Goal: Transaction & Acquisition: Purchase product/service

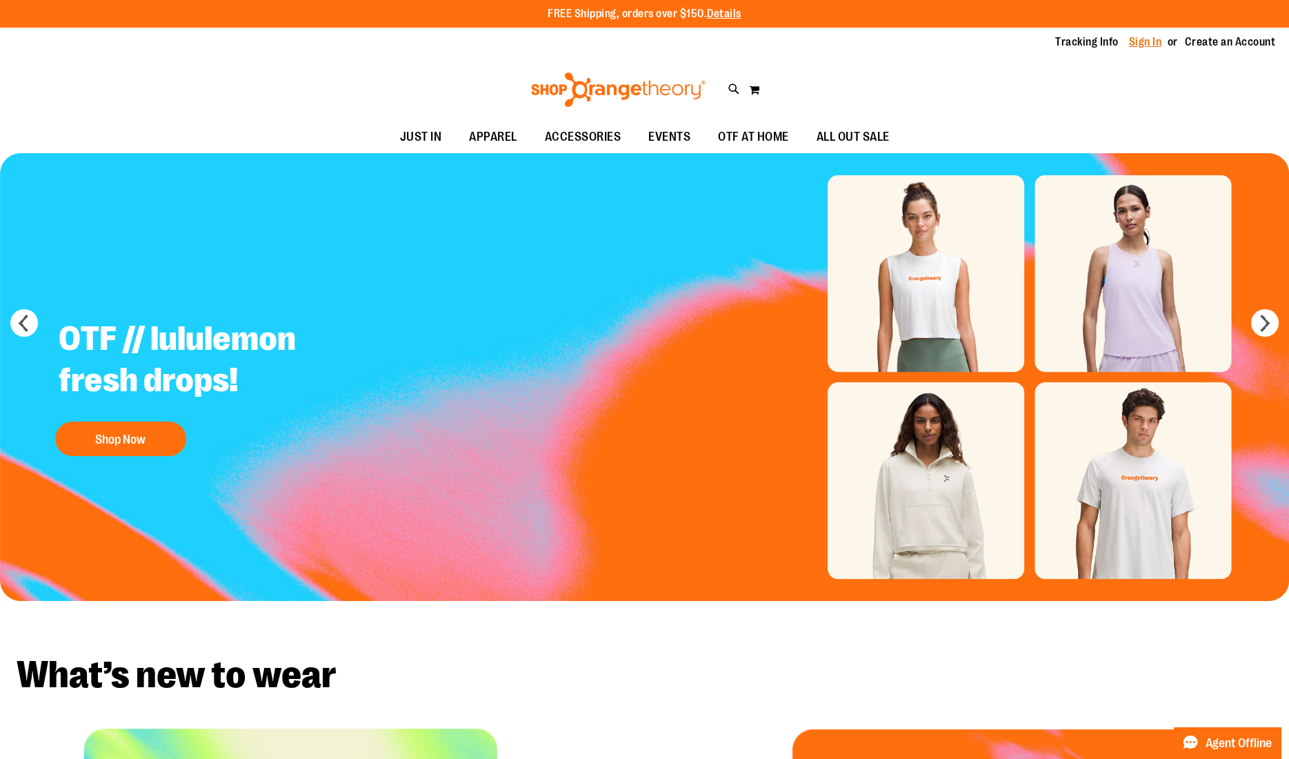
type input "**********"
click at [1135, 39] on link "Sign In" at bounding box center [1145, 41] width 33 height 15
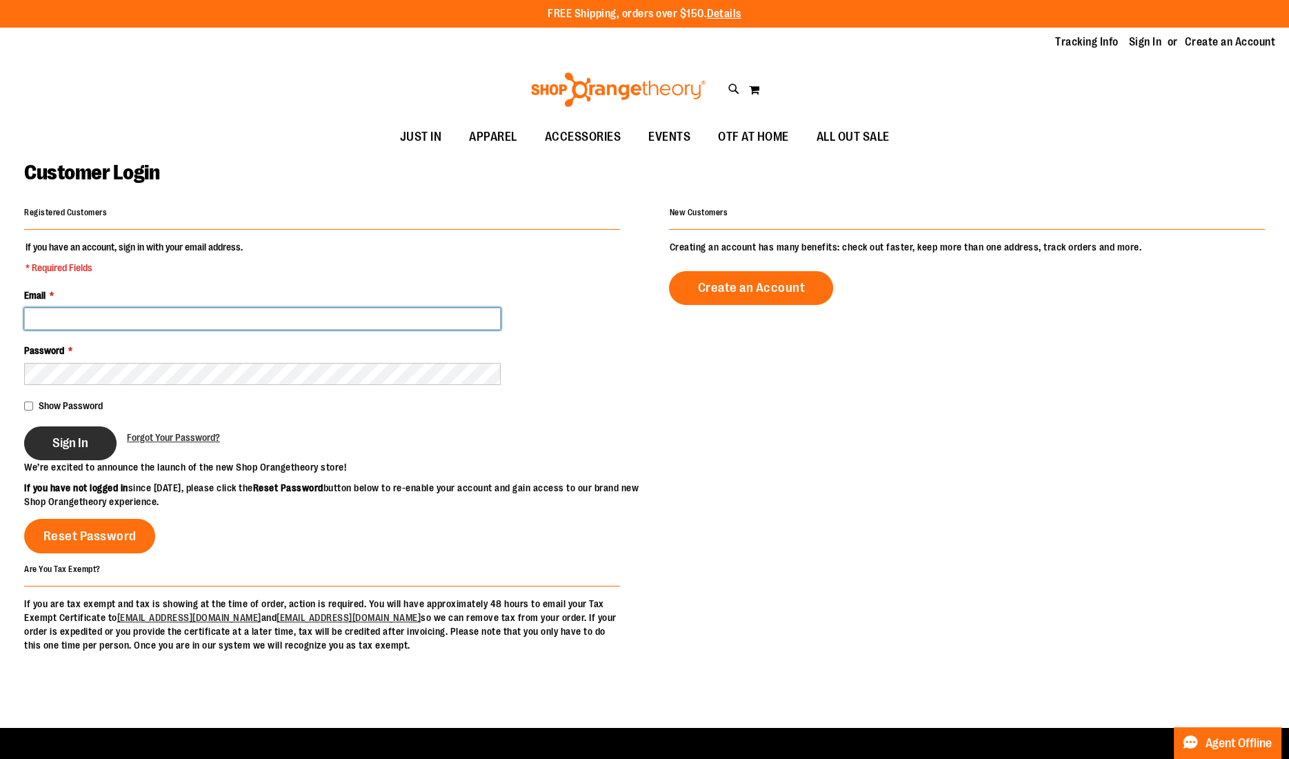
type input "**********"
click at [94, 445] on button "Sign In" at bounding box center [70, 443] width 92 height 34
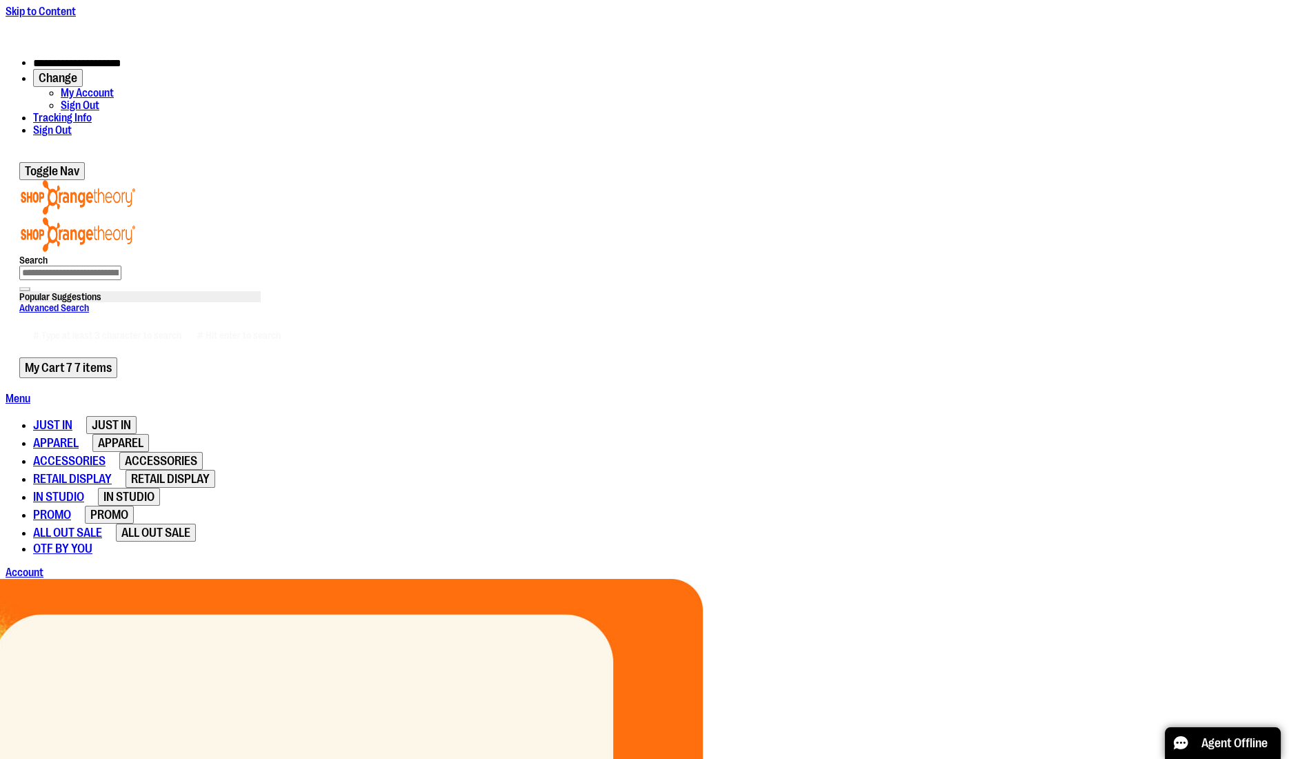
type input "**********"
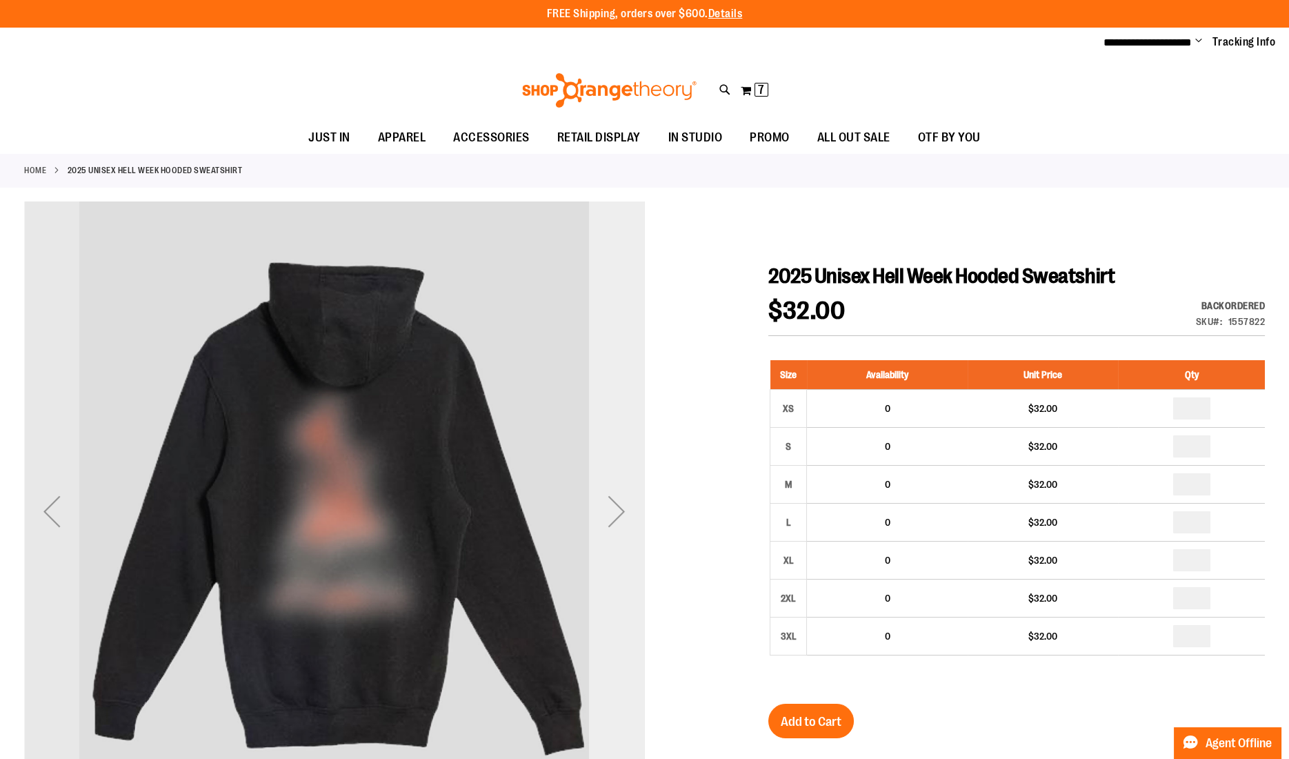
type input "**********"
click at [626, 486] on div "Next" at bounding box center [616, 510] width 55 height 55
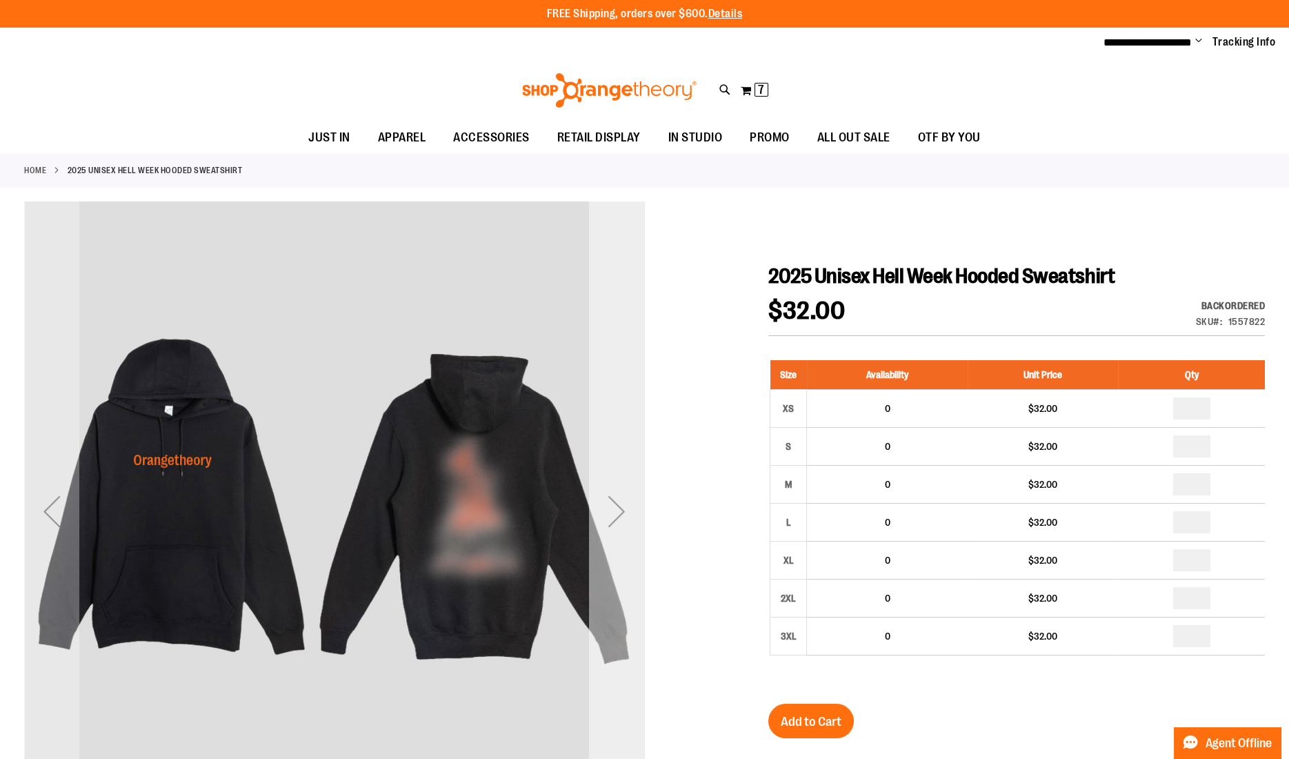
click at [626, 486] on div "Next" at bounding box center [616, 510] width 55 height 55
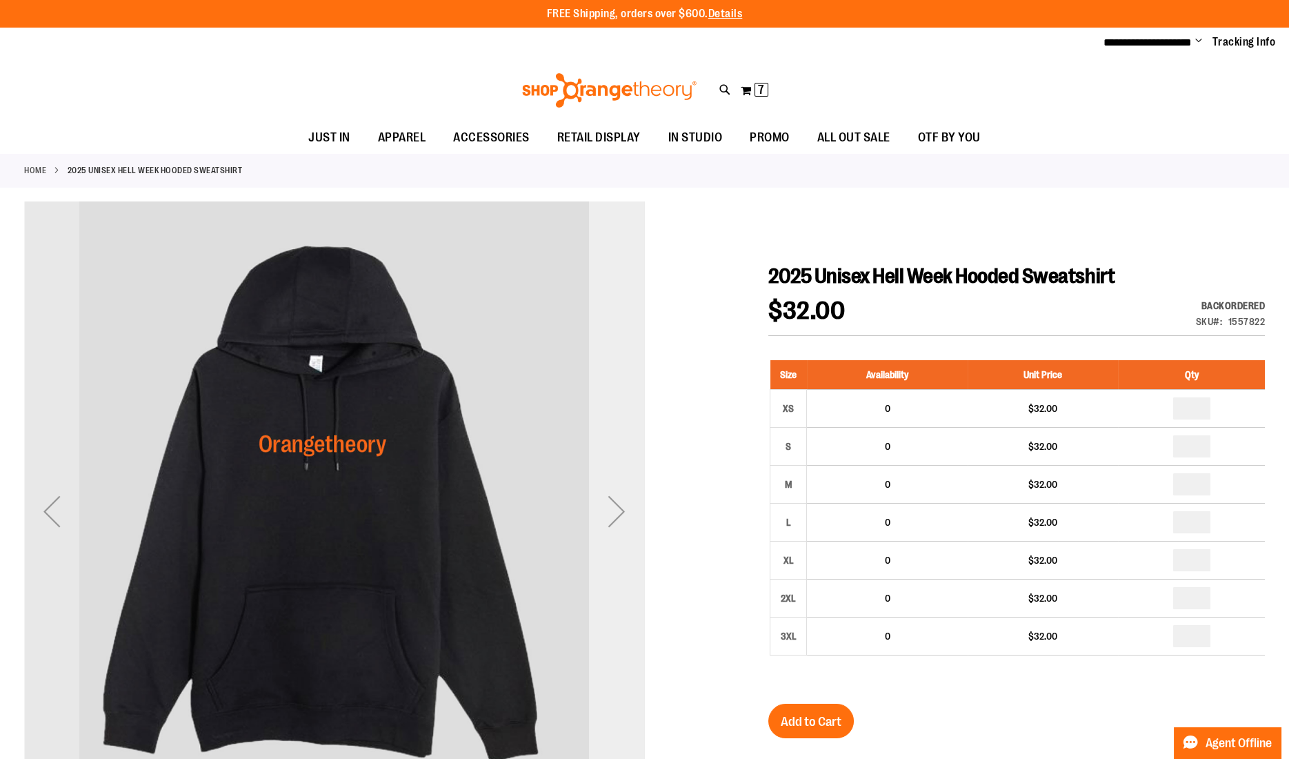
click at [626, 486] on div "Next" at bounding box center [616, 510] width 55 height 55
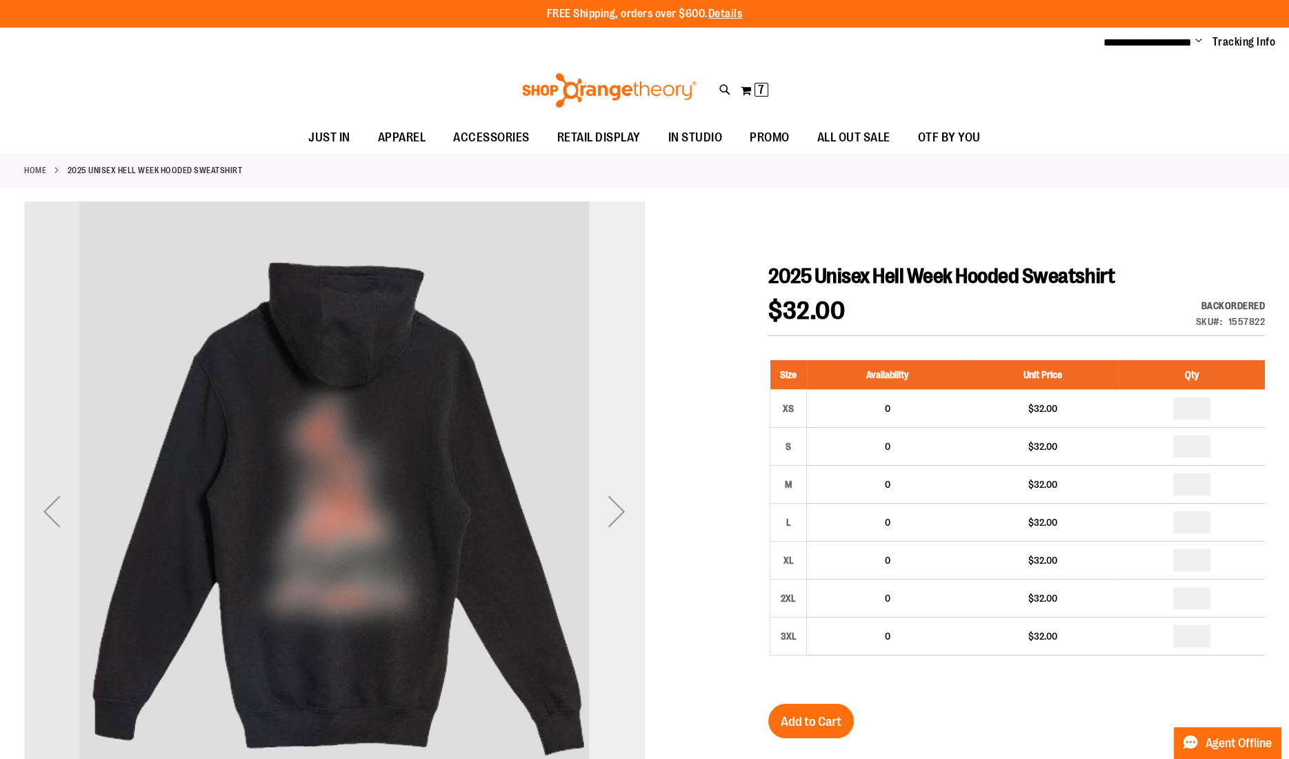
click at [626, 486] on div "Next" at bounding box center [616, 510] width 55 height 55
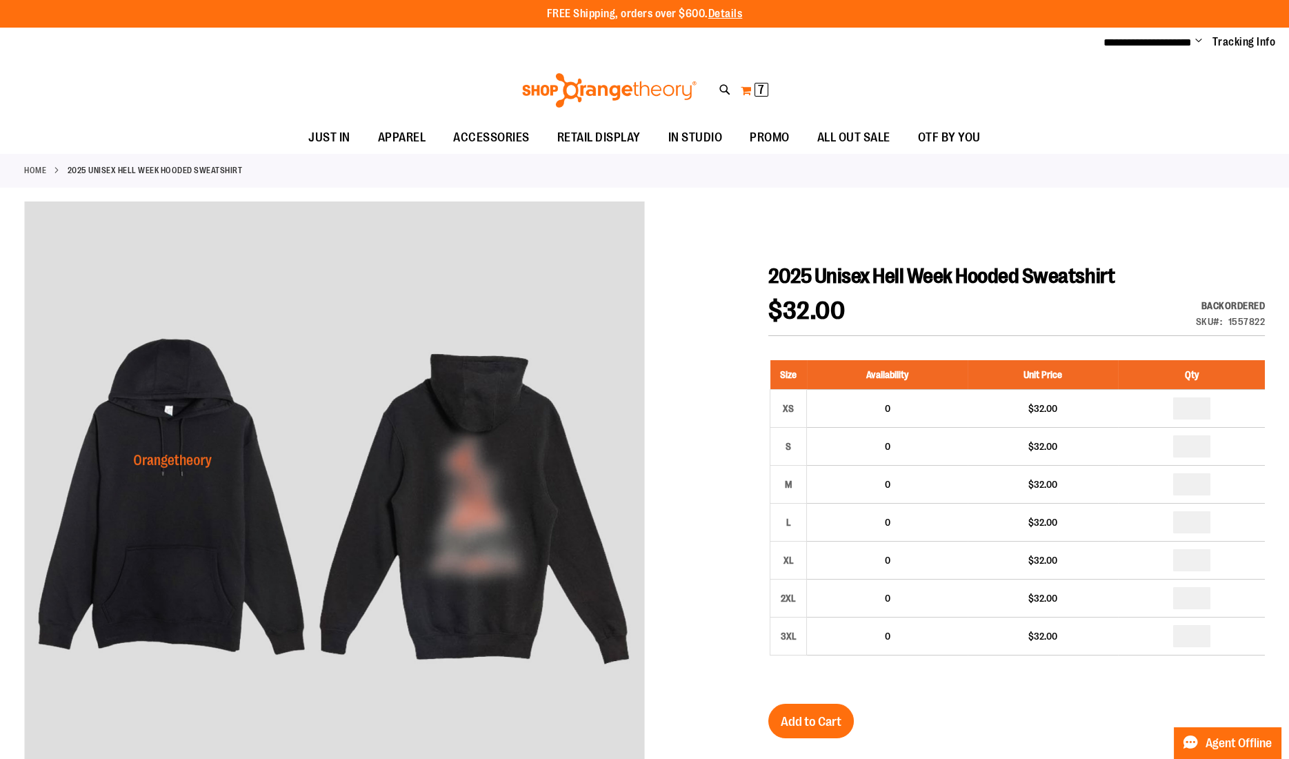
click at [742, 90] on button "My Cart 7 7 items" at bounding box center [754, 90] width 29 height 22
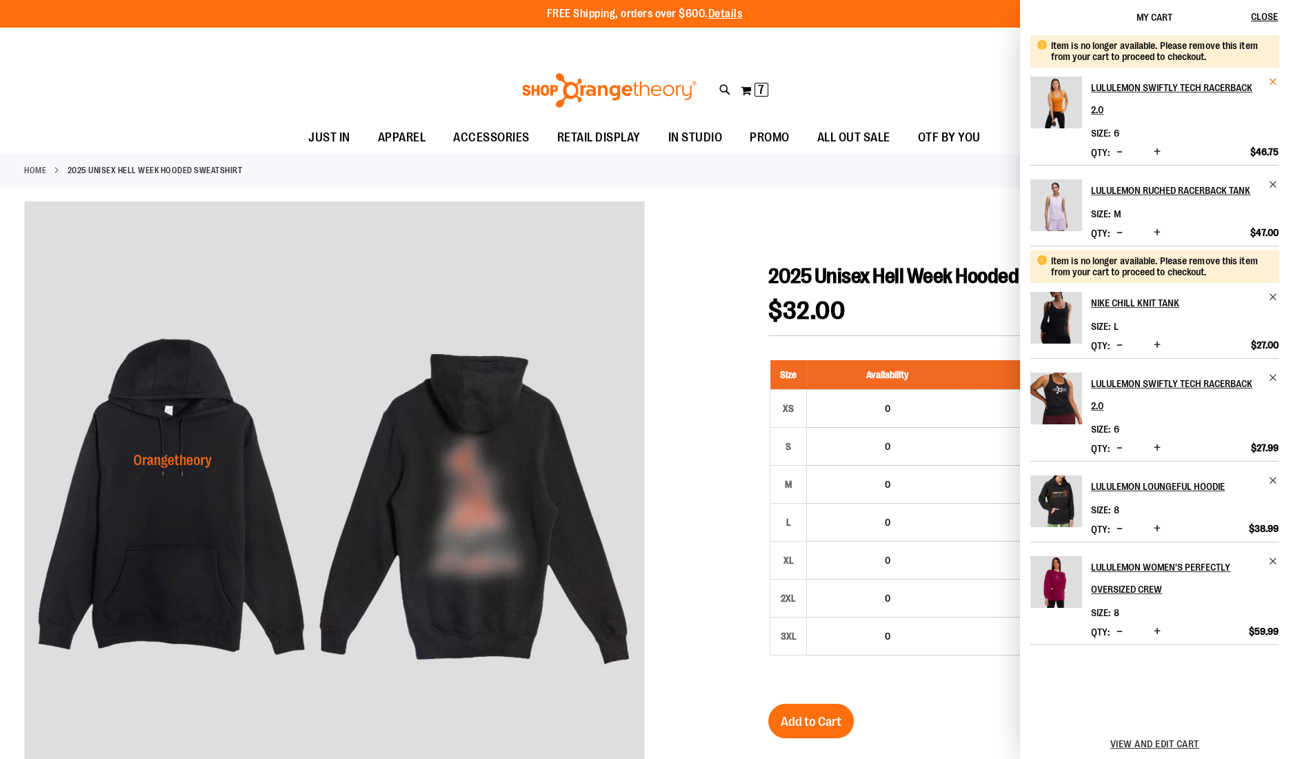
click at [1268, 82] on span "Remove item" at bounding box center [1273, 82] width 10 height 10
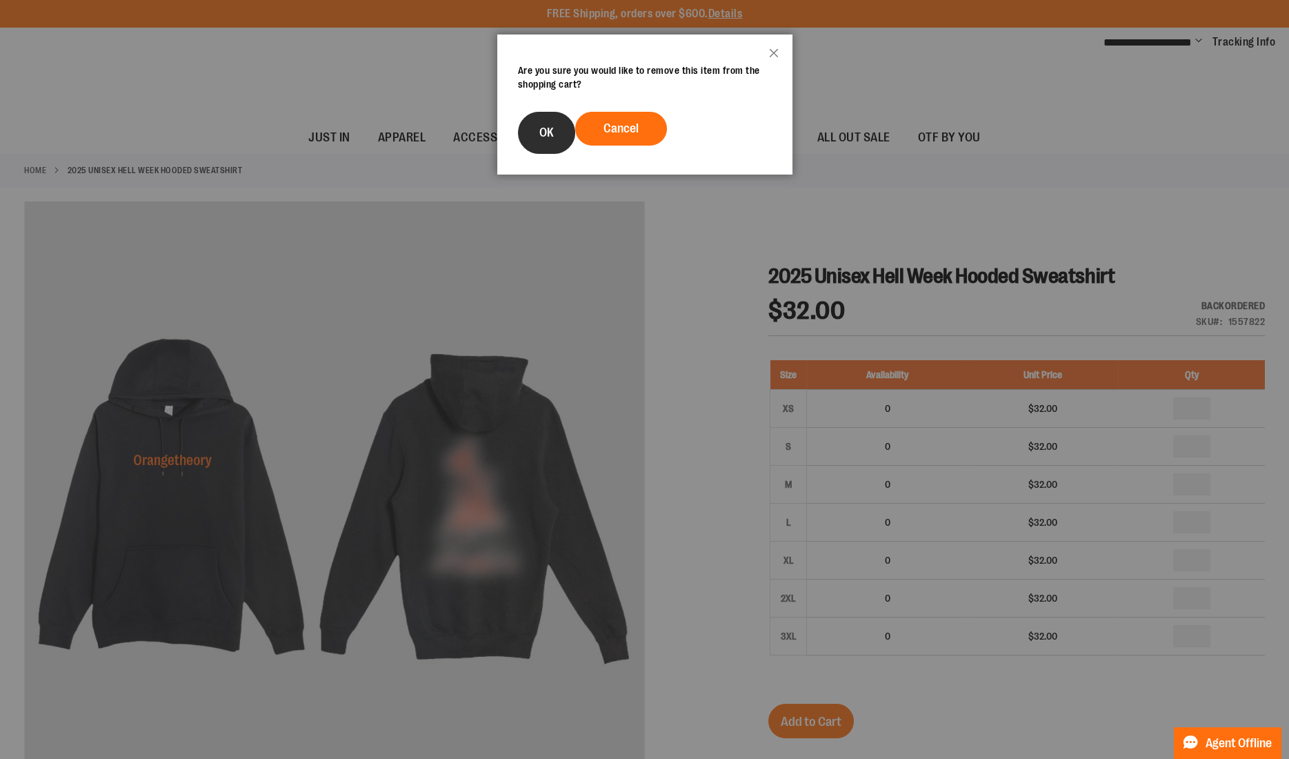
click at [560, 132] on button "OK" at bounding box center [546, 133] width 57 height 42
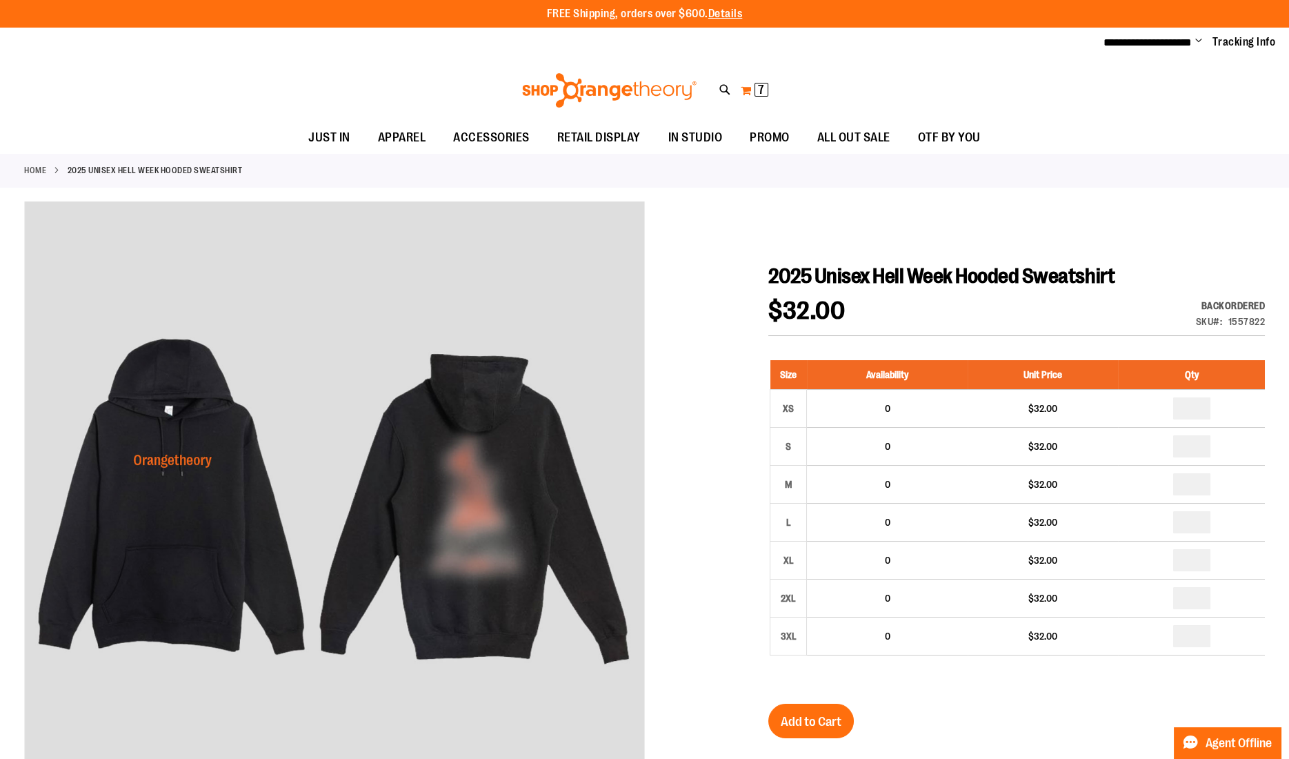
click at [750, 92] on button "My Cart 7 7 items" at bounding box center [754, 90] width 29 height 22
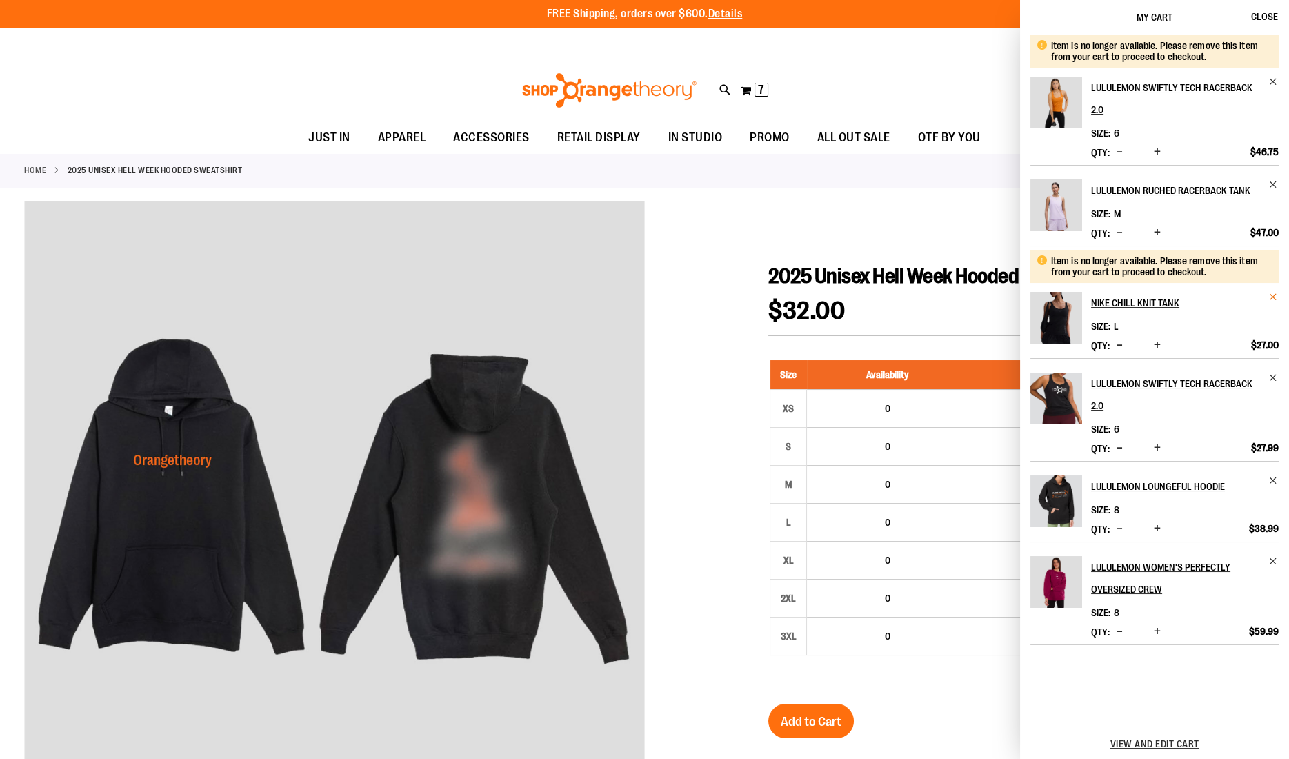
click at [1270, 293] on span "Remove item" at bounding box center [1273, 297] width 10 height 10
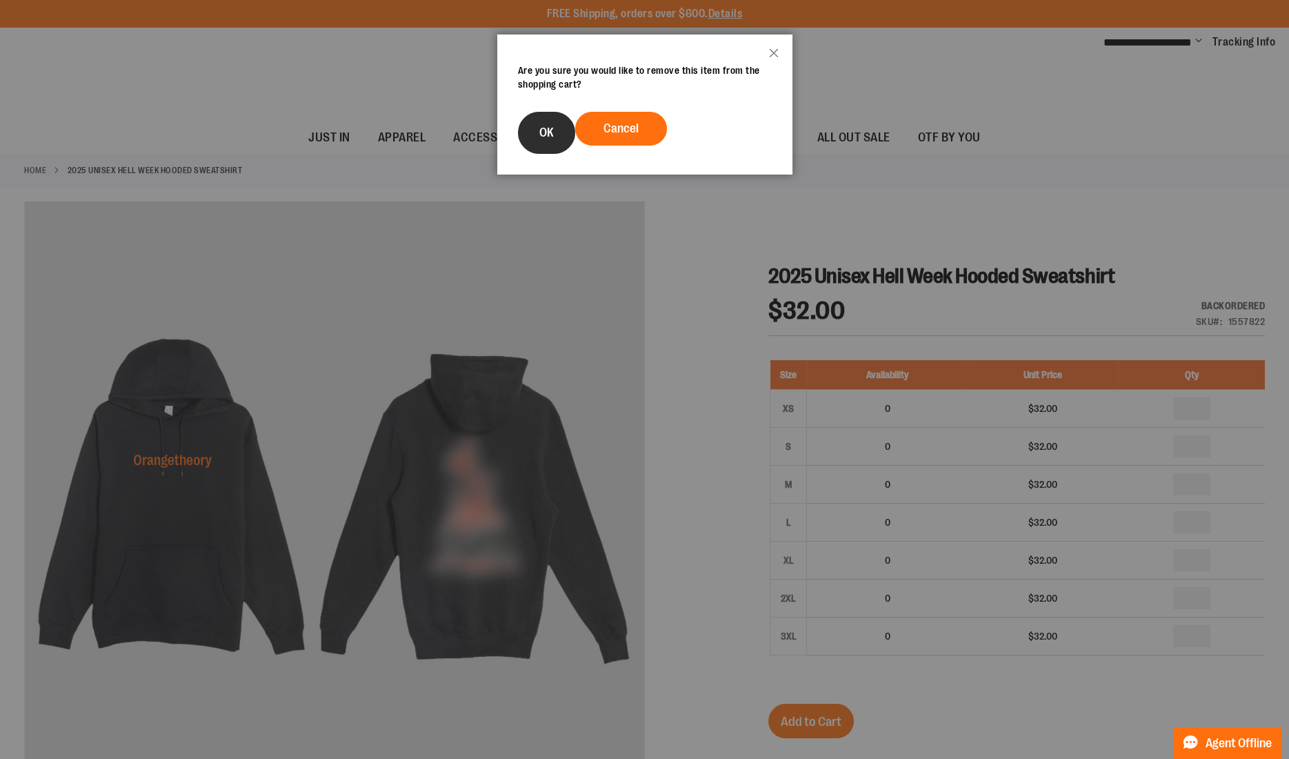
click at [531, 137] on button "OK" at bounding box center [546, 133] width 57 height 42
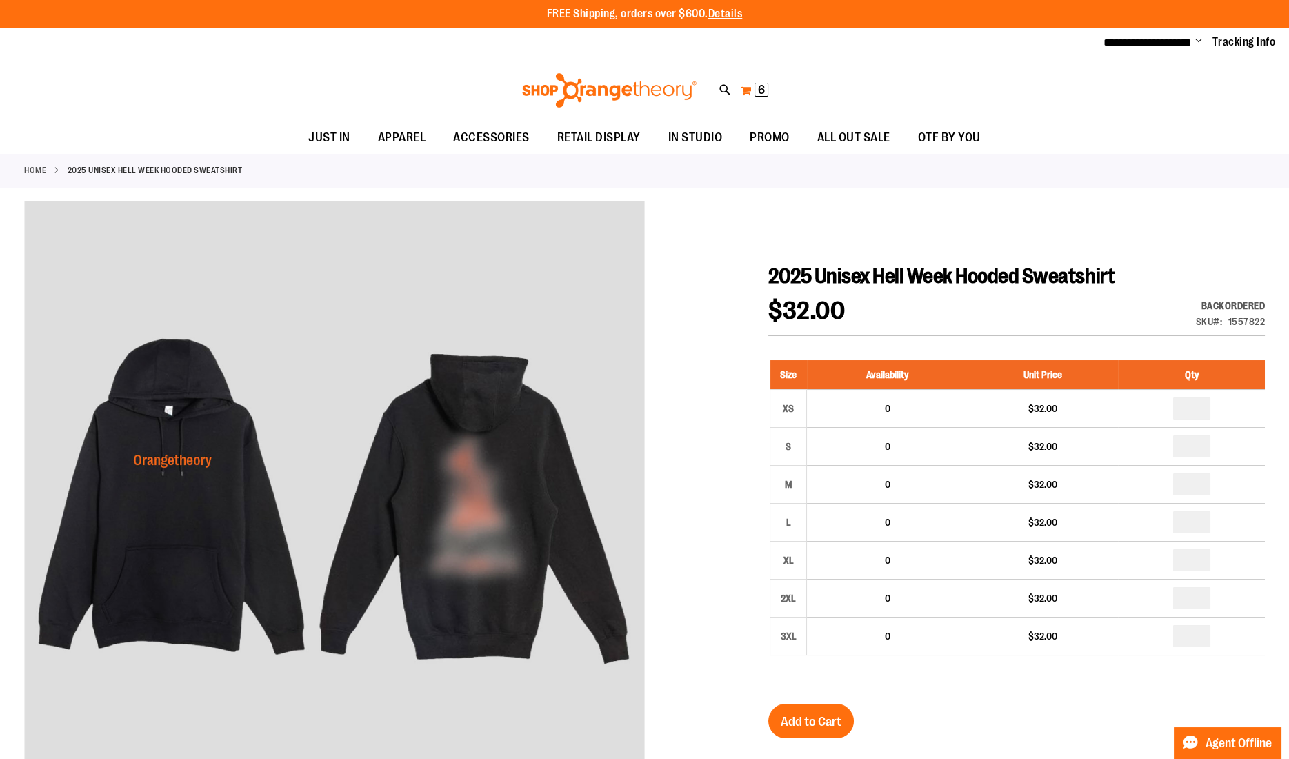
click at [756, 92] on span "6 6 items" at bounding box center [762, 90] width 14 height 14
click at [748, 83] on button "My Cart 5 5 items" at bounding box center [754, 90] width 29 height 22
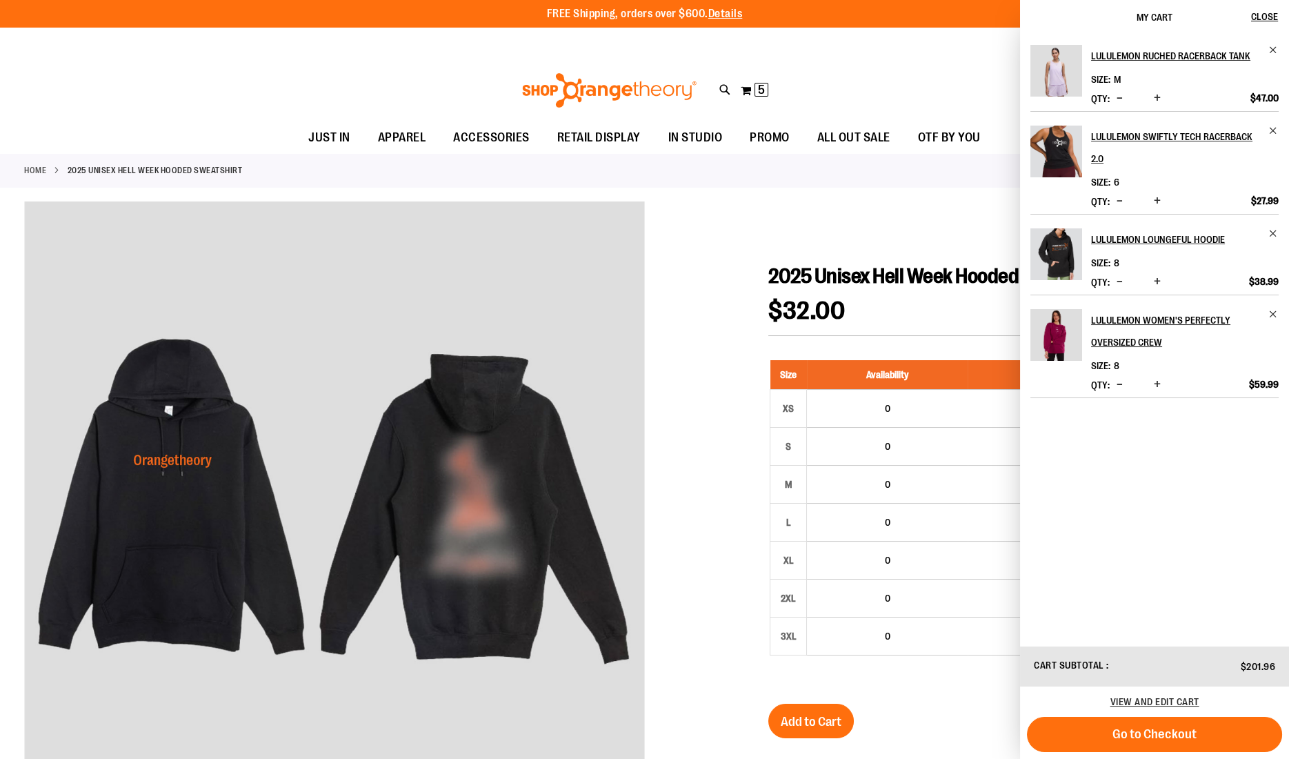
click at [912, 170] on div "Home 2025 Unisex Hell Week Hooded Sweatshirt" at bounding box center [644, 171] width 1289 height 34
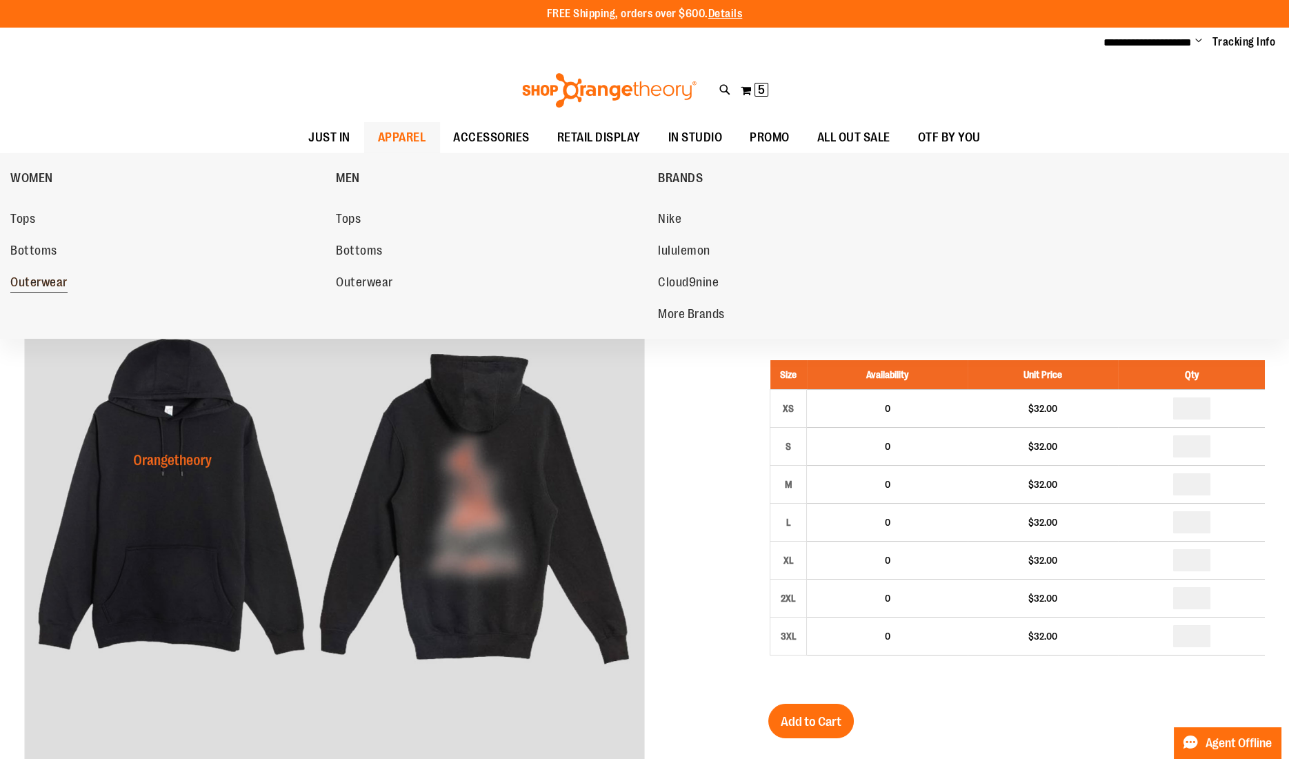
click at [43, 281] on span "Outerwear" at bounding box center [38, 283] width 57 height 17
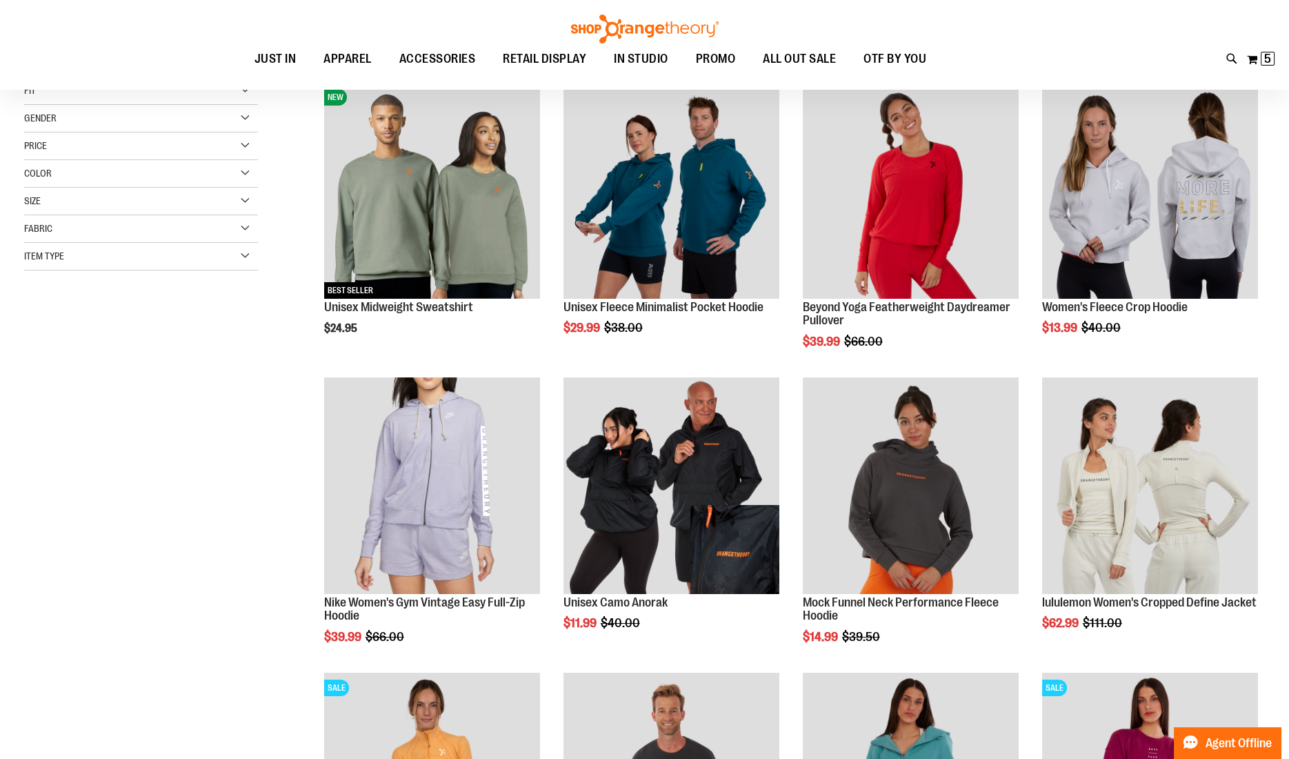
scroll to position [190, 0]
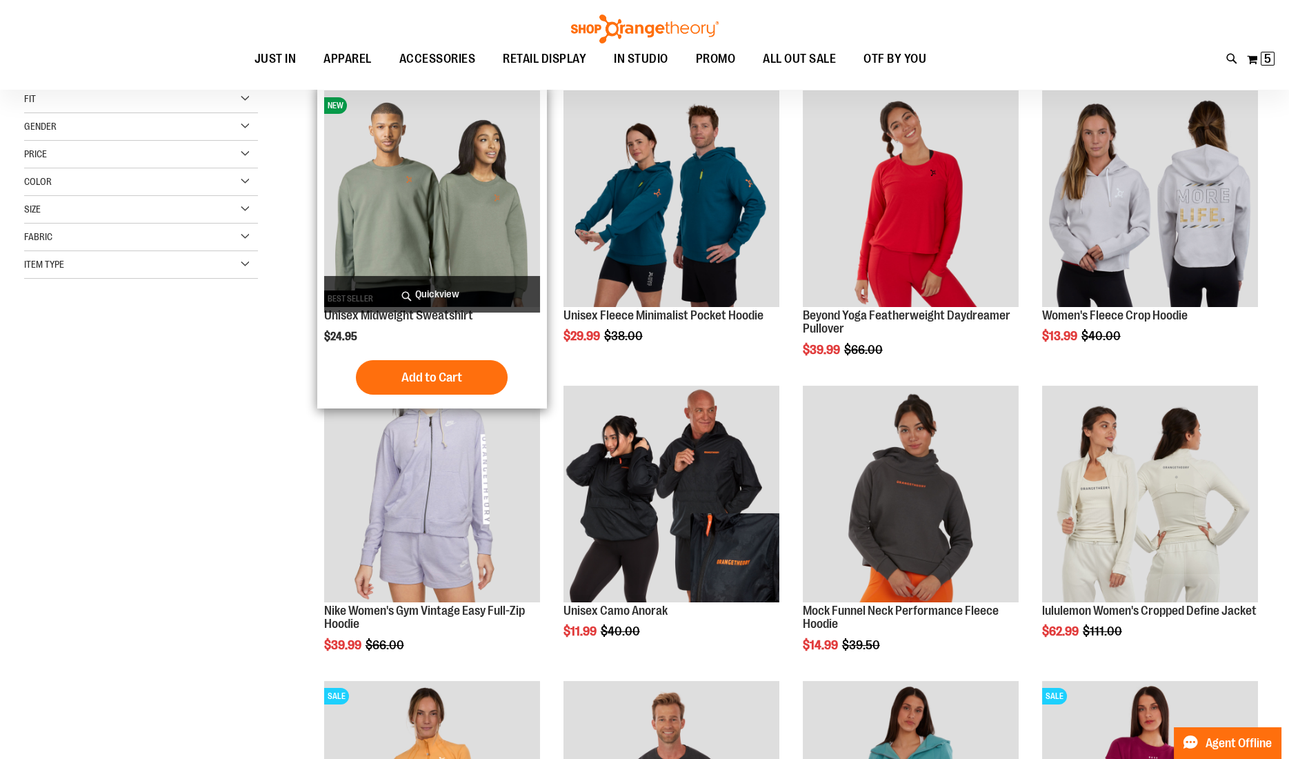
type input "**********"
click at [447, 289] on span "Quickview" at bounding box center [432, 294] width 216 height 37
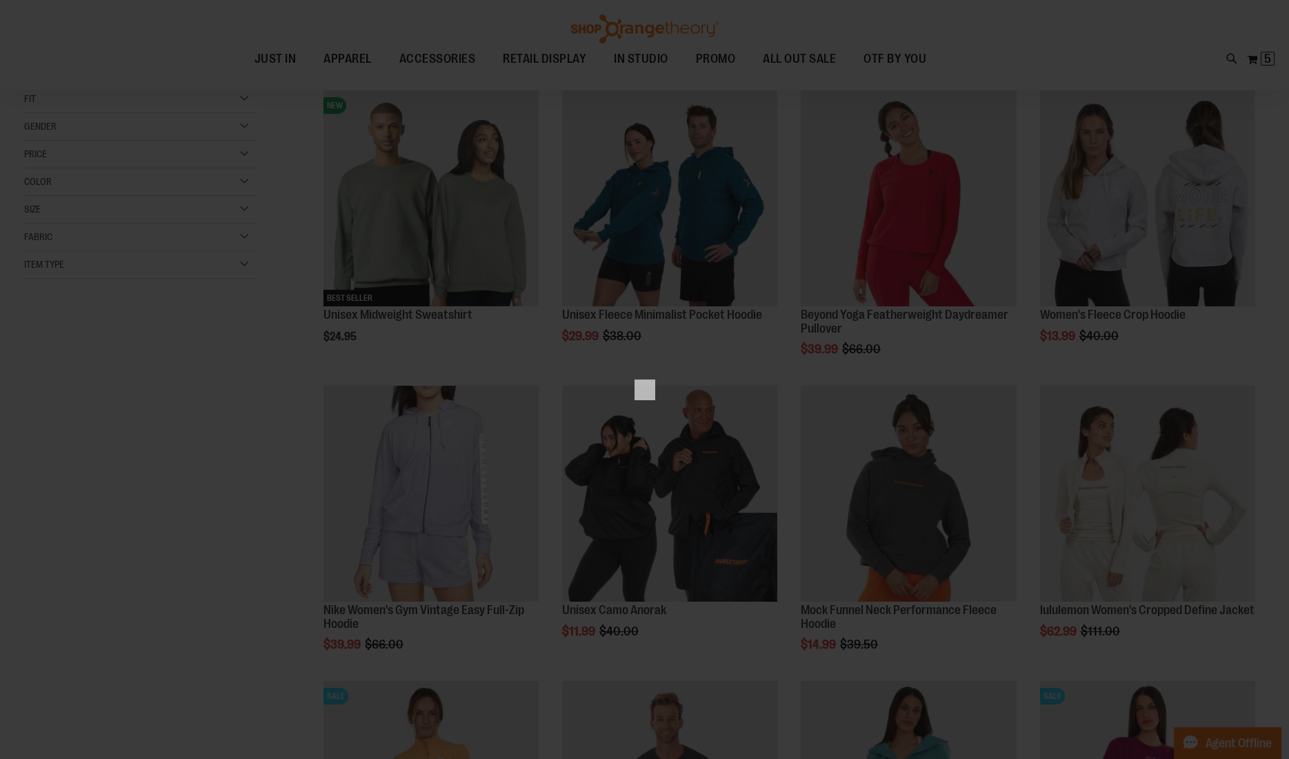
scroll to position [0, 0]
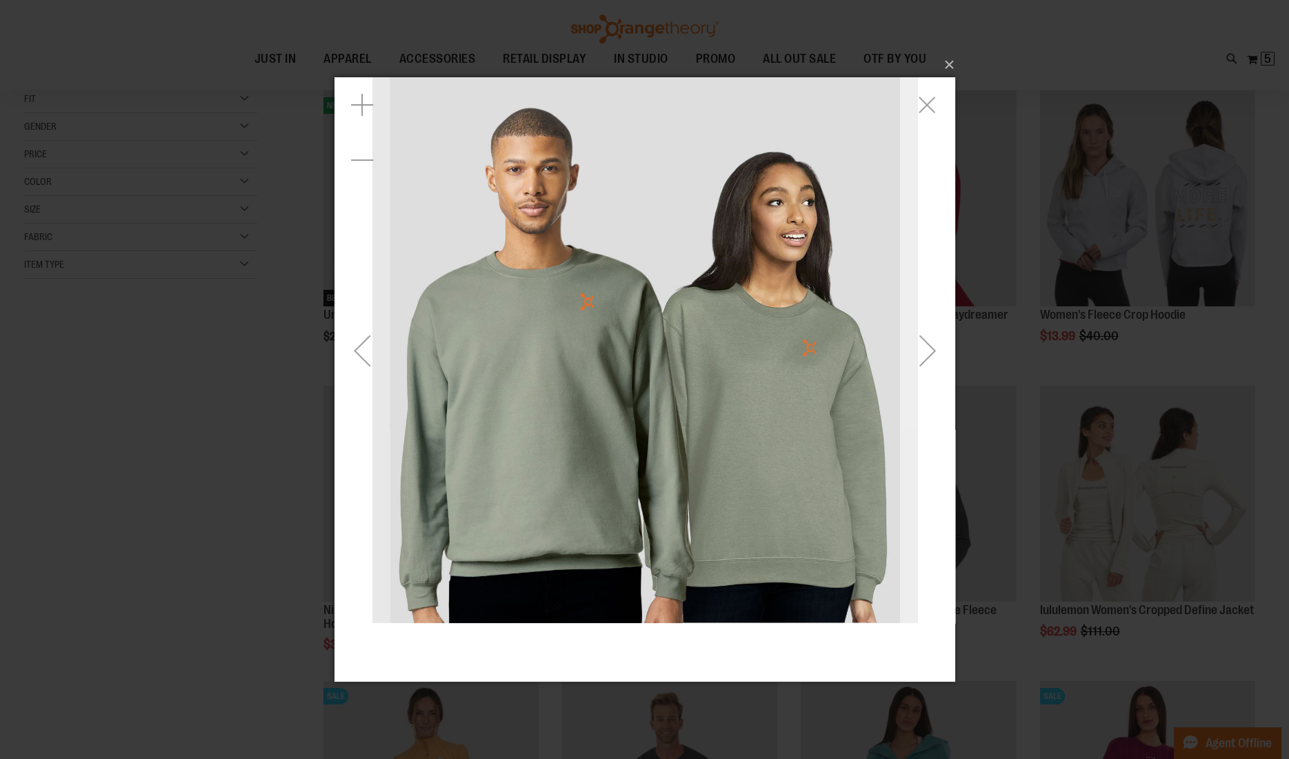
click at [924, 335] on div "Next" at bounding box center [926, 350] width 55 height 55
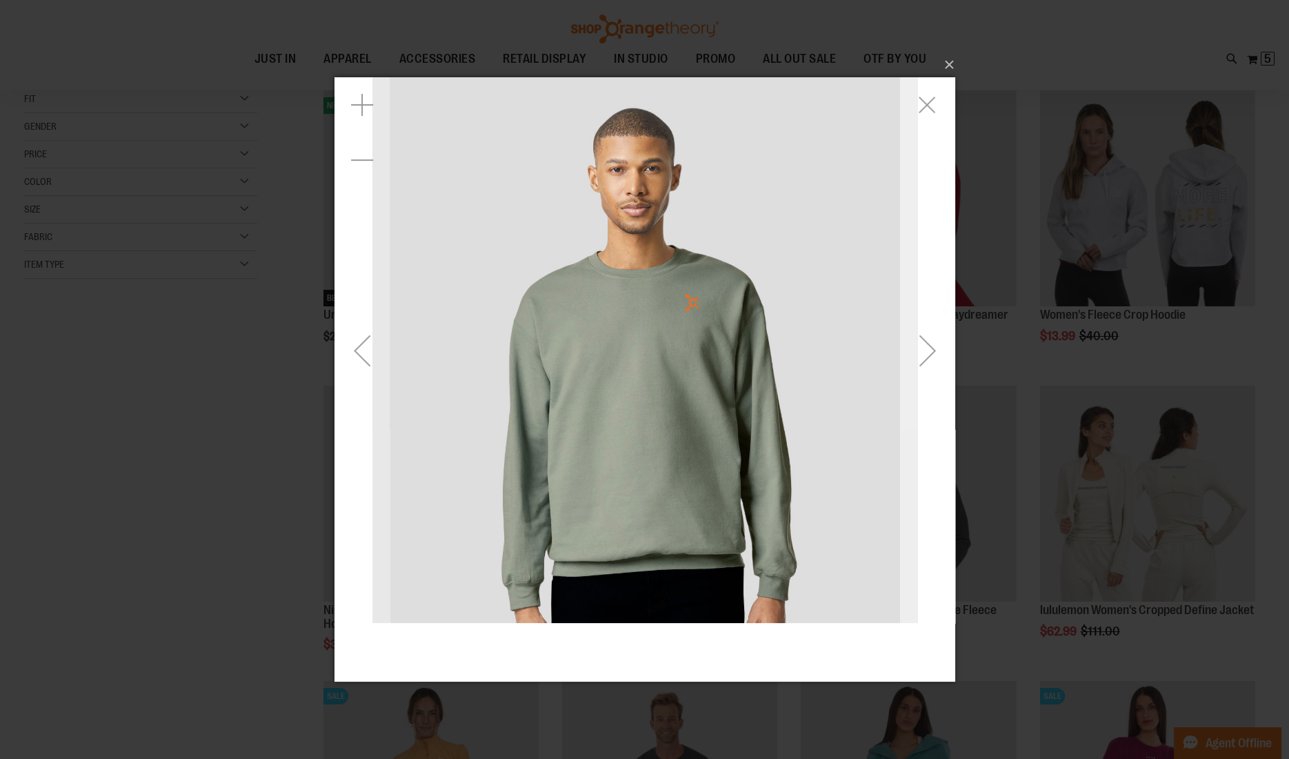
click at [924, 335] on div "Next" at bounding box center [926, 350] width 55 height 55
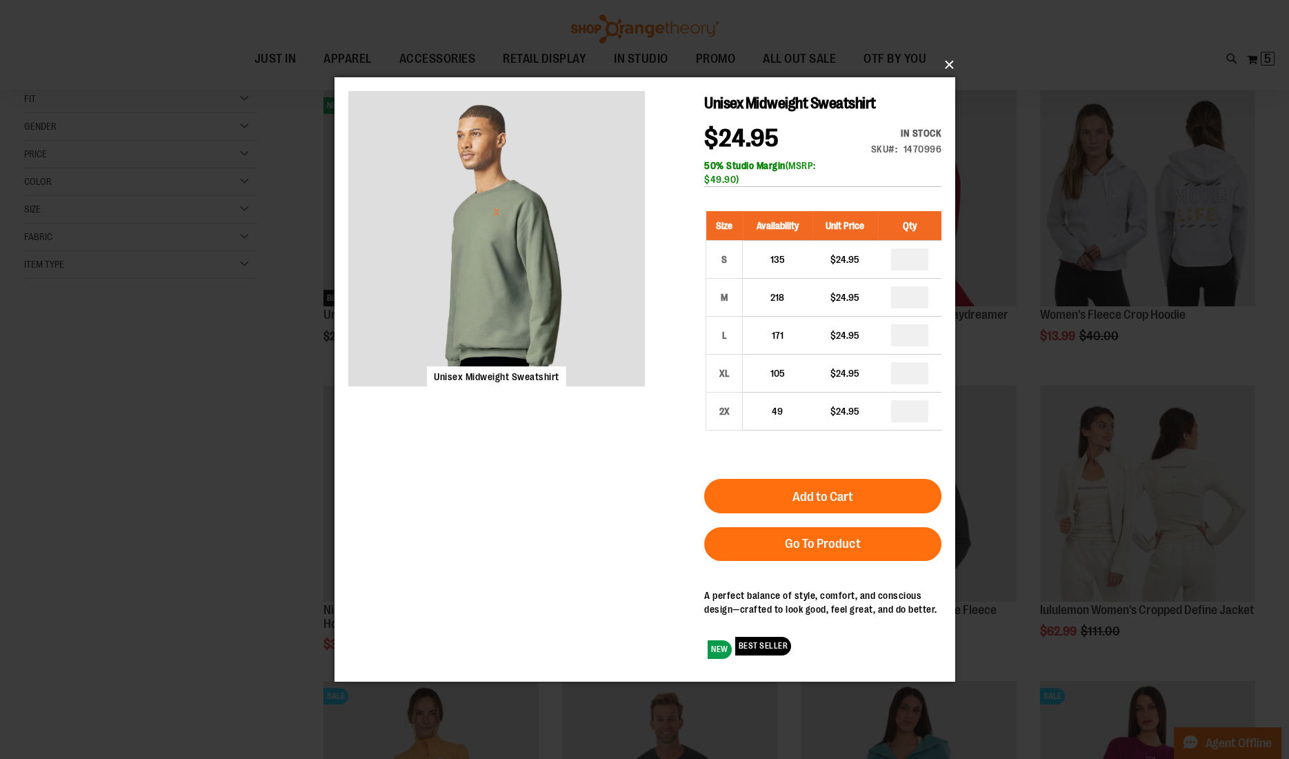
click at [944, 72] on button "×" at bounding box center [649, 65] width 621 height 30
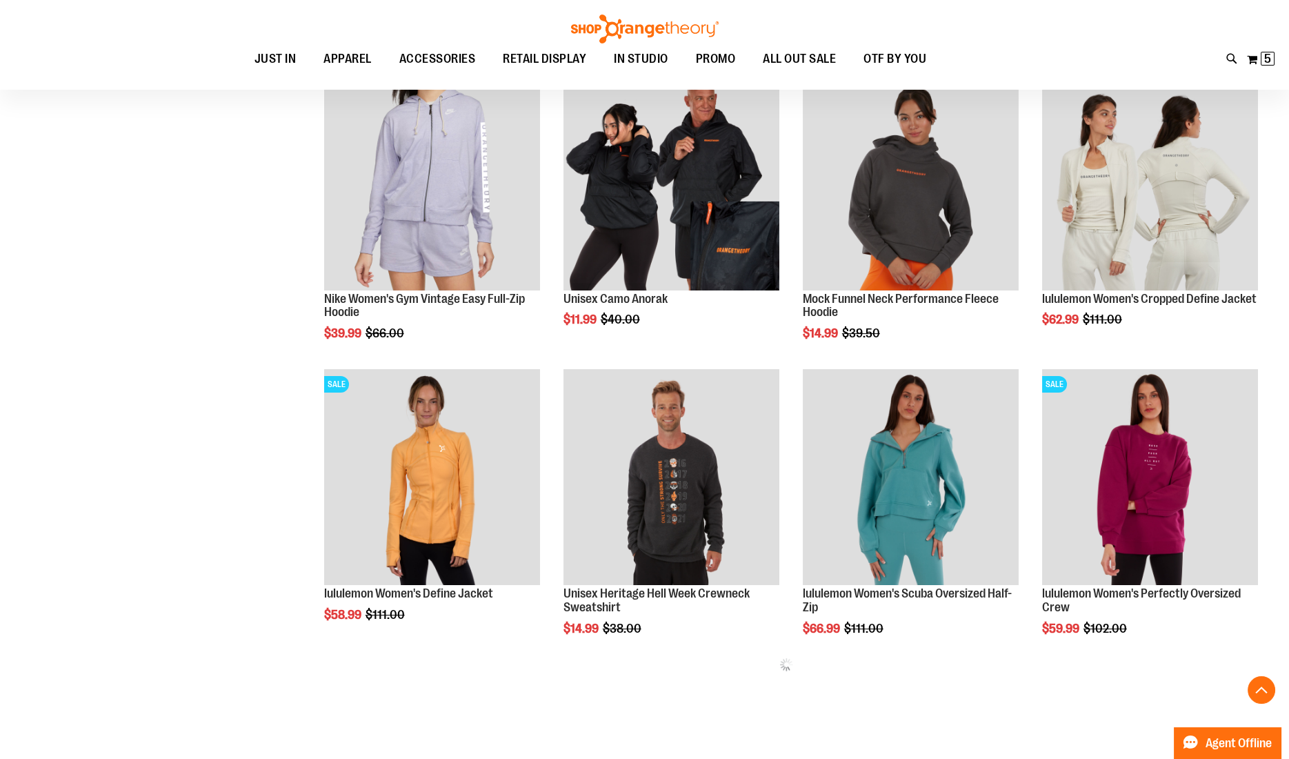
scroll to position [573, 0]
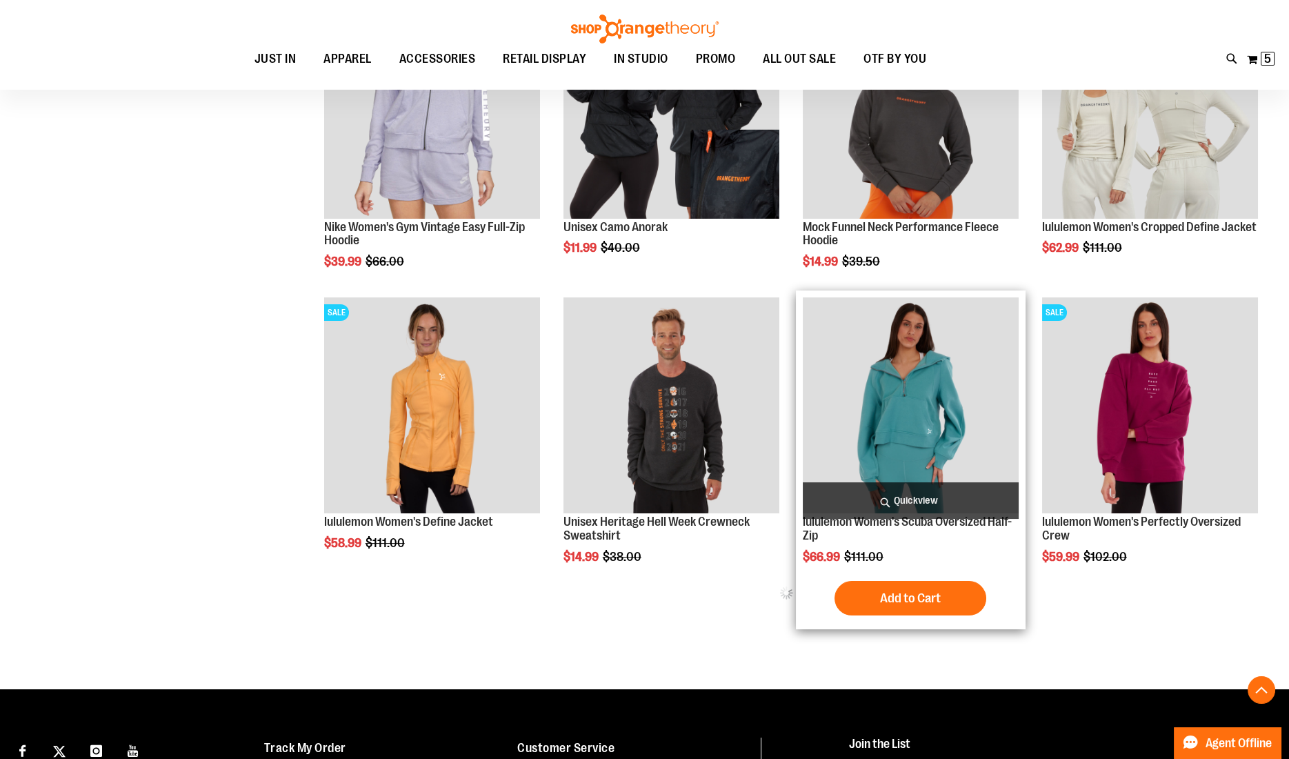
click at [920, 500] on span "Quickview" at bounding box center [911, 500] width 216 height 37
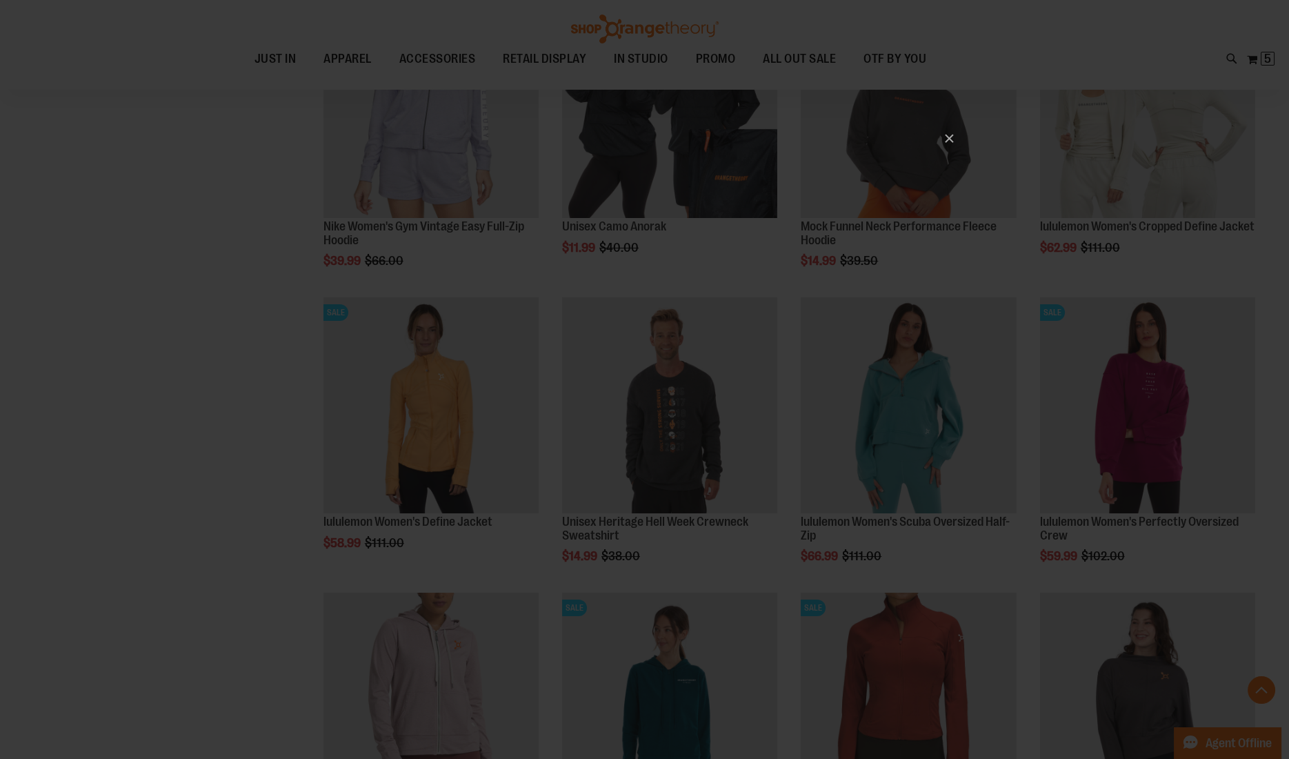
scroll to position [0, 0]
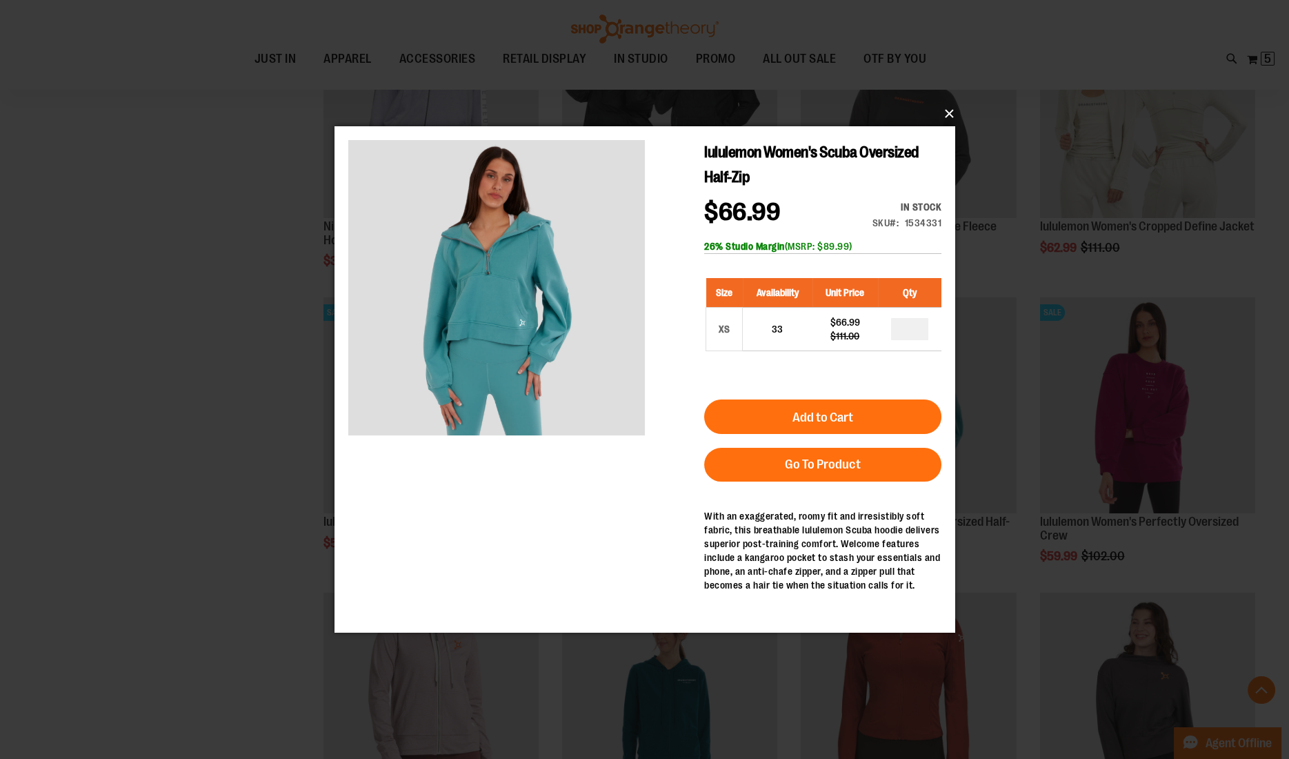
click at [950, 116] on button "×" at bounding box center [649, 114] width 621 height 30
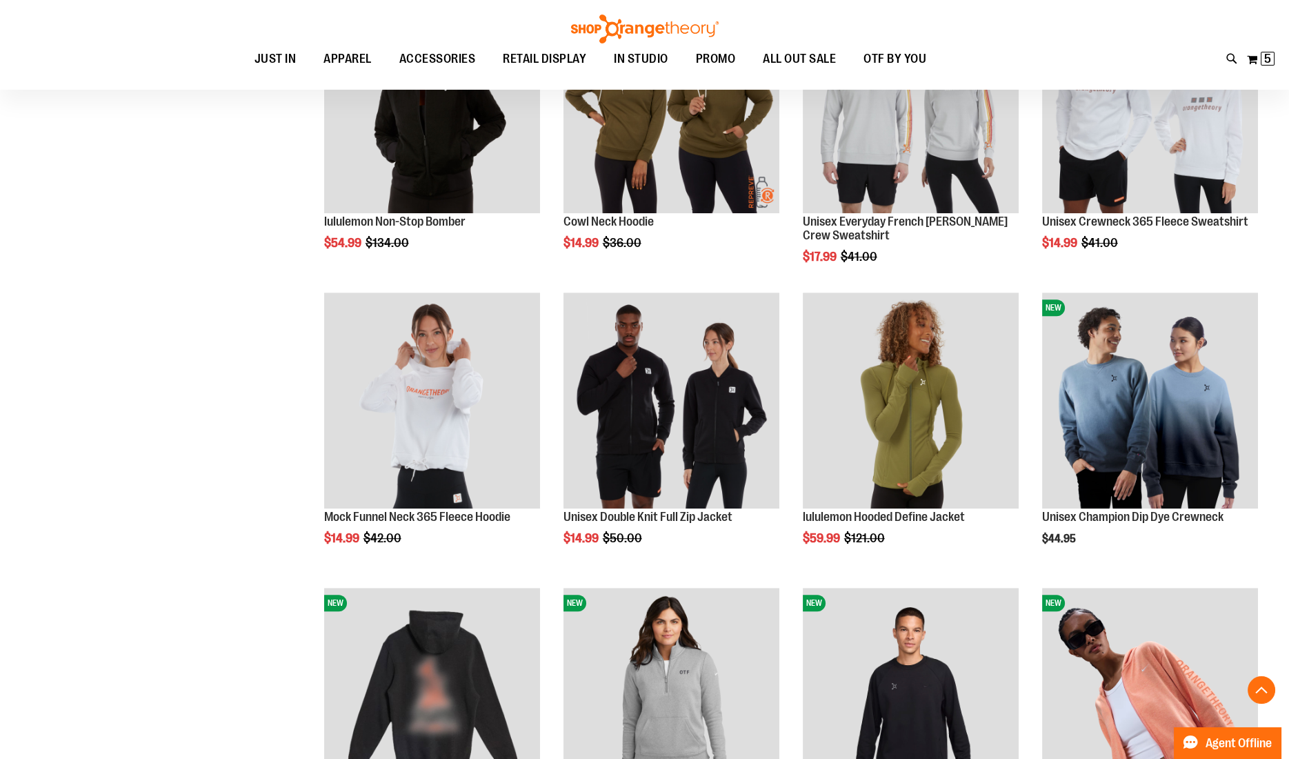
scroll to position [1762, 0]
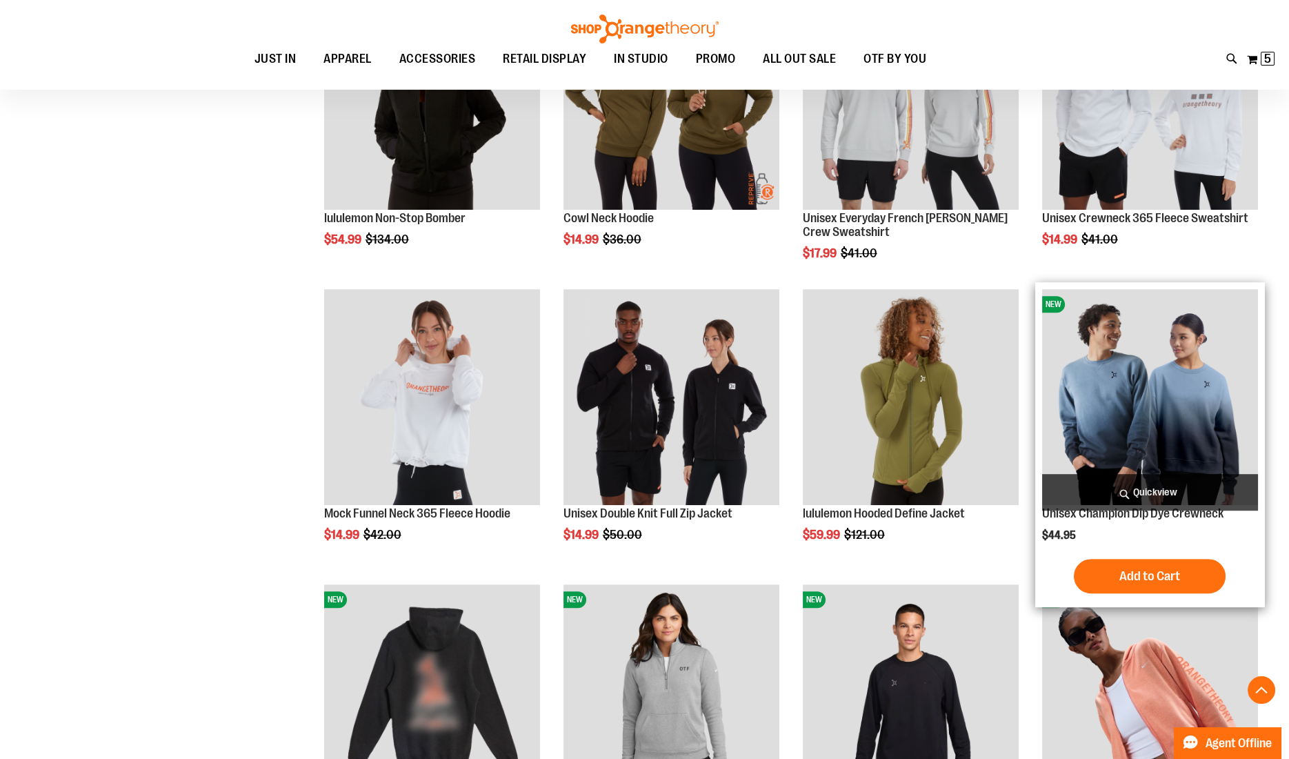
click at [1063, 477] on span "Quickview" at bounding box center [1150, 492] width 216 height 37
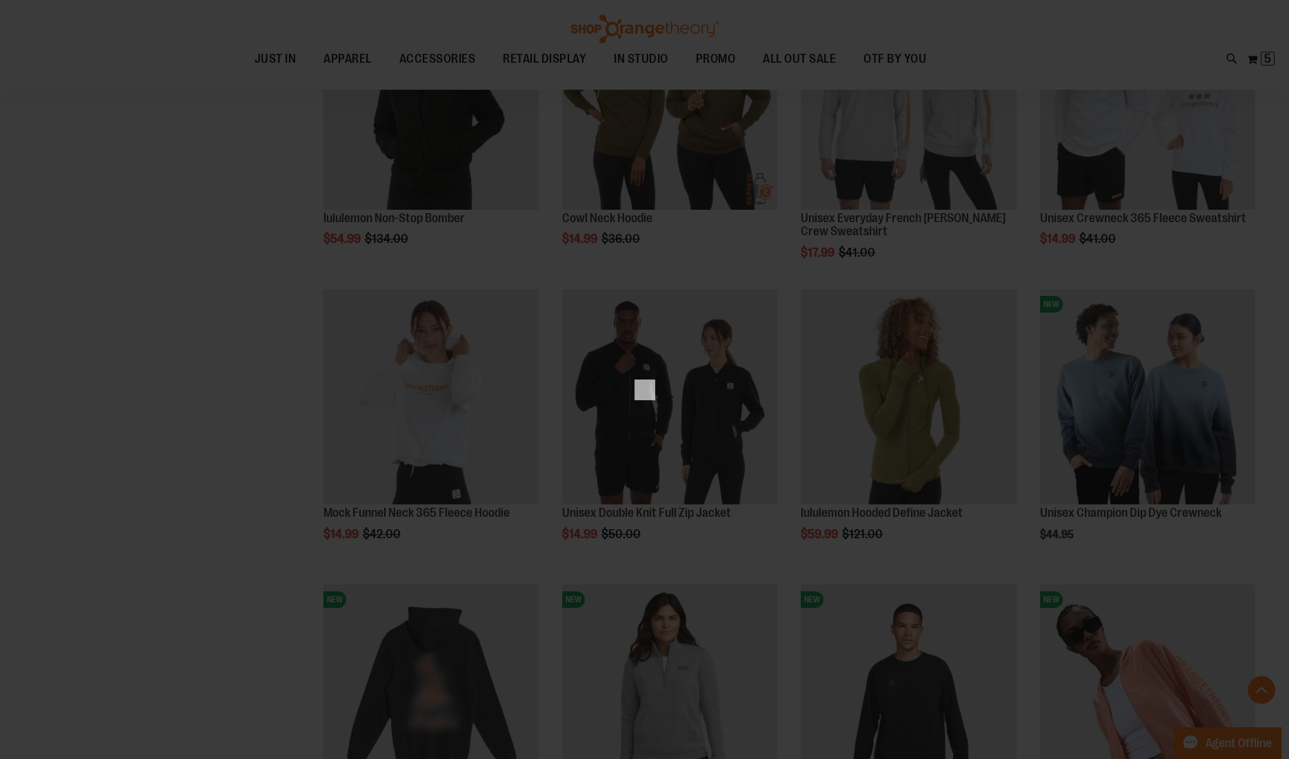
scroll to position [0, 0]
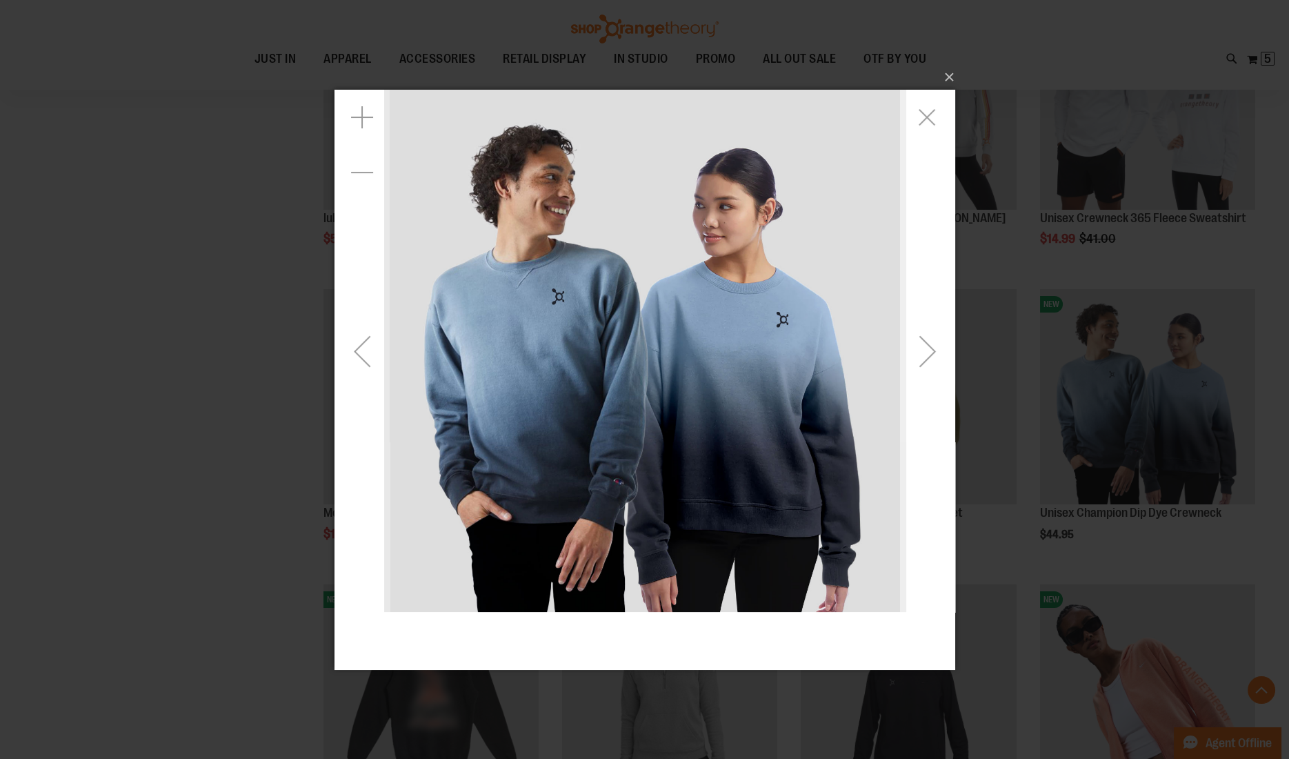
click at [929, 349] on div "Next" at bounding box center [926, 350] width 55 height 55
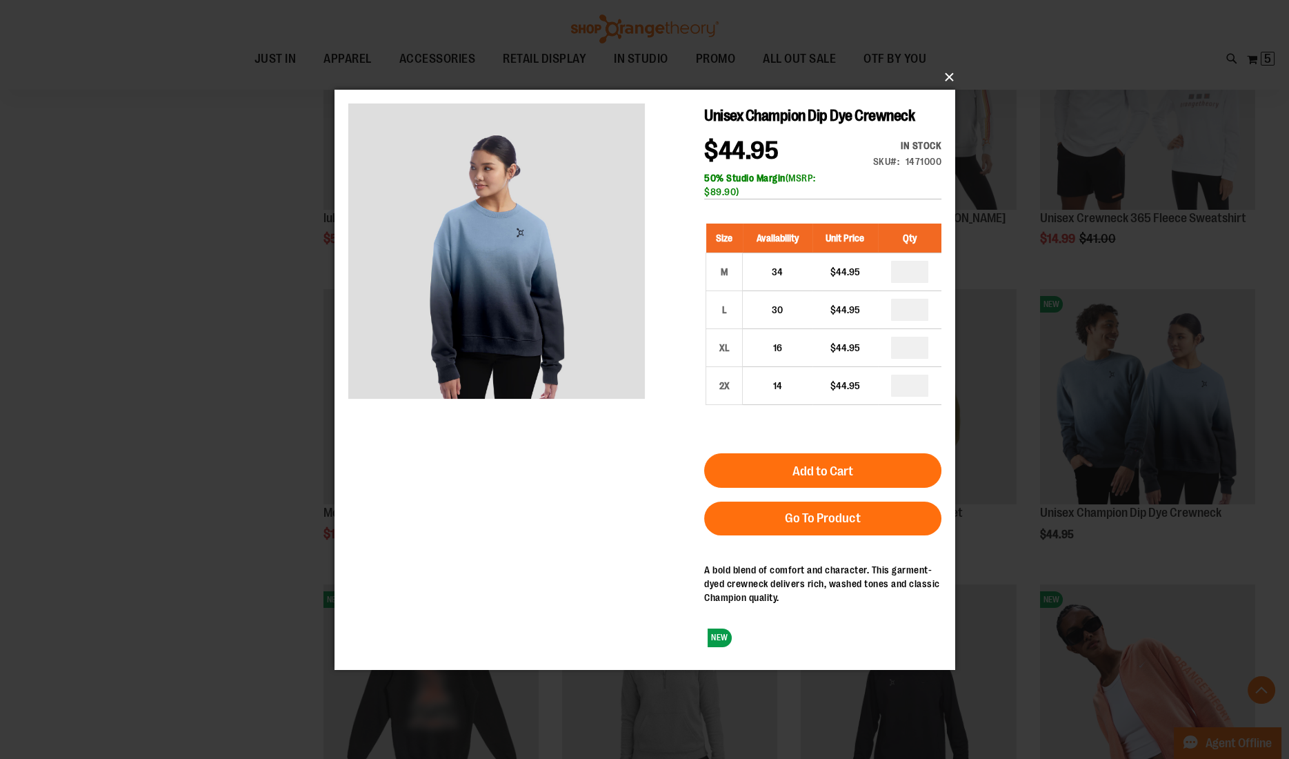
click at [946, 83] on button "×" at bounding box center [649, 77] width 621 height 30
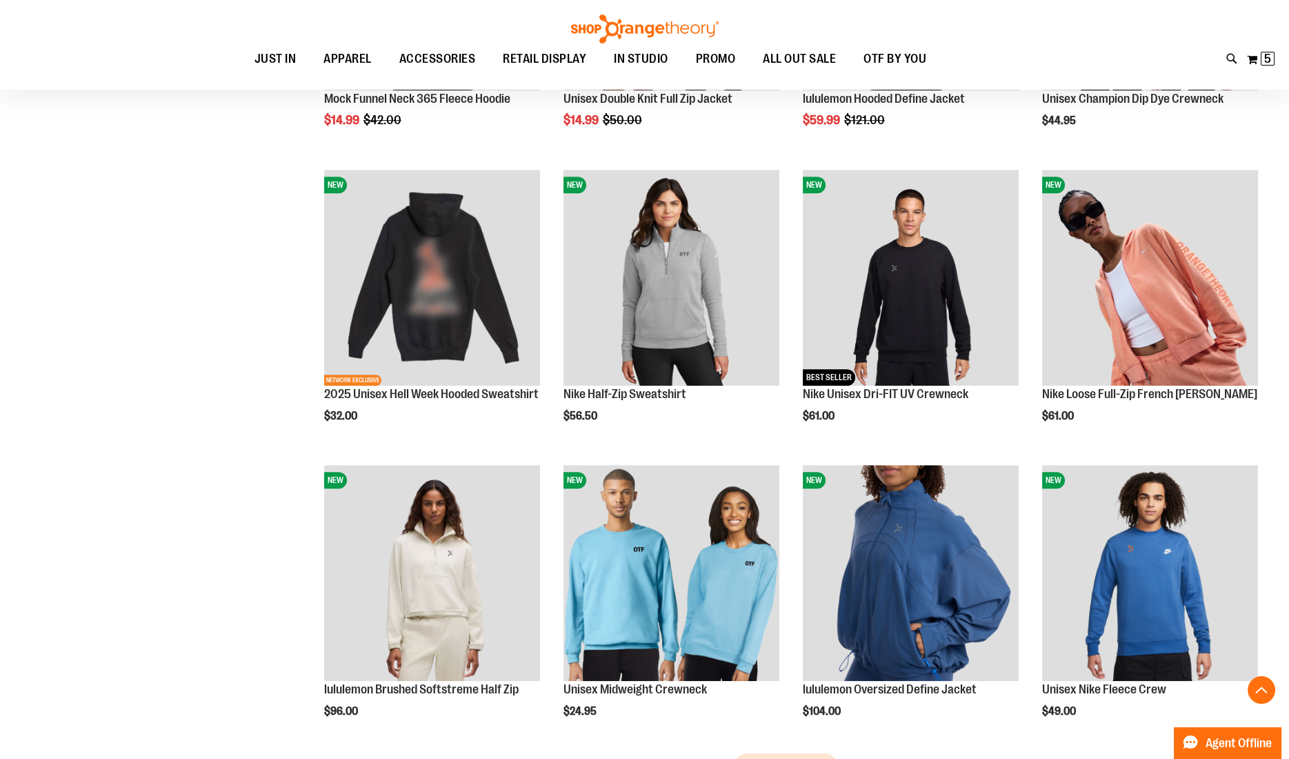
scroll to position [2186, 0]
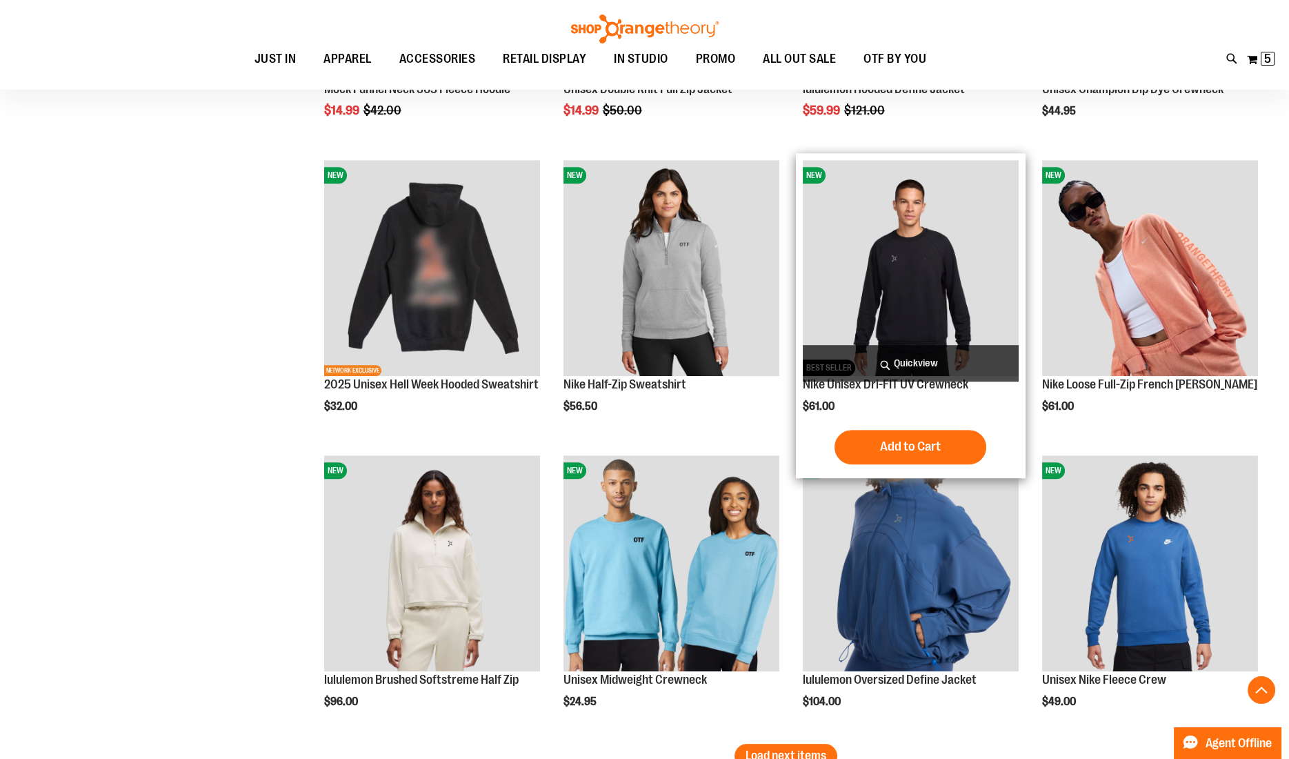
click at [902, 357] on span "Quickview" at bounding box center [911, 363] width 216 height 37
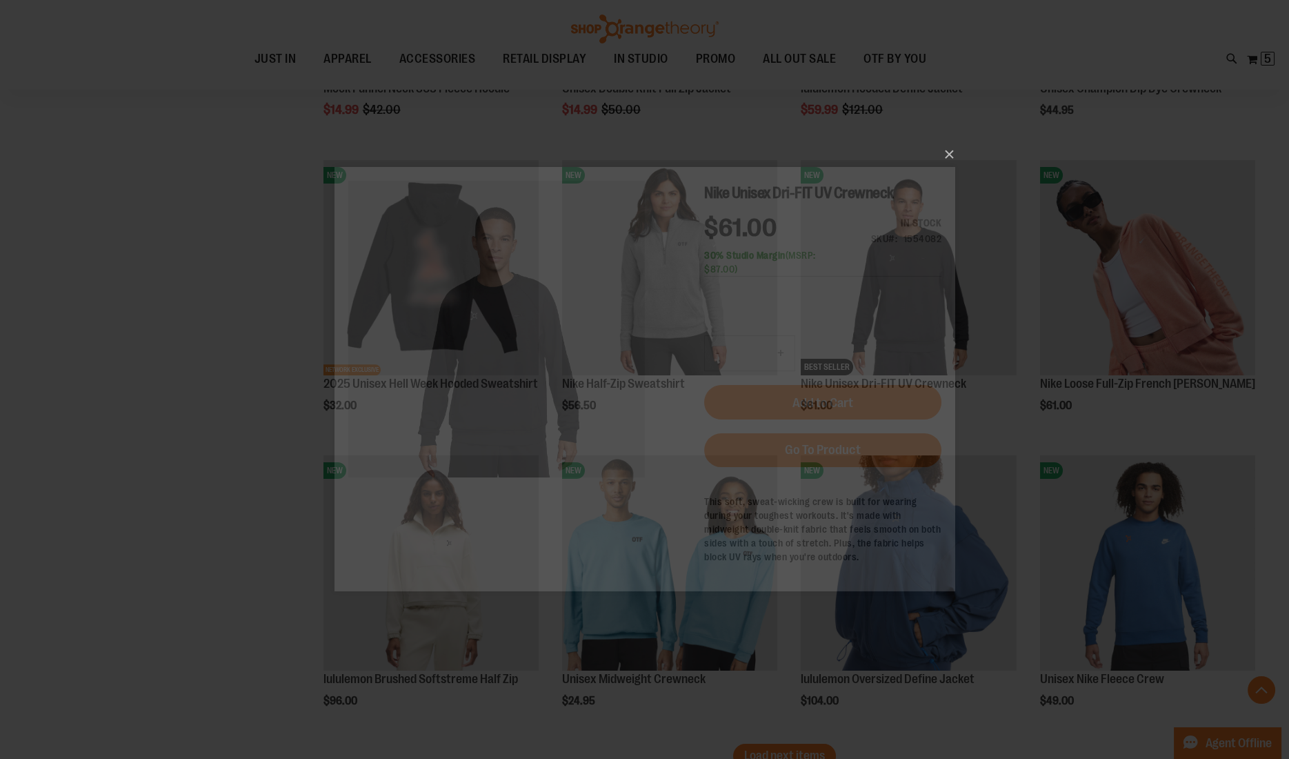
scroll to position [0, 0]
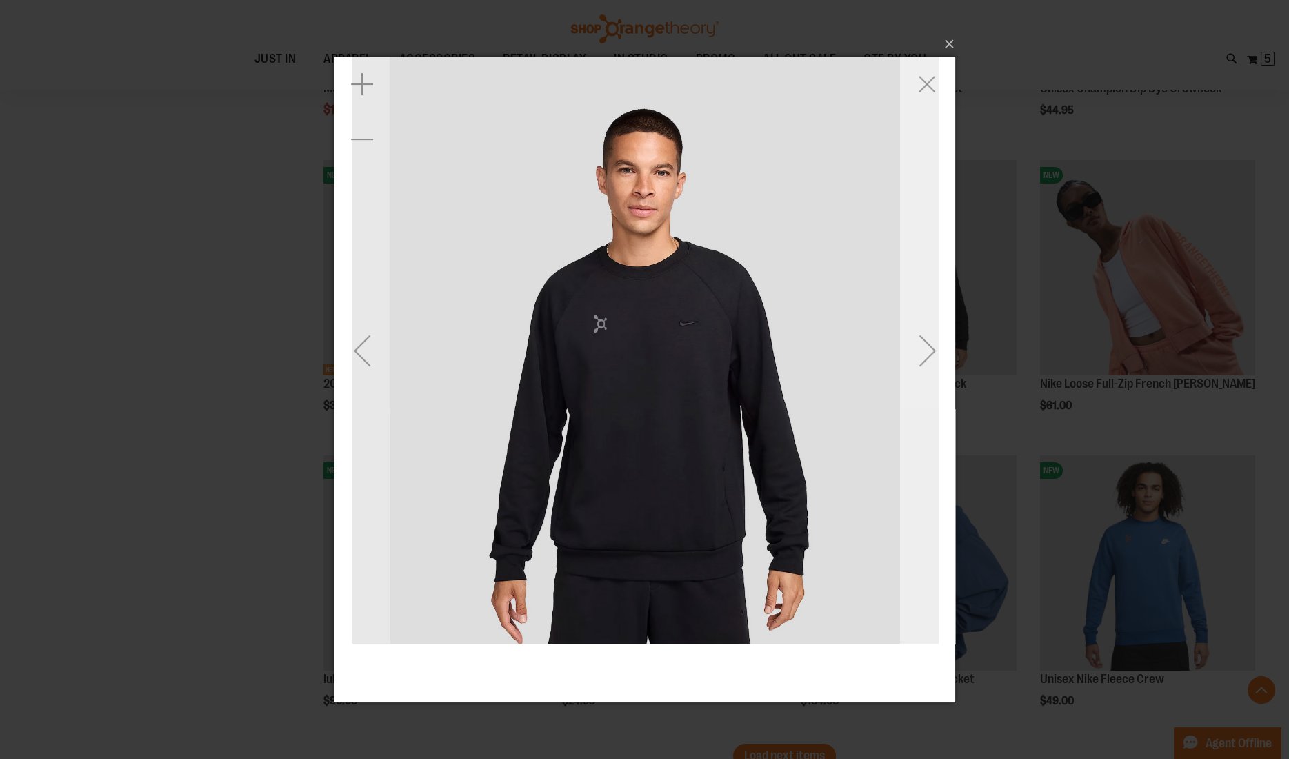
click at [917, 362] on div "Next" at bounding box center [926, 350] width 55 height 55
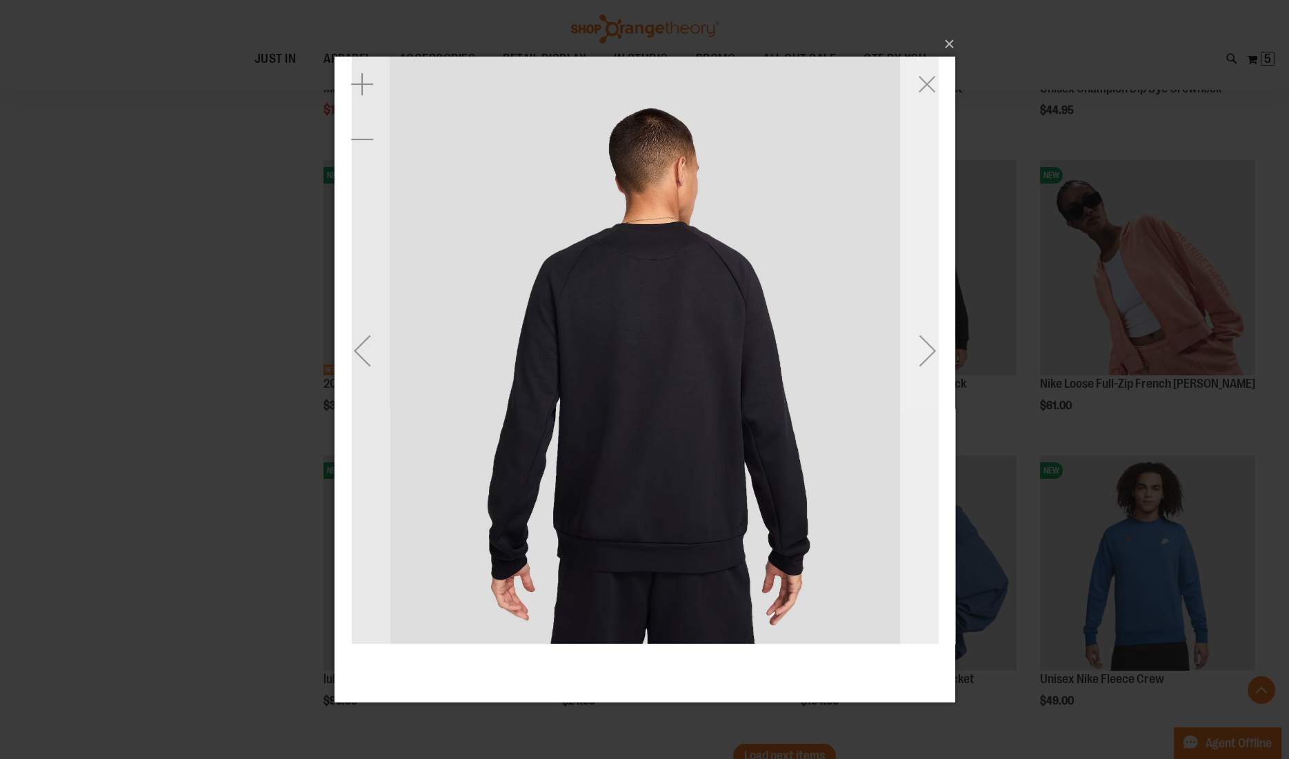
click at [917, 362] on div "Next" at bounding box center [926, 350] width 55 height 55
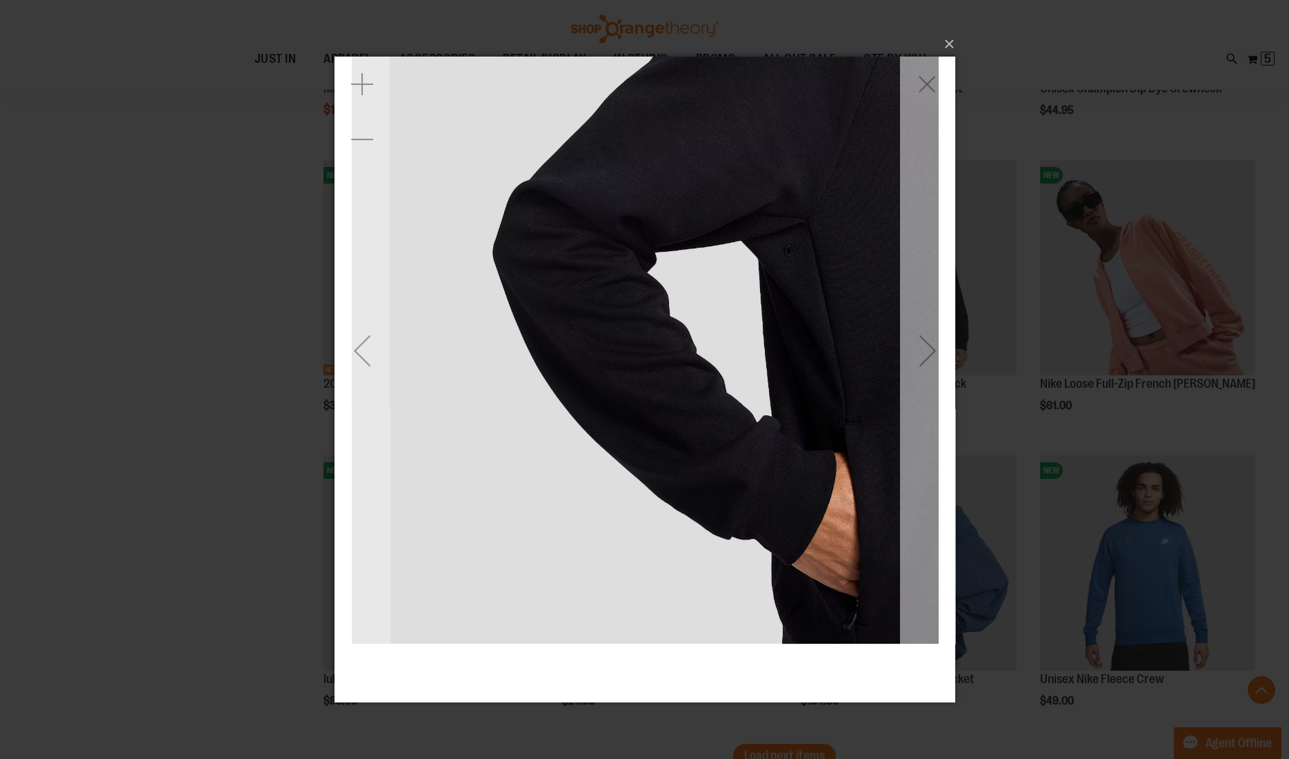
click at [930, 352] on div "Next" at bounding box center [926, 350] width 55 height 55
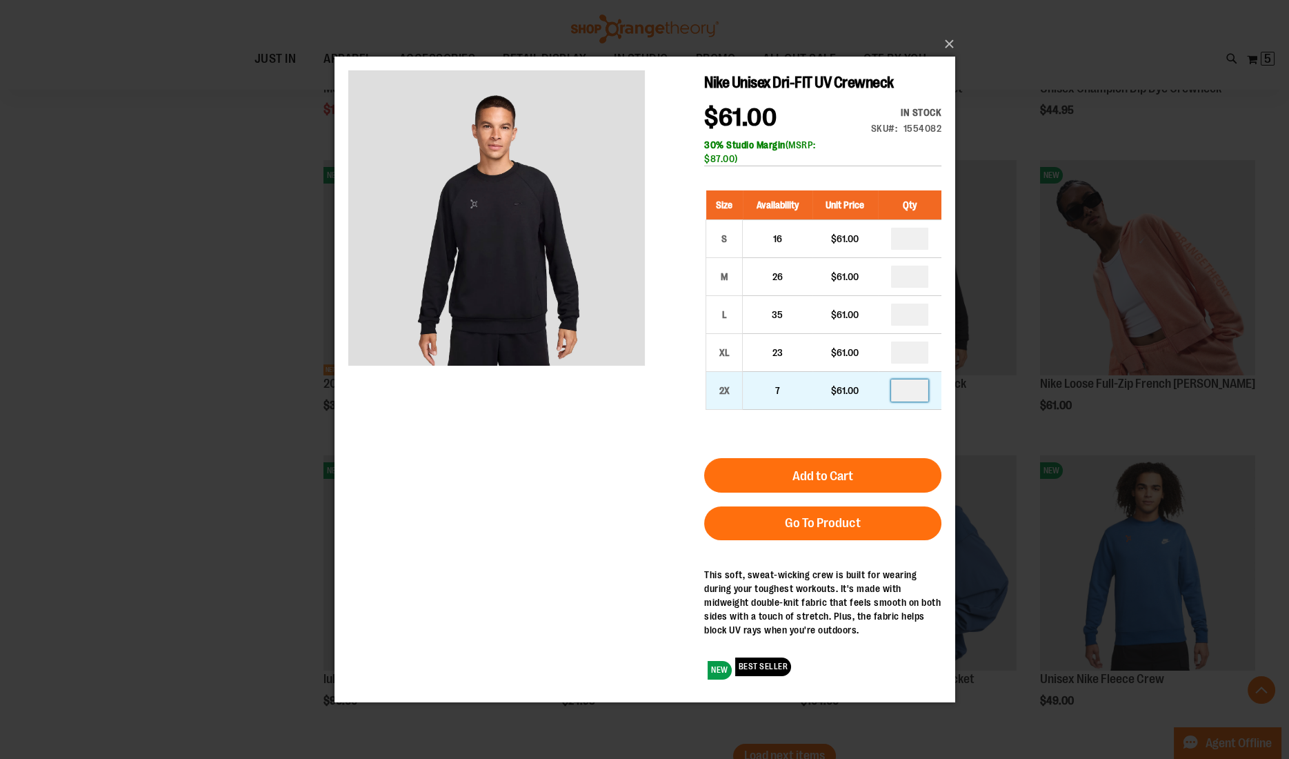
click at [910, 392] on input "number" at bounding box center [908, 390] width 37 height 22
type input "*"
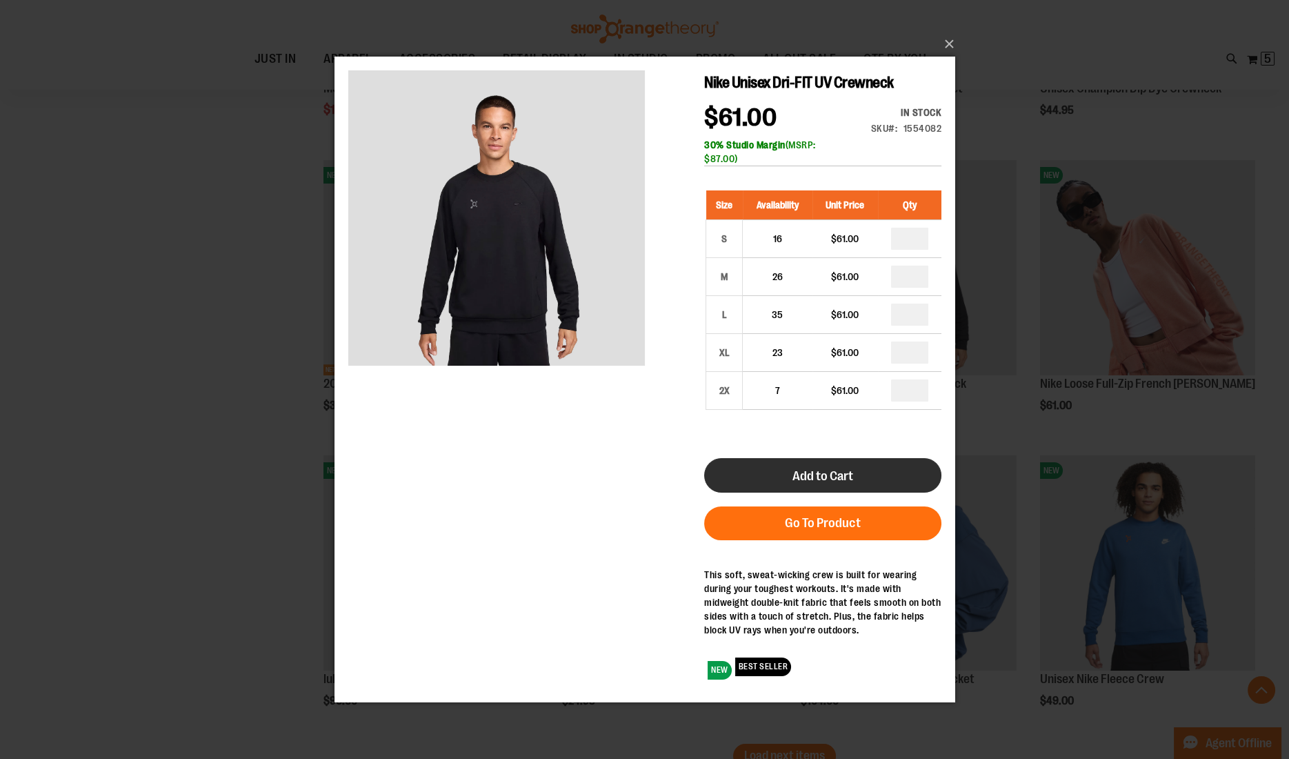
click at [853, 475] on button "Add to Cart" at bounding box center [822, 475] width 237 height 34
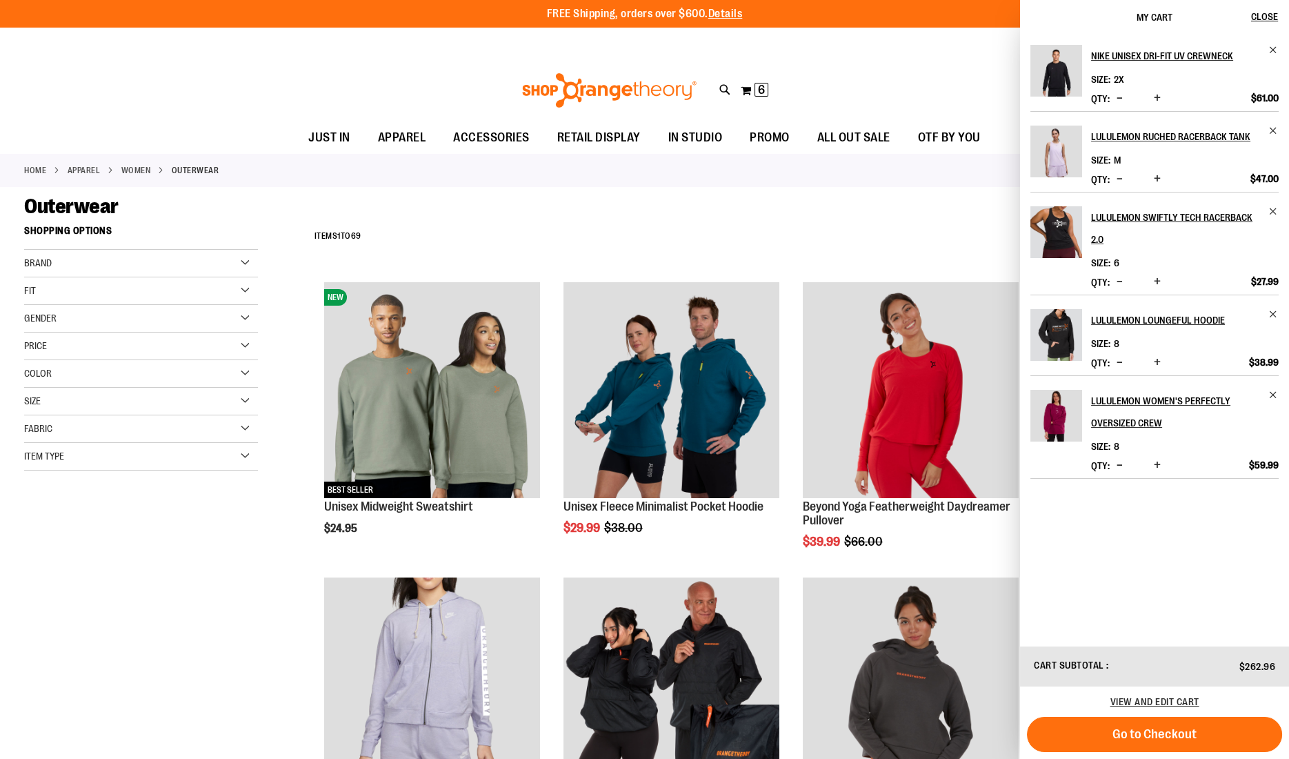
click at [852, 220] on div "**********" at bounding box center [786, 237] width 957 height 36
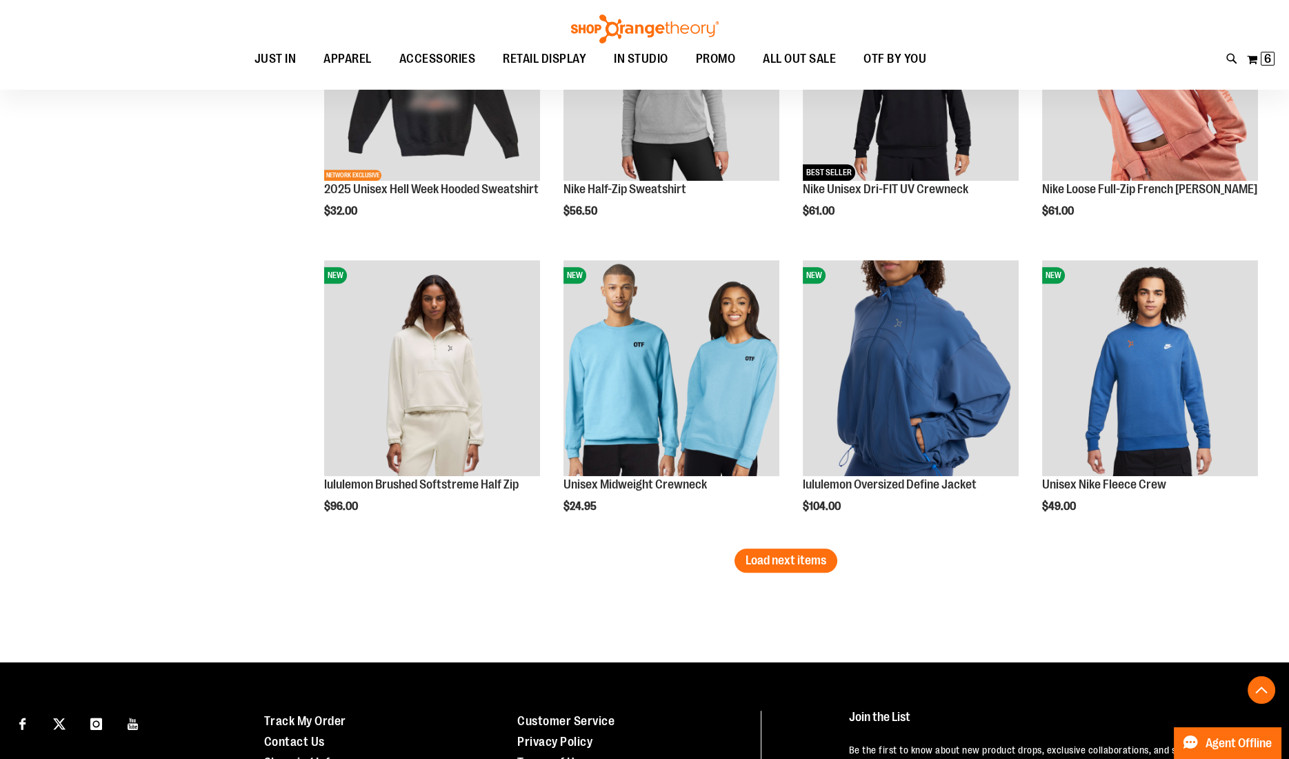
scroll to position [2385, 0]
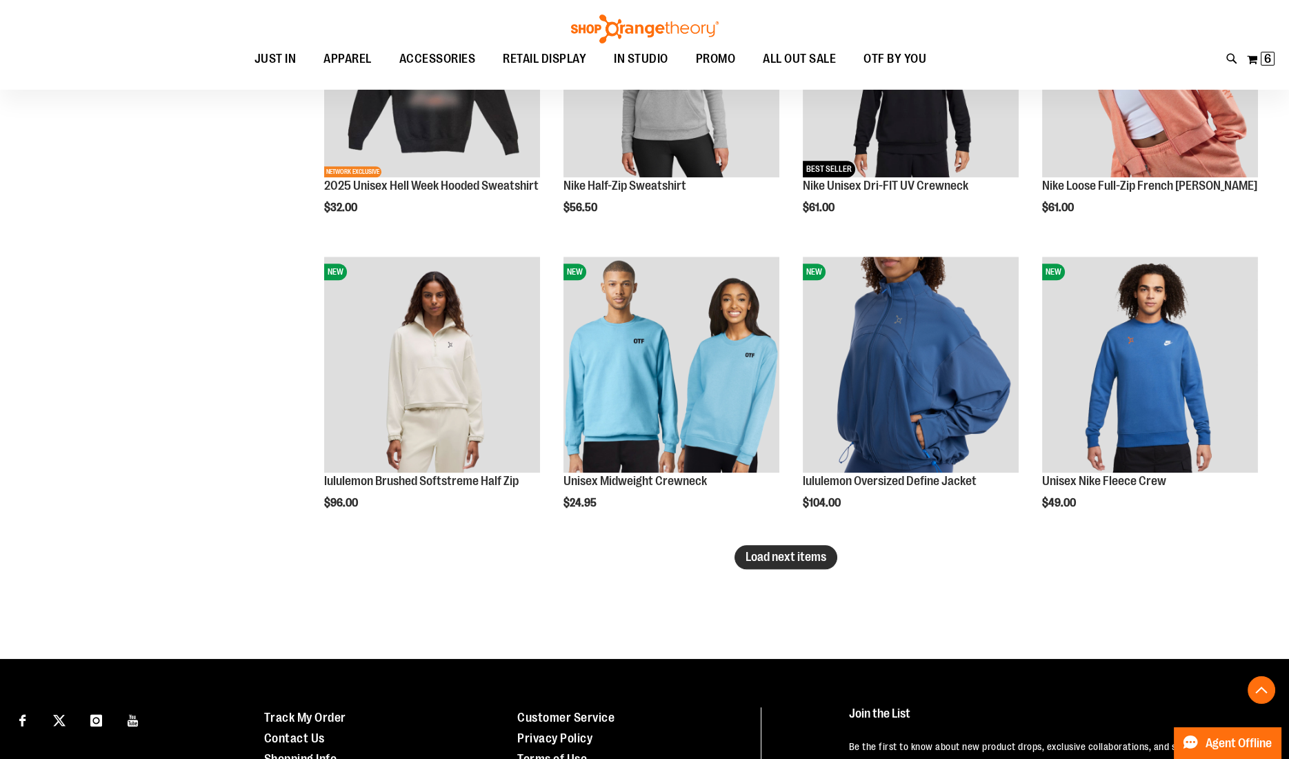
click at [804, 561] on span "Load next items" at bounding box center [786, 557] width 81 height 14
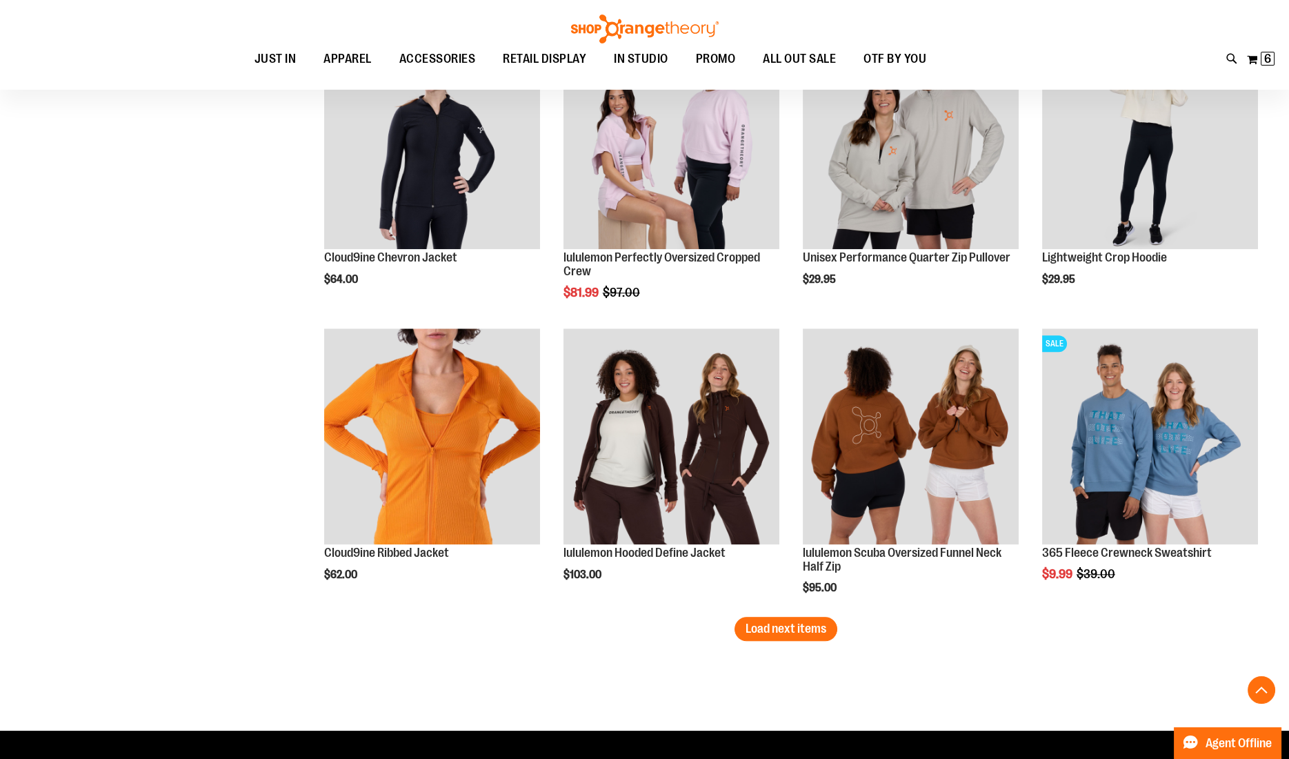
scroll to position [3200, 0]
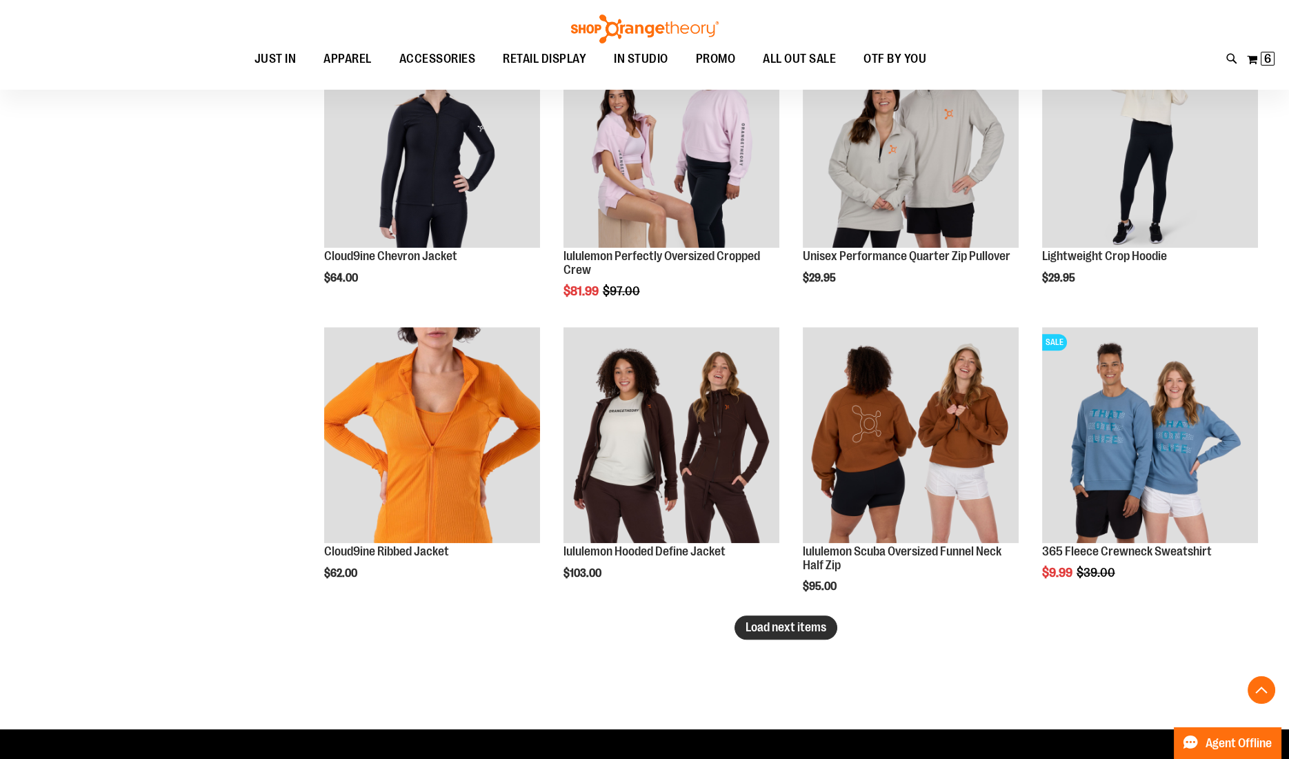
click at [784, 620] on span "Load next items" at bounding box center [786, 627] width 81 height 14
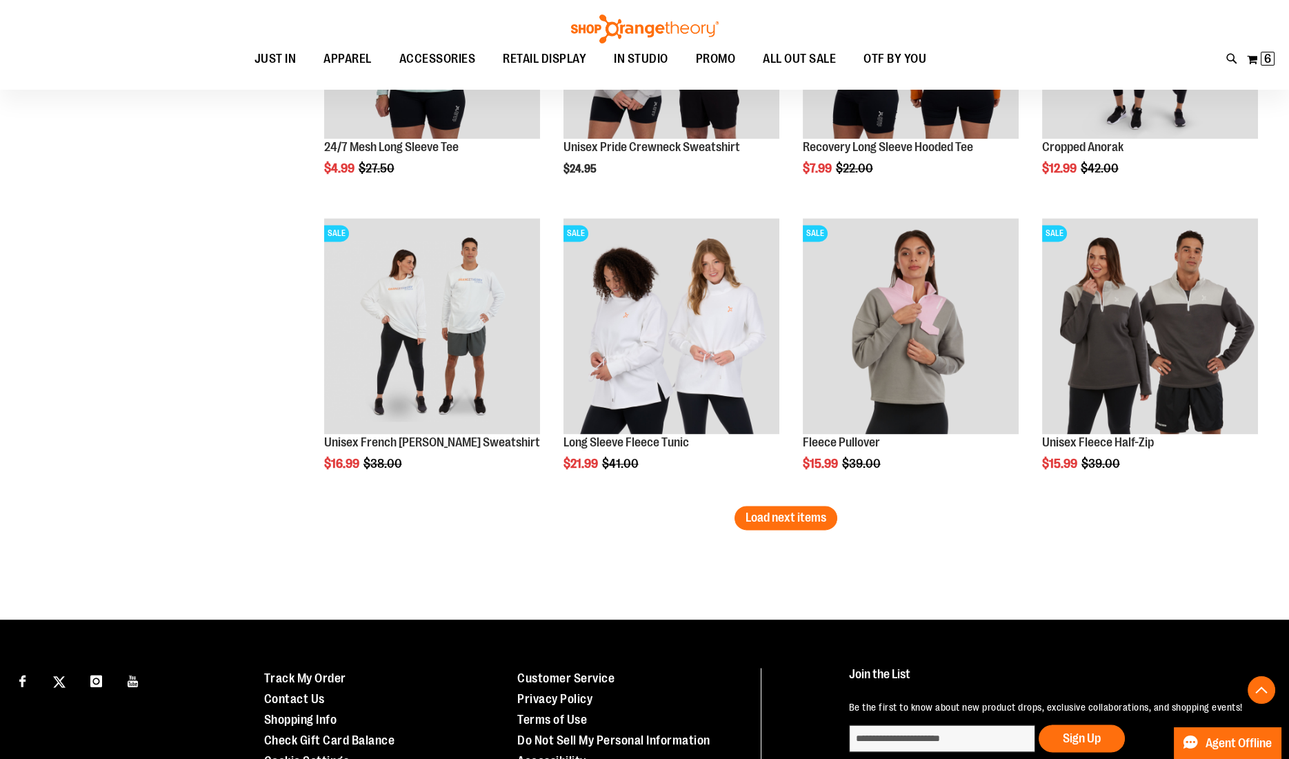
scroll to position [4209, 0]
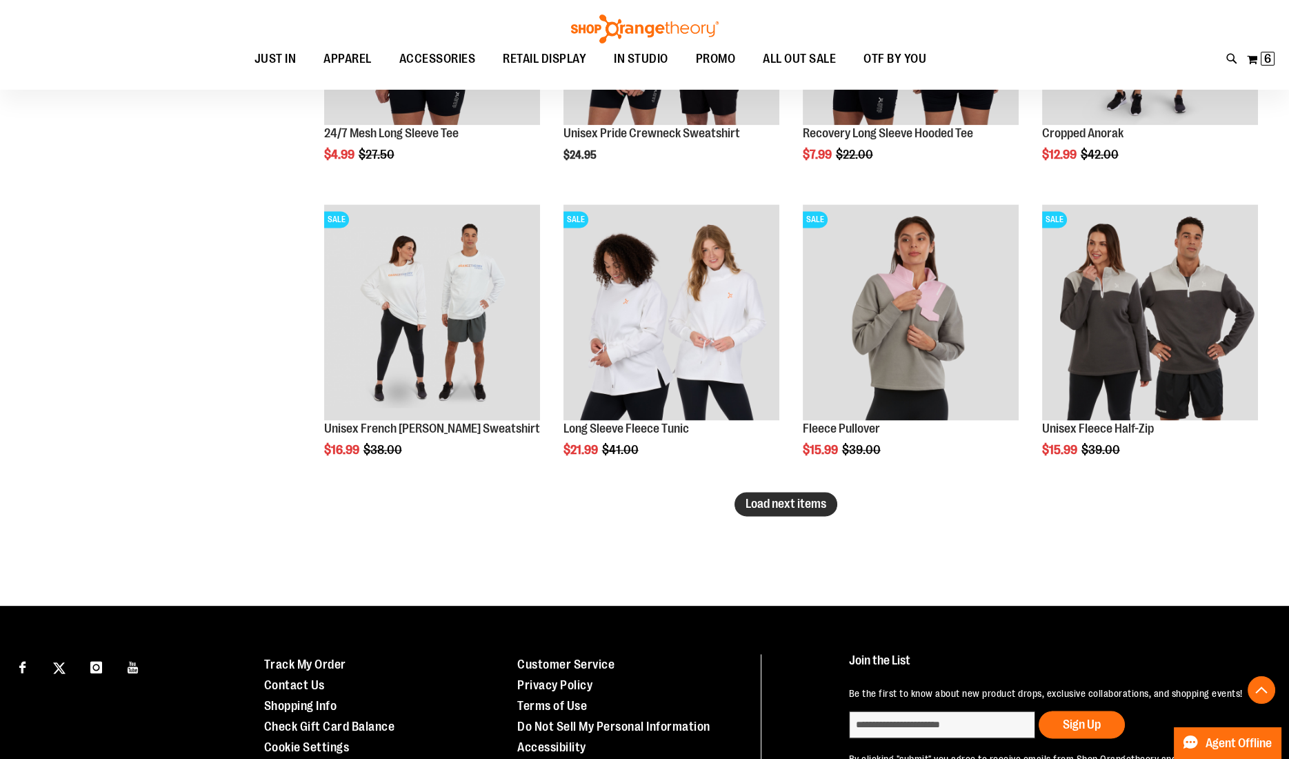
click at [797, 505] on span "Load next items" at bounding box center [786, 504] width 81 height 14
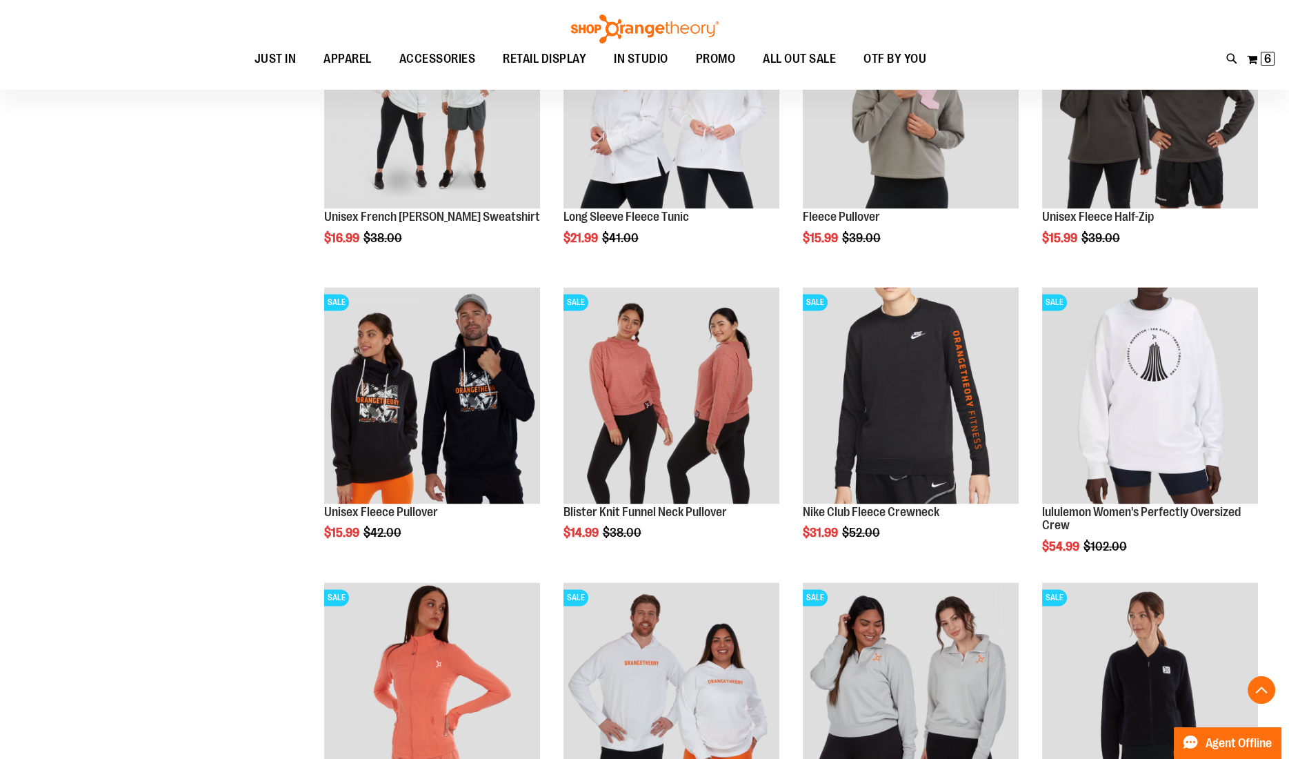
scroll to position [4419, 0]
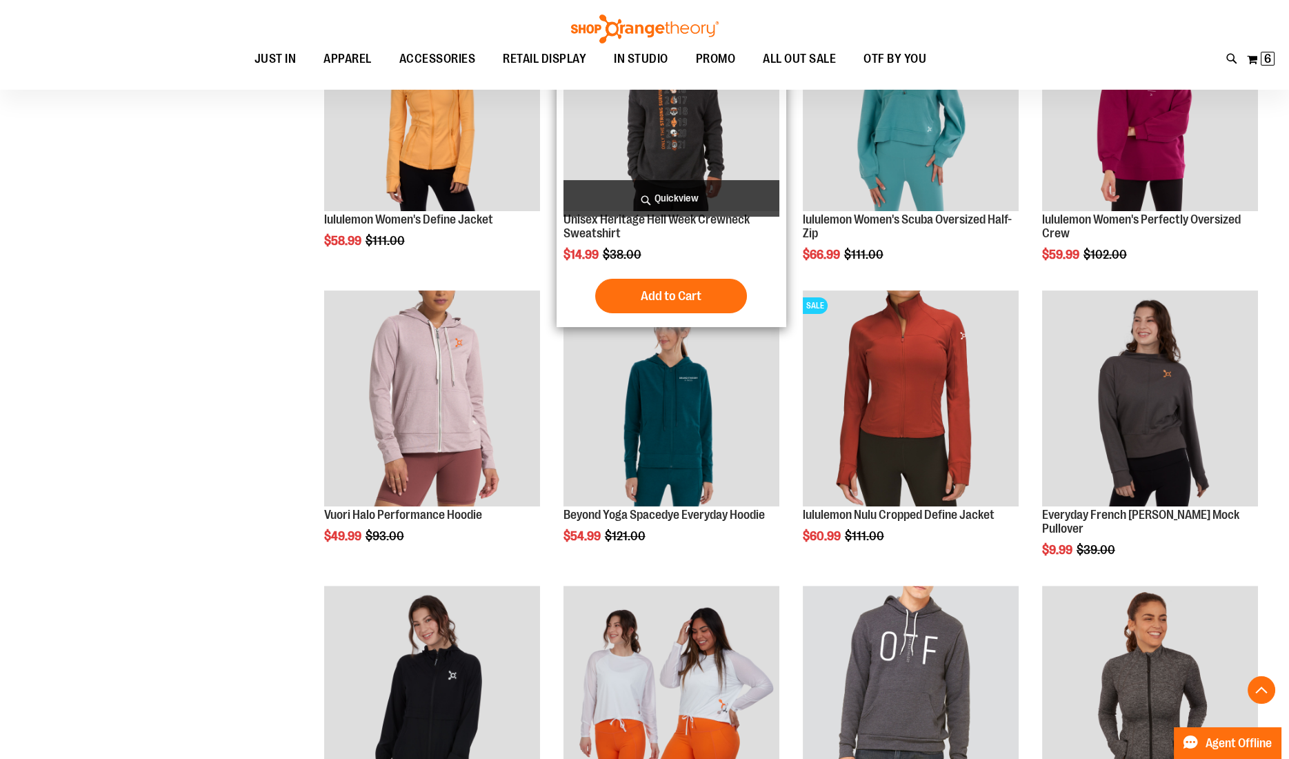
scroll to position [805, 0]
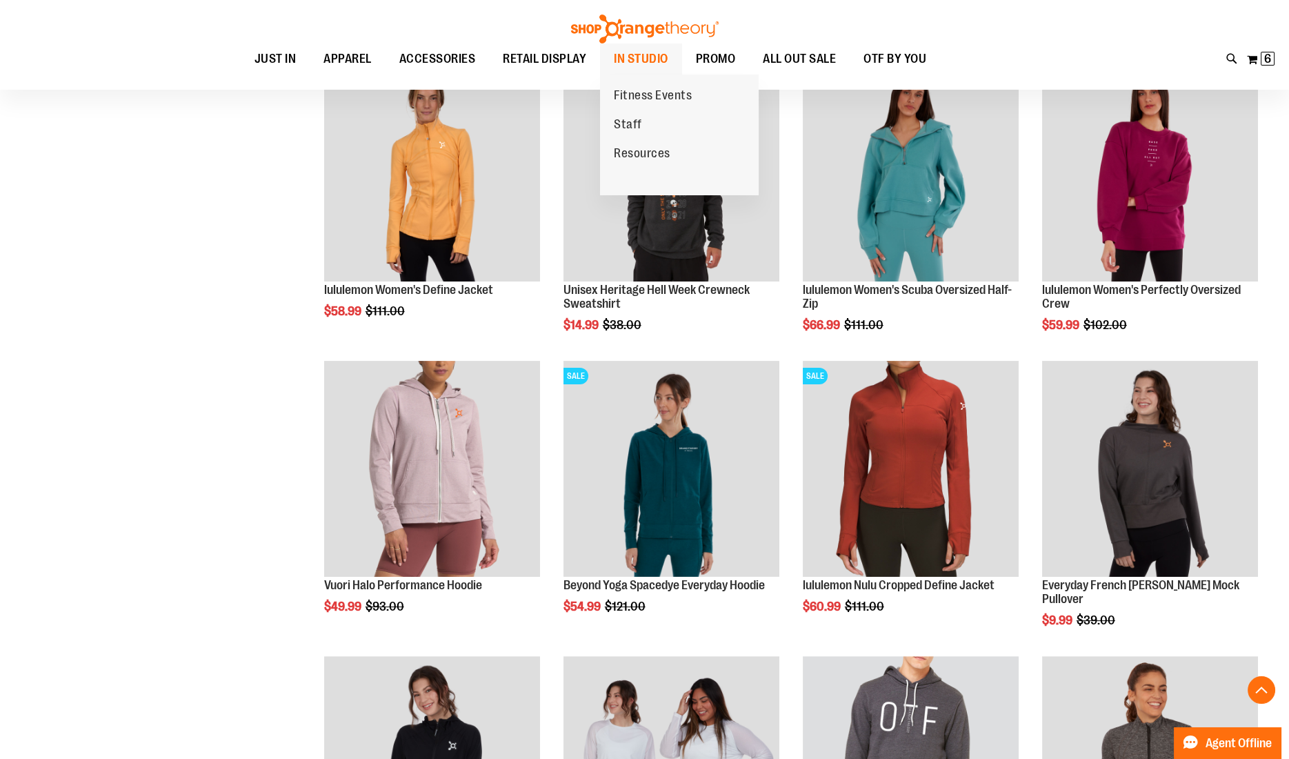
click at [623, 57] on span "IN STUDIO" at bounding box center [641, 58] width 54 height 31
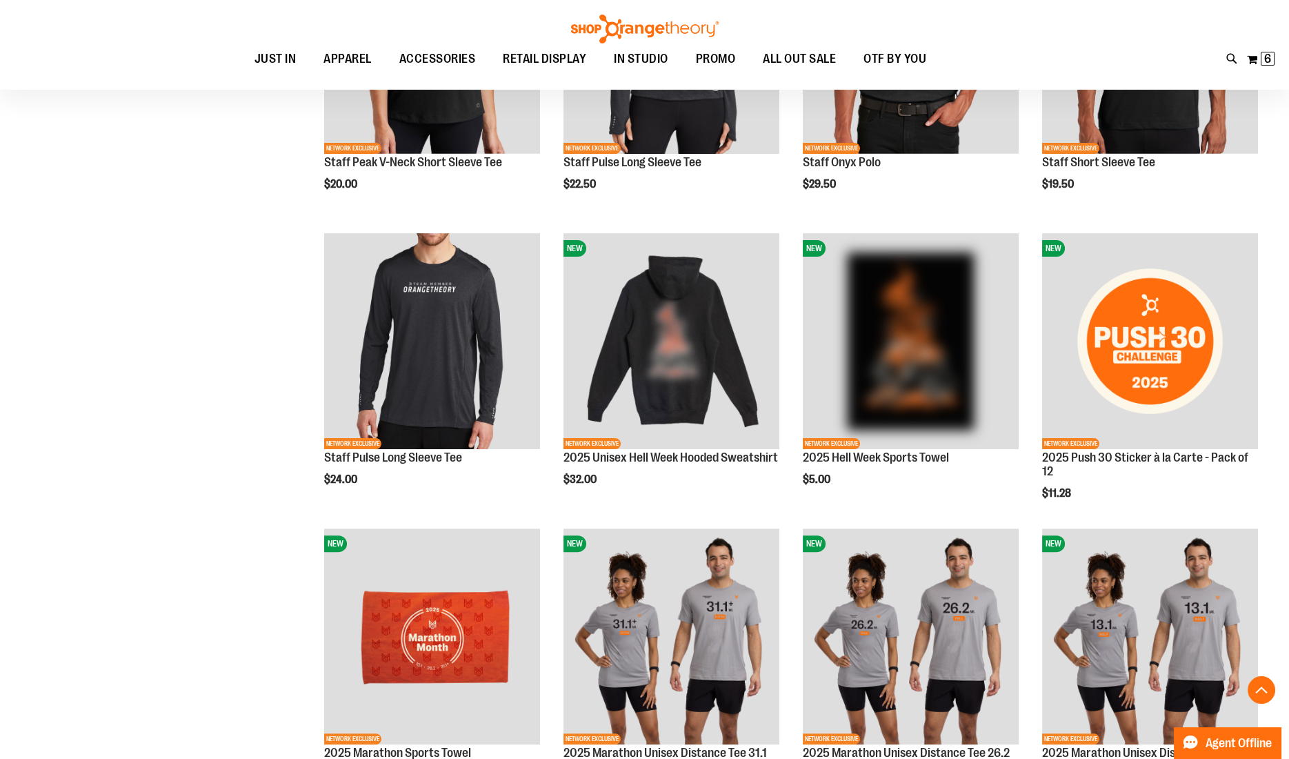
scroll to position [939, 0]
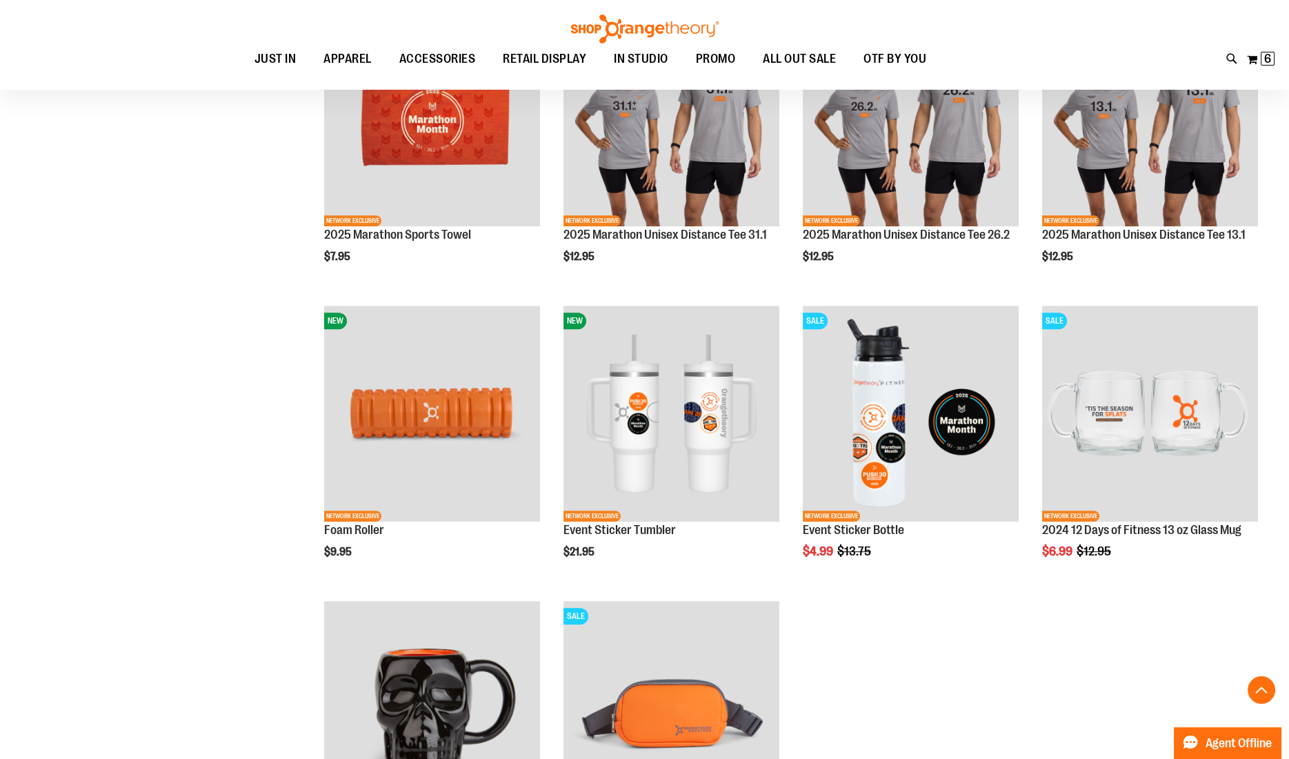
scroll to position [1462, 0]
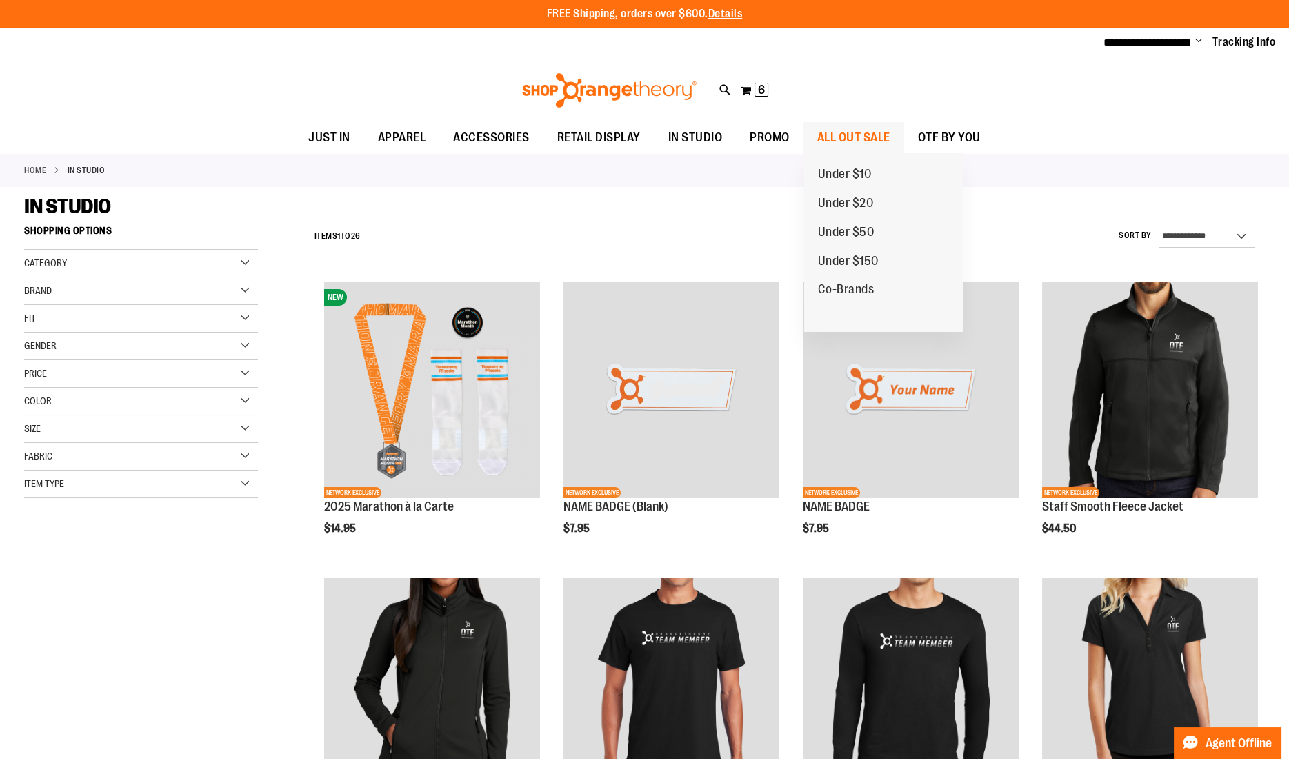
type input "**********"
click at [851, 132] on span "ALL OUT SALE" at bounding box center [853, 137] width 73 height 31
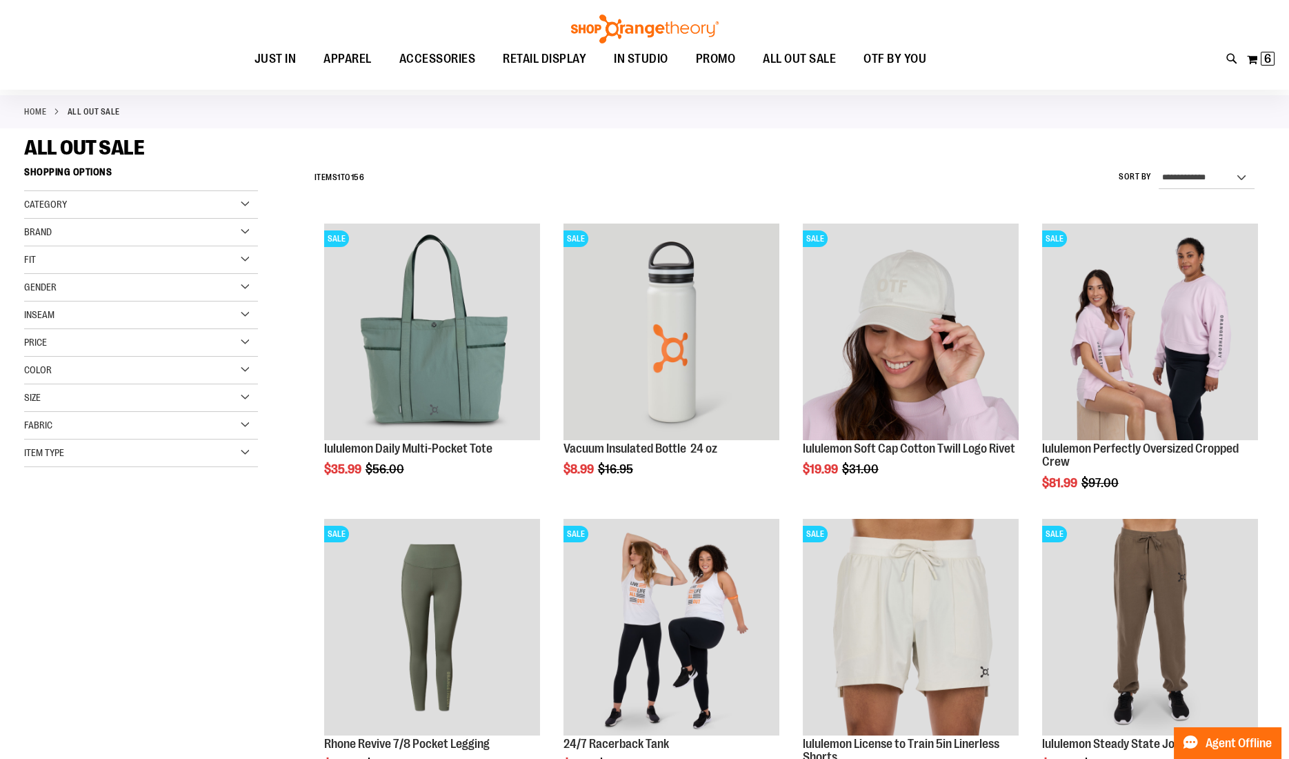
scroll to position [17, 0]
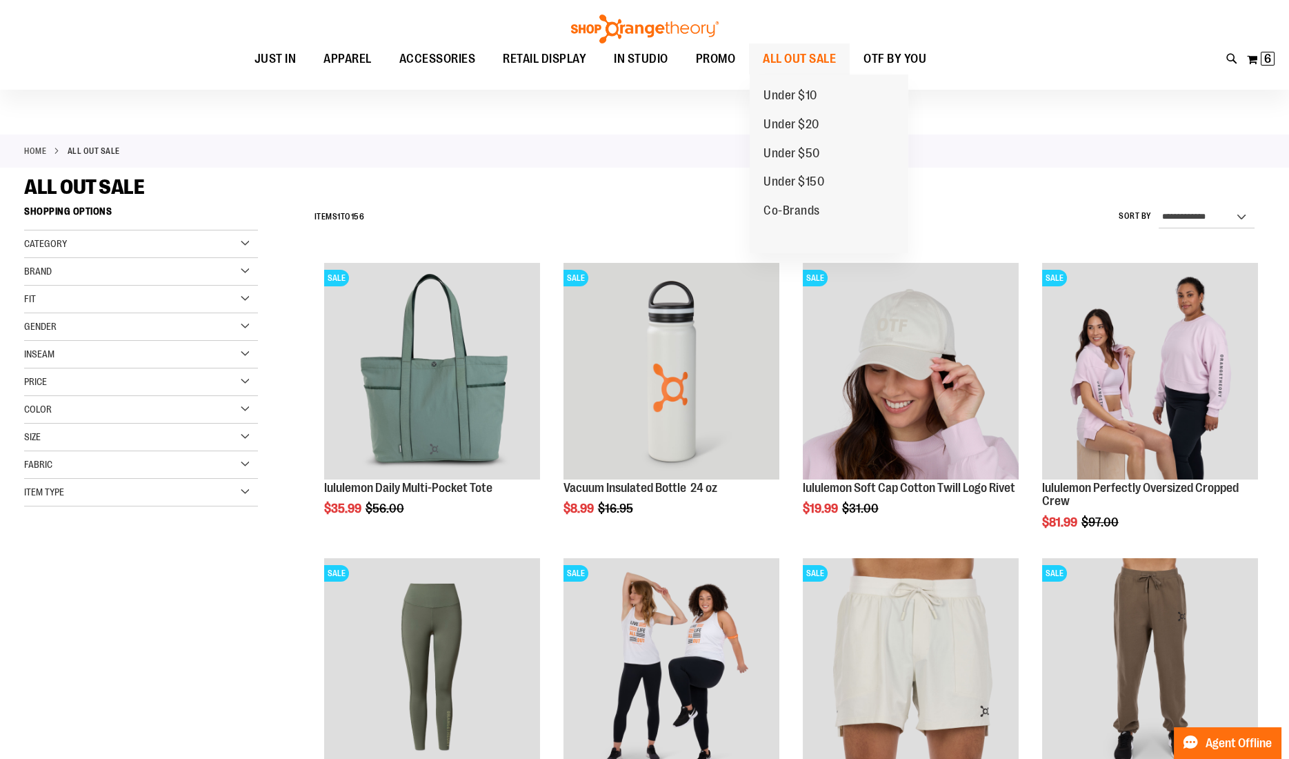
type input "**********"
click at [772, 61] on span "ALL OUT SALE" at bounding box center [799, 58] width 73 height 31
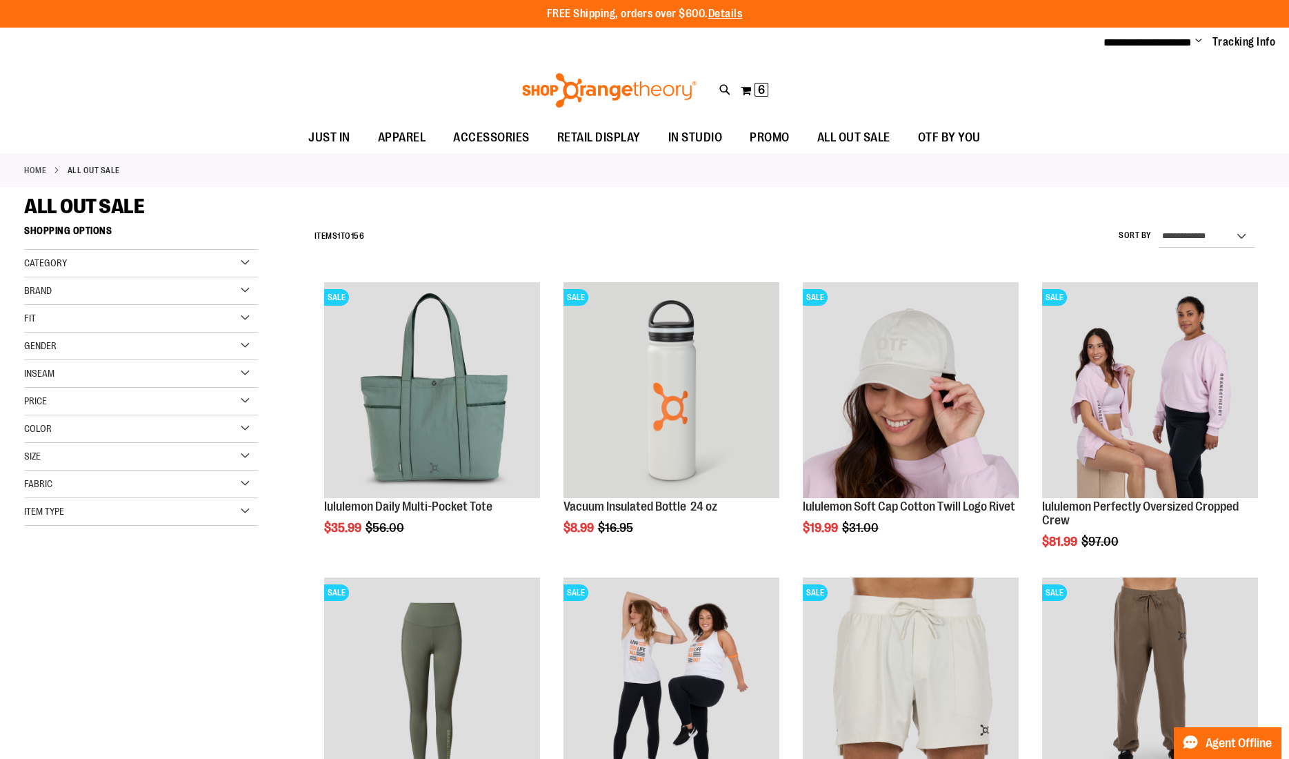
type input "**********"
click at [1181, 230] on select "**********" at bounding box center [1207, 237] width 96 height 22
select select "*********"
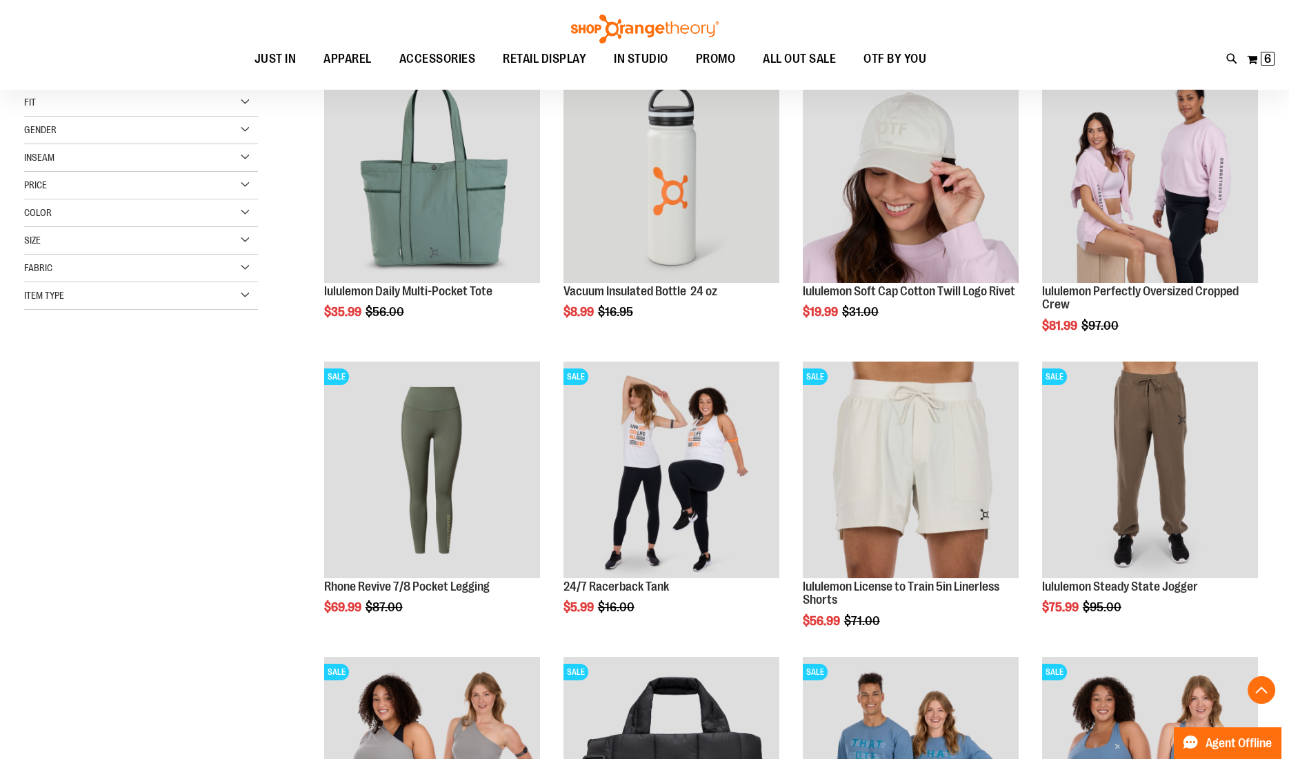
scroll to position [217, 0]
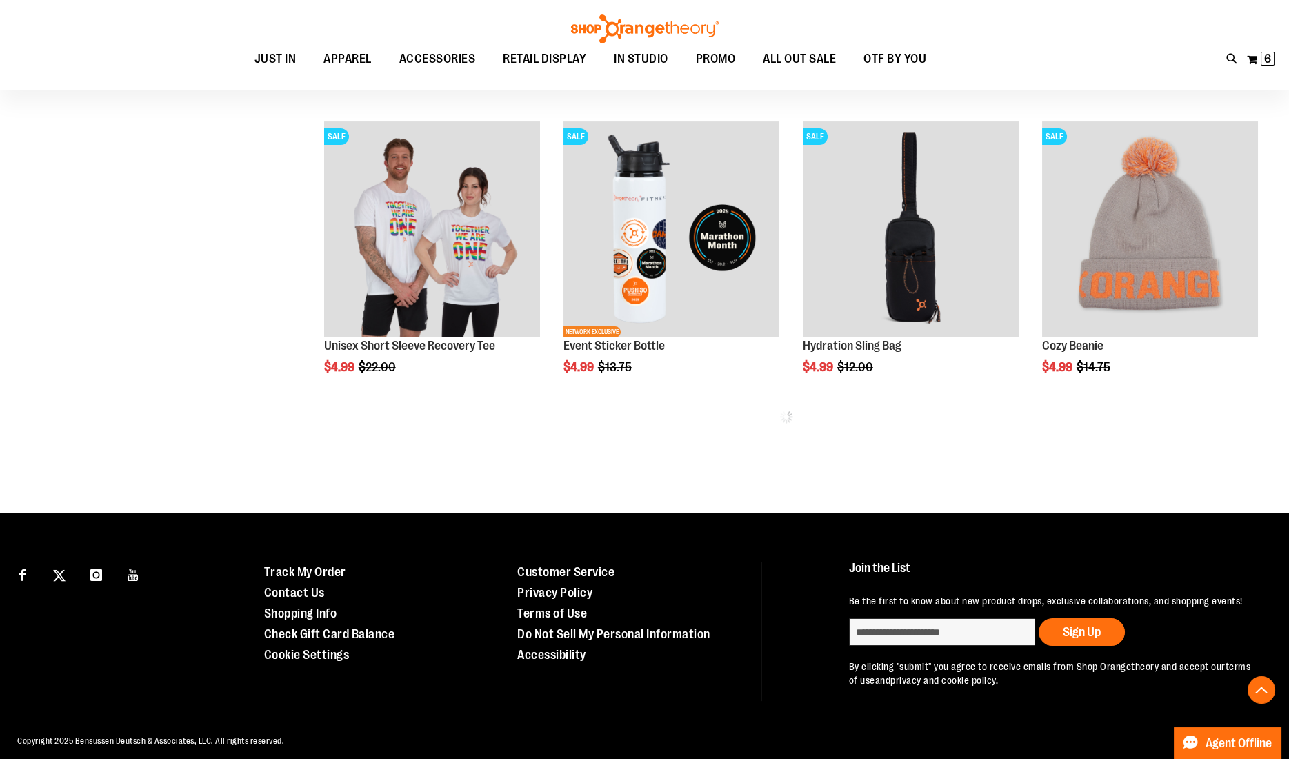
scroll to position [760, 0]
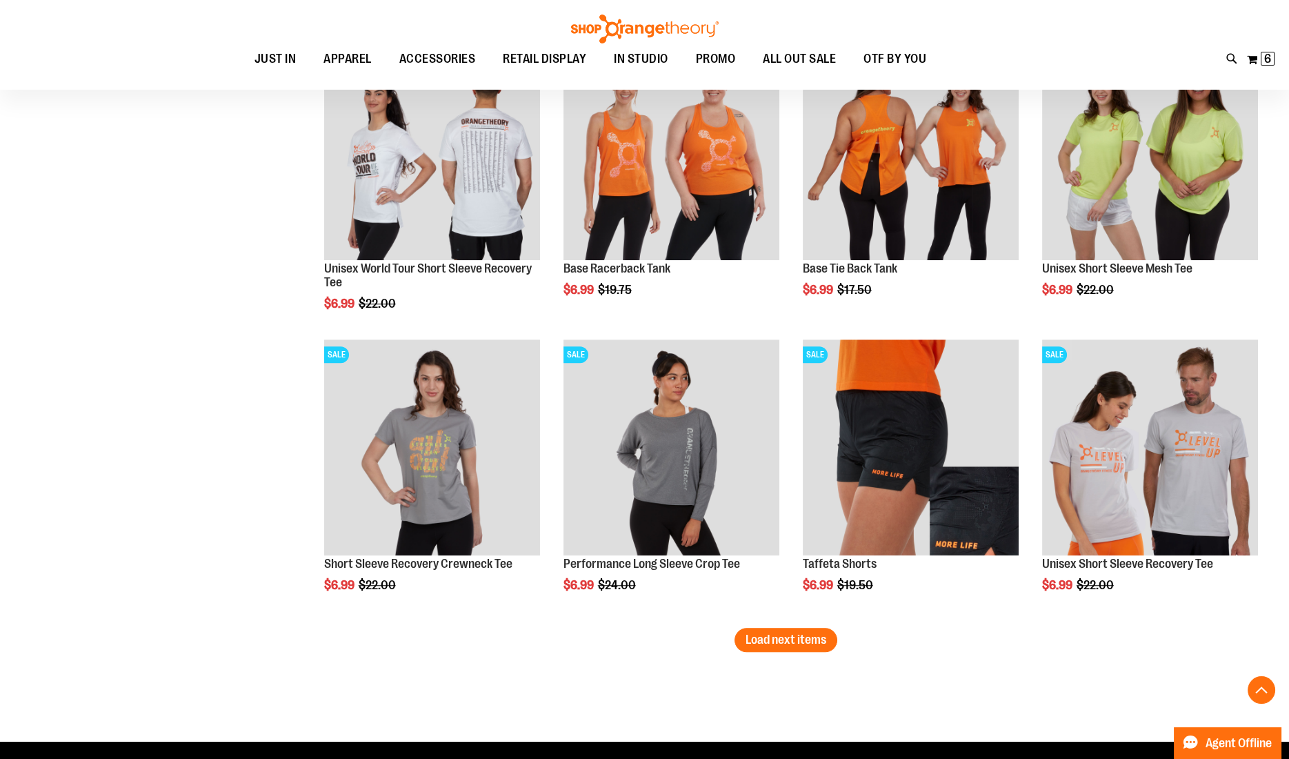
scroll to position [2322, 0]
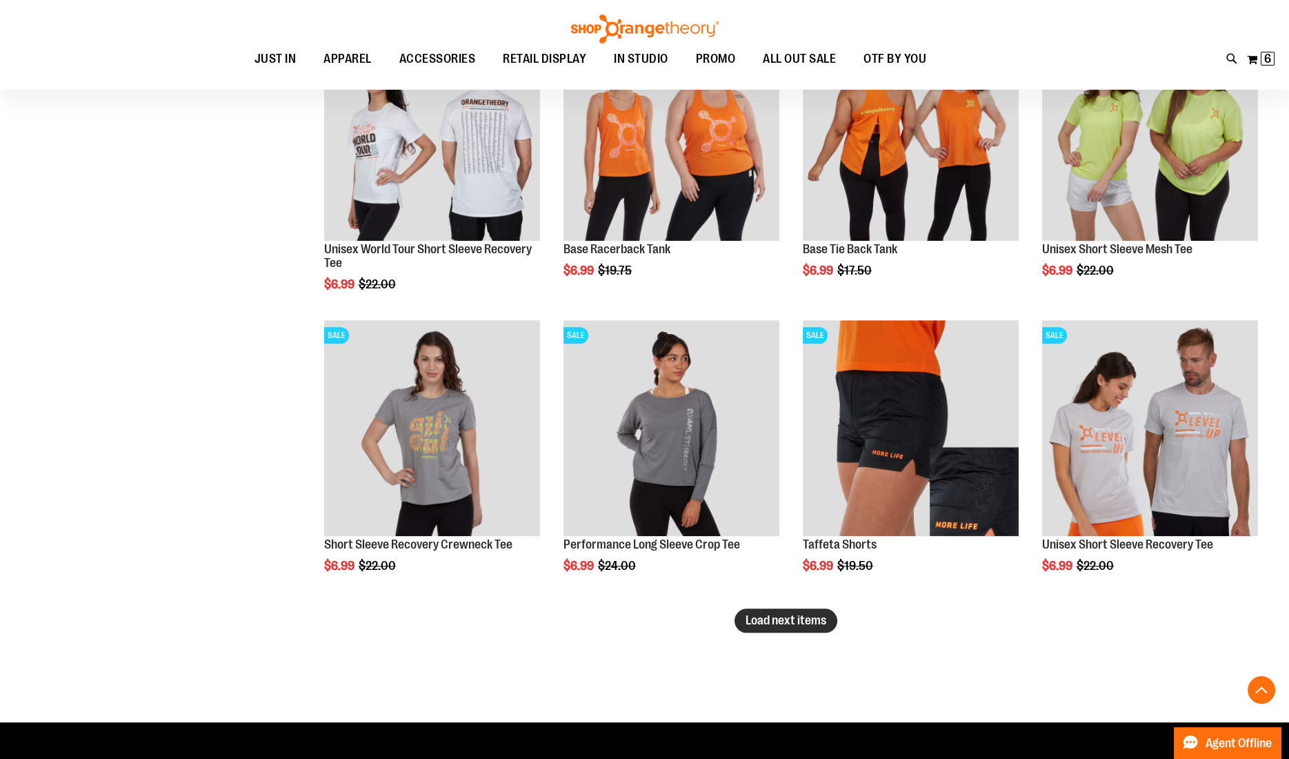
click at [784, 624] on span "Load next items" at bounding box center [786, 620] width 81 height 14
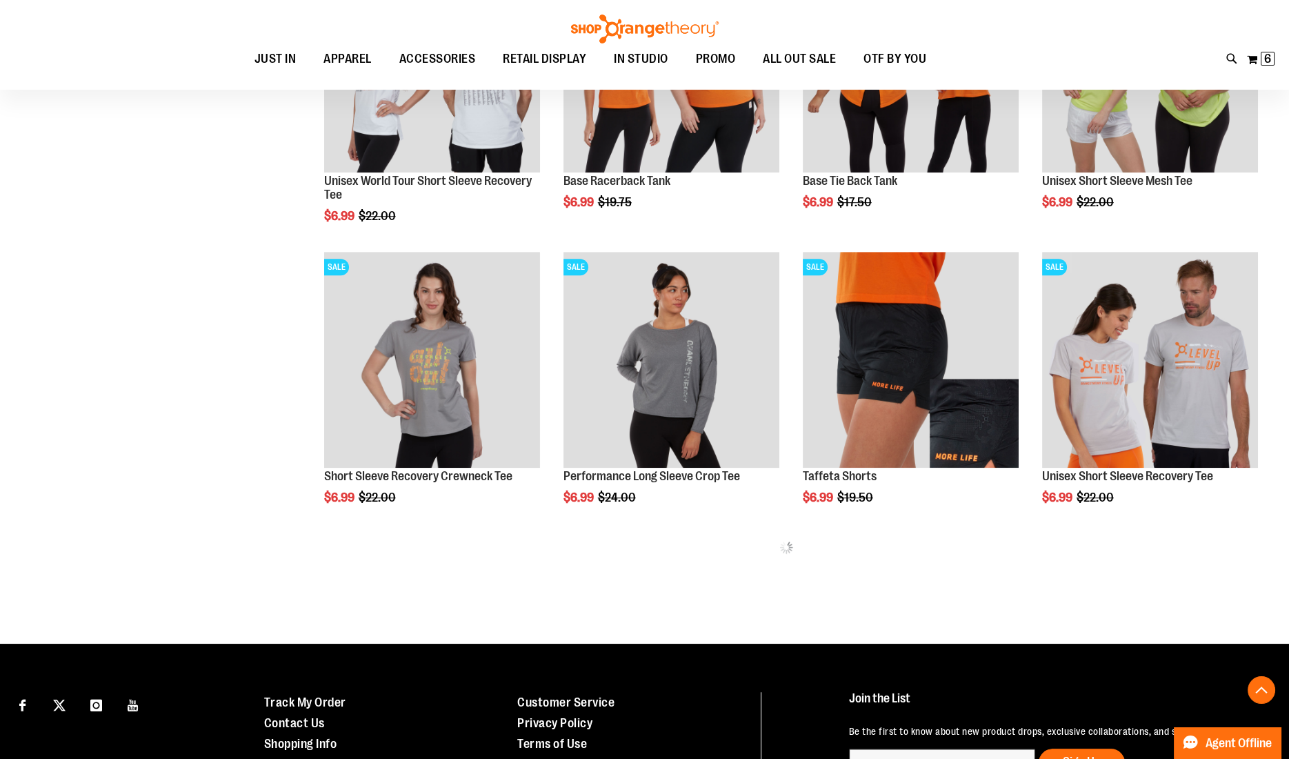
scroll to position [2391, 0]
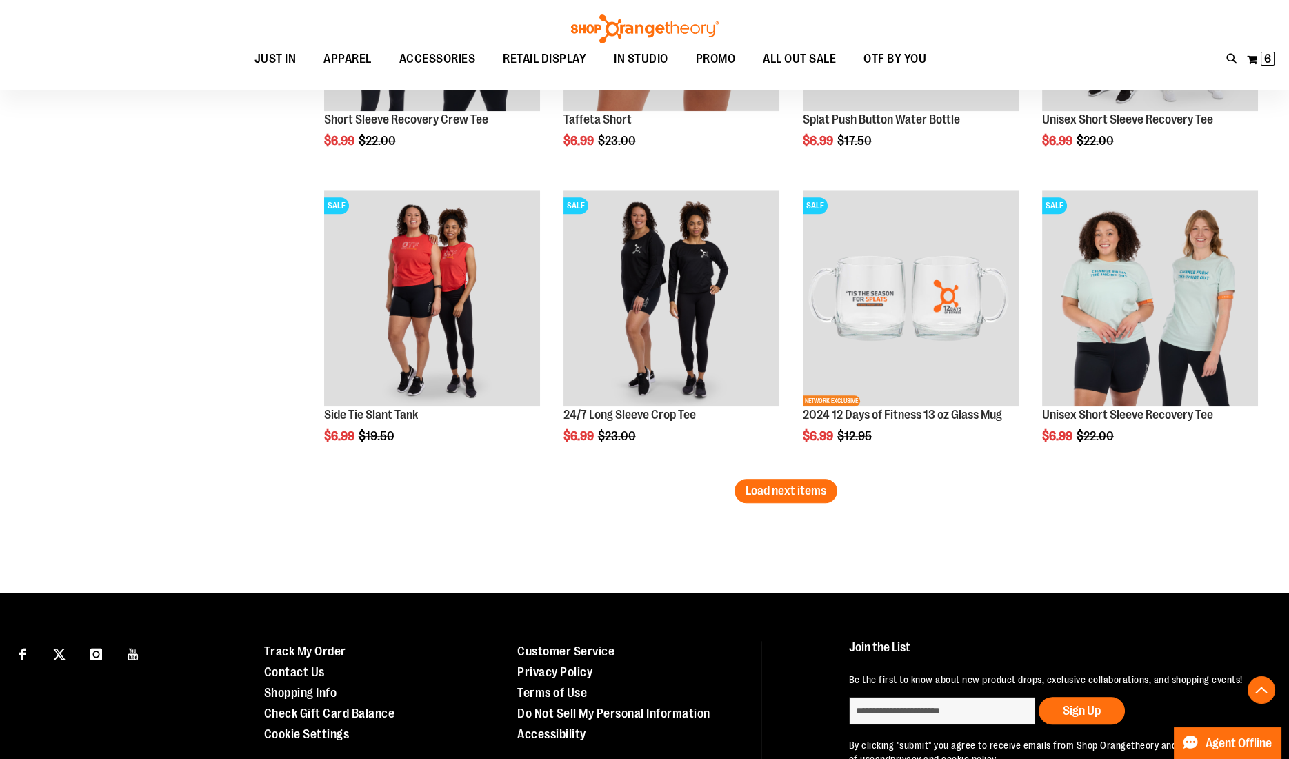
scroll to position [3371, 0]
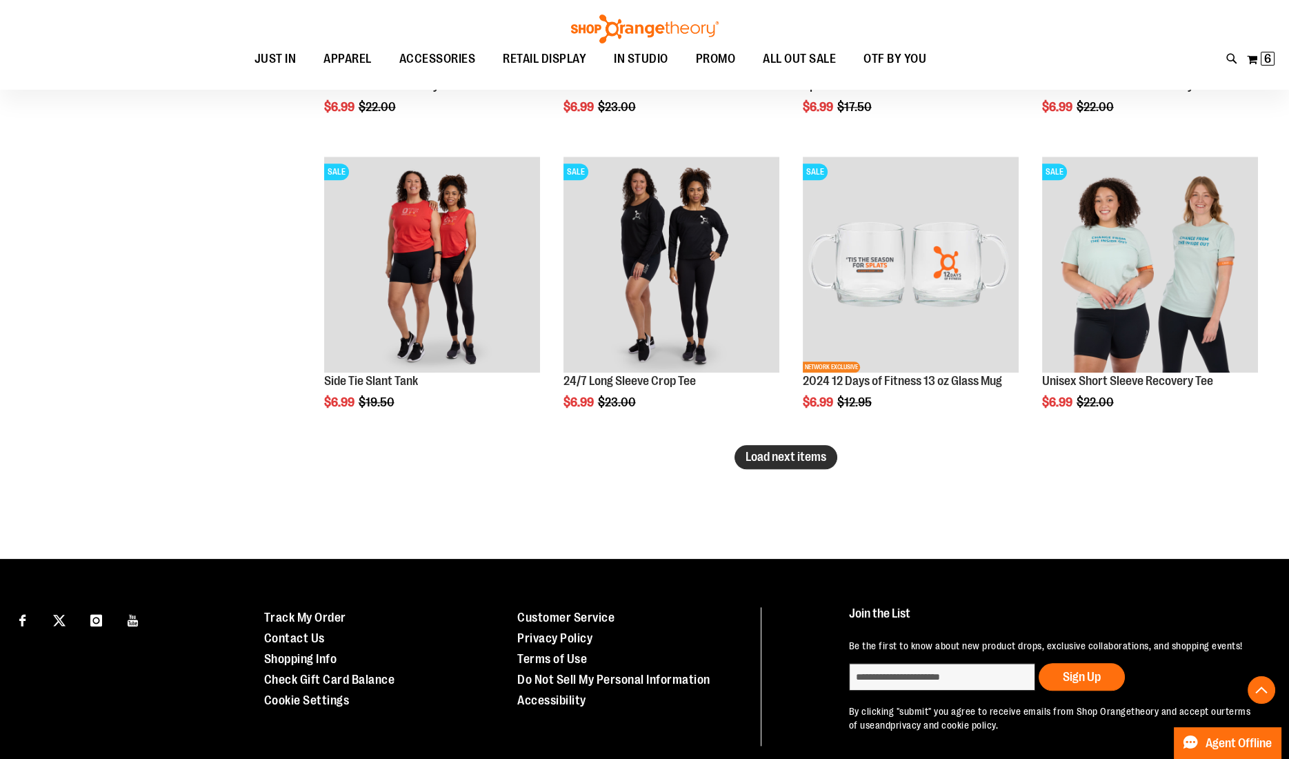
click at [772, 461] on span "Load next items" at bounding box center [786, 457] width 81 height 14
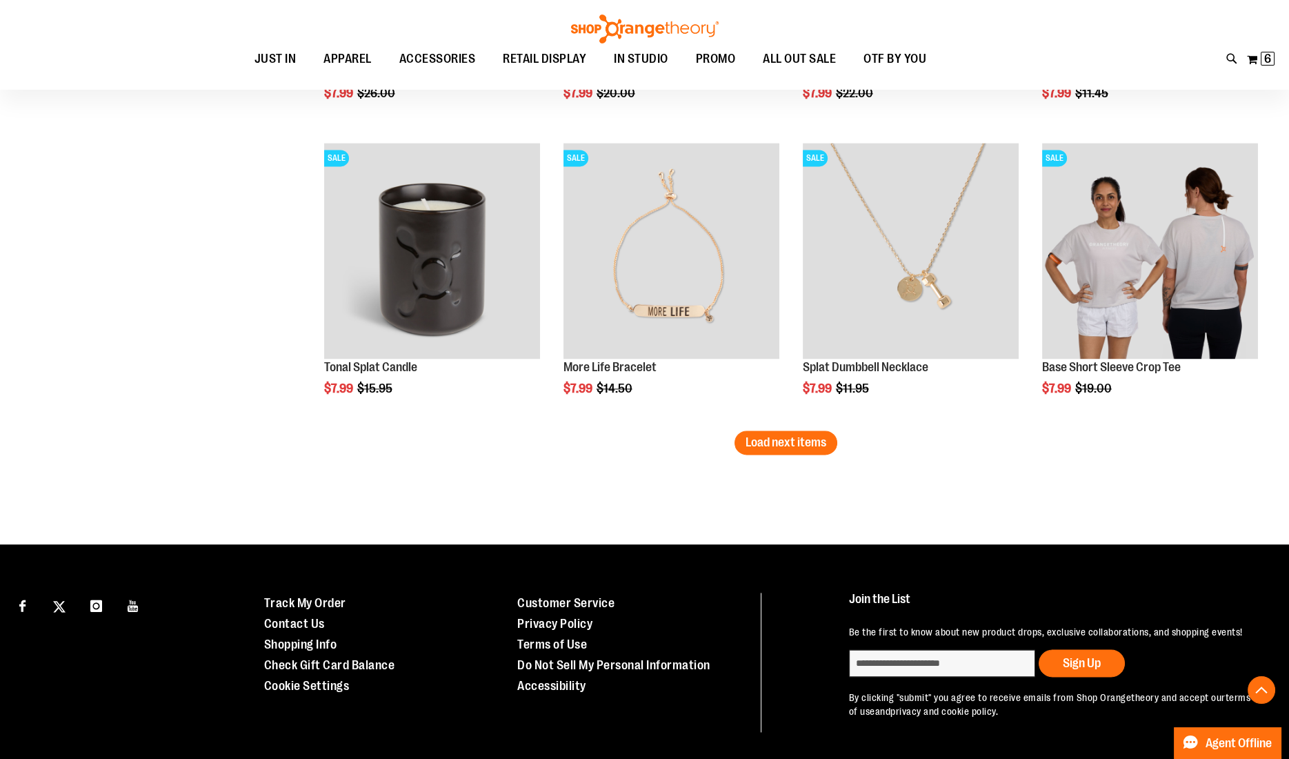
scroll to position [4312, 0]
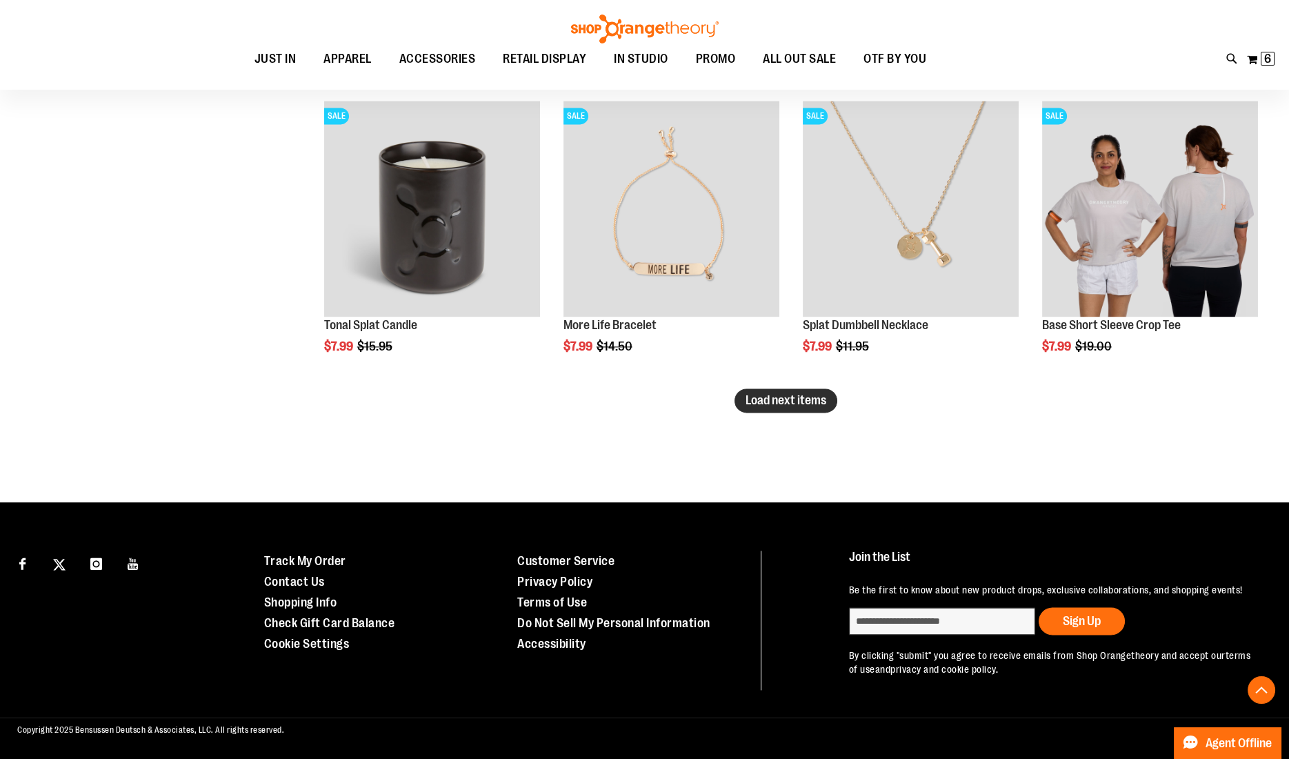
click at [770, 400] on span "Load next items" at bounding box center [786, 400] width 81 height 14
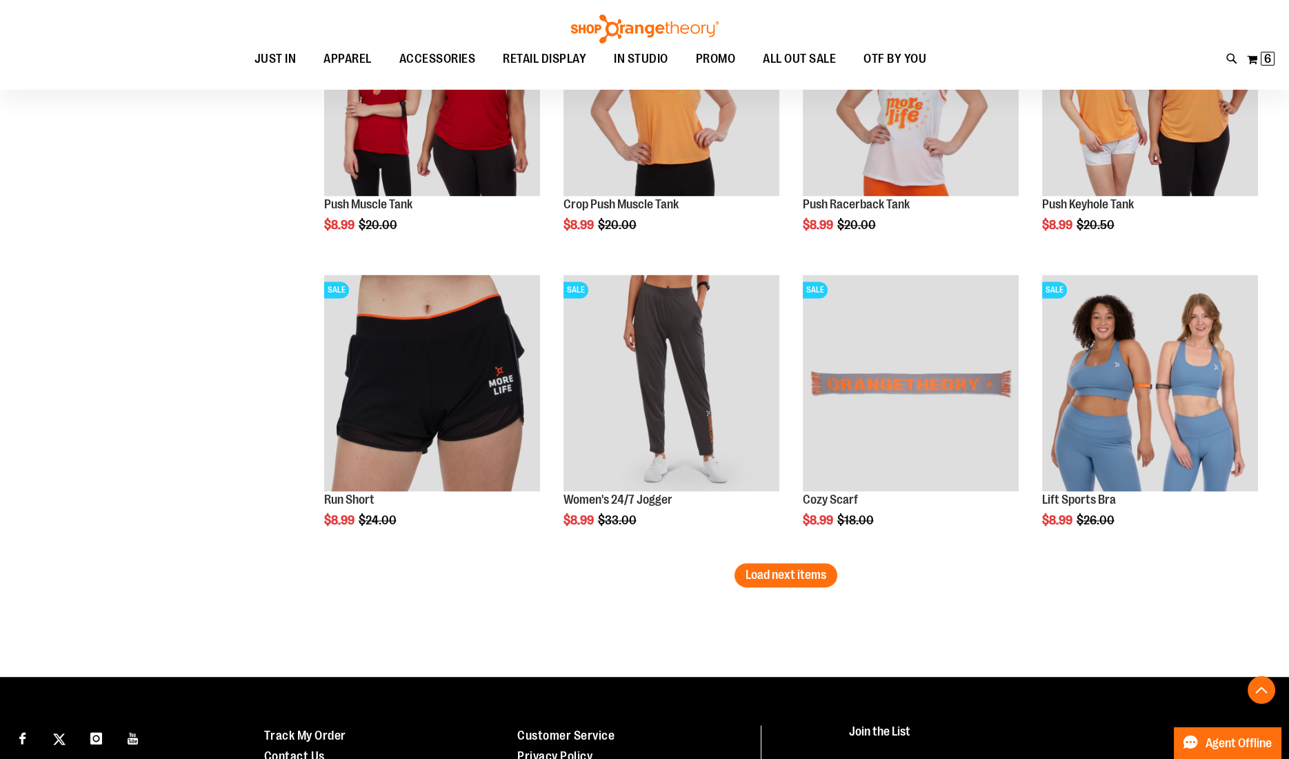
scroll to position [5030, 0]
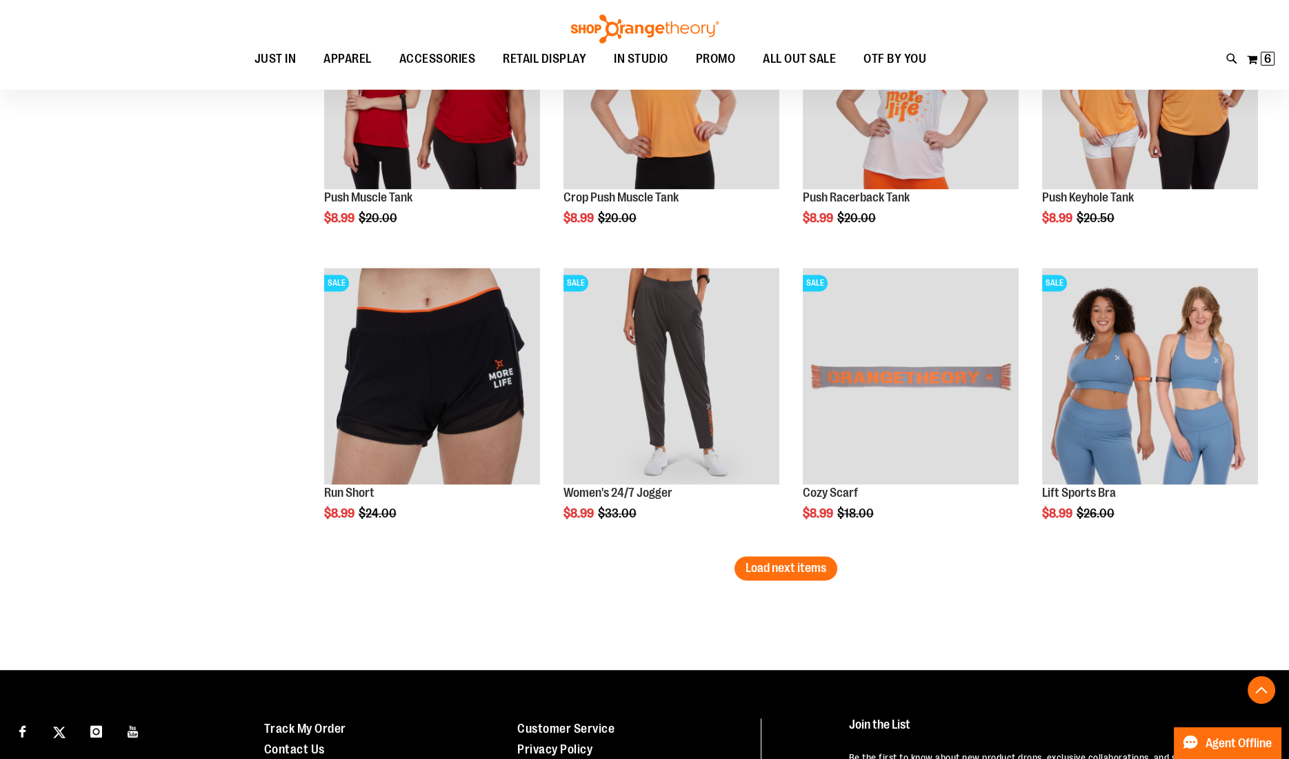
click at [812, 570] on span "Load next items" at bounding box center [786, 568] width 81 height 14
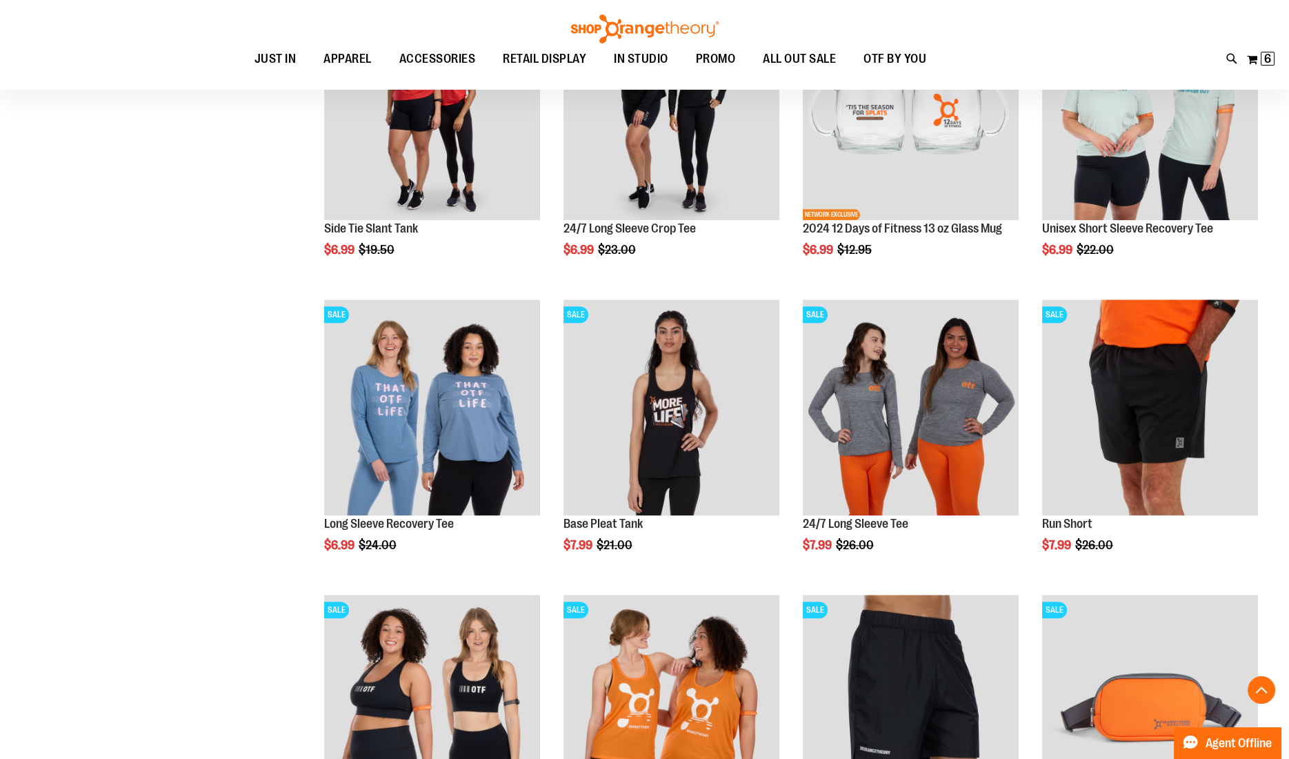
scroll to position [2466, 0]
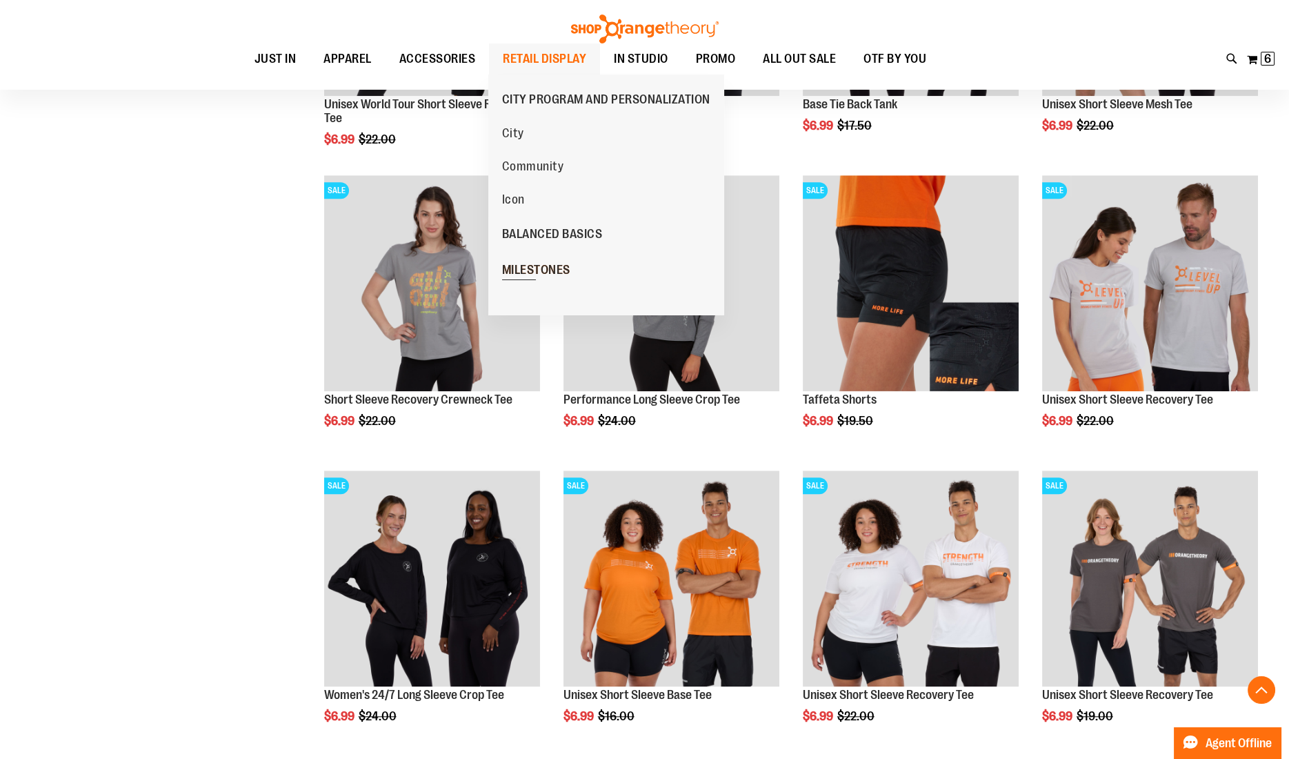
click at [538, 273] on span "MILESTONES" at bounding box center [536, 271] width 68 height 17
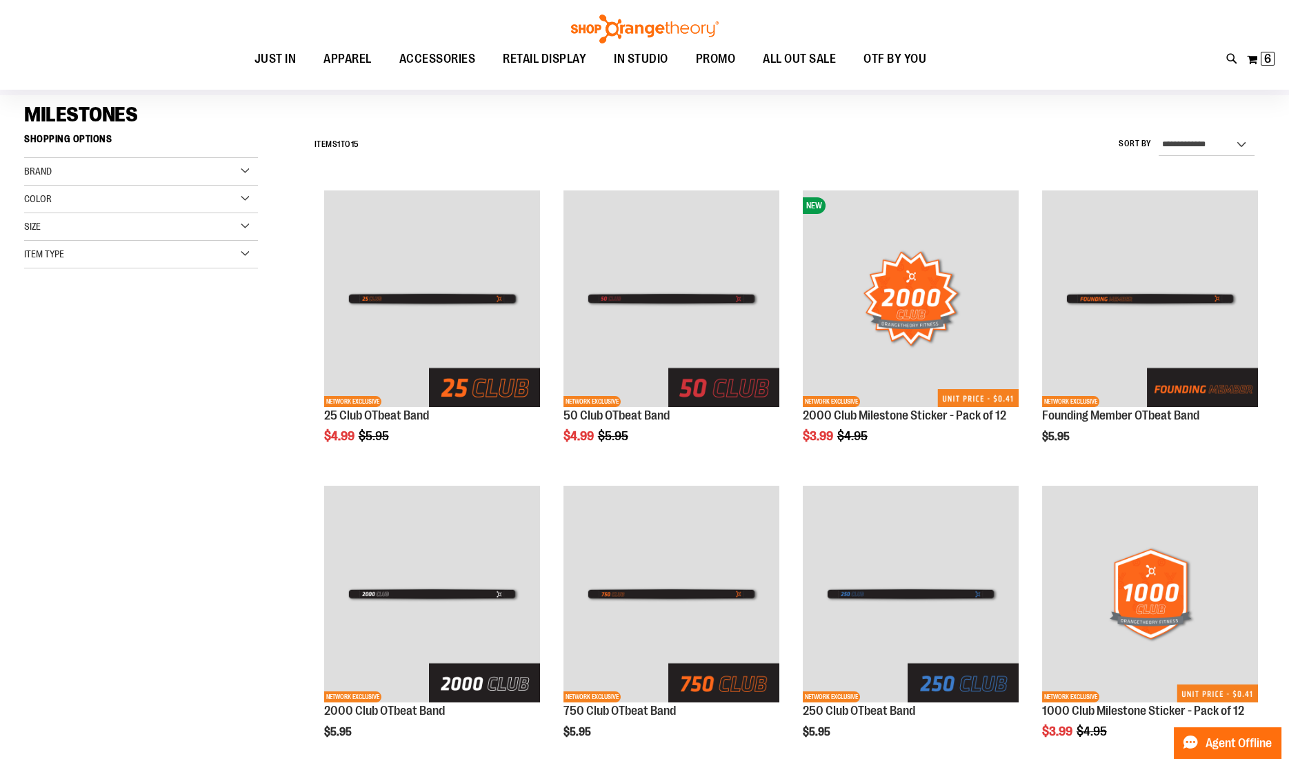
scroll to position [88, 0]
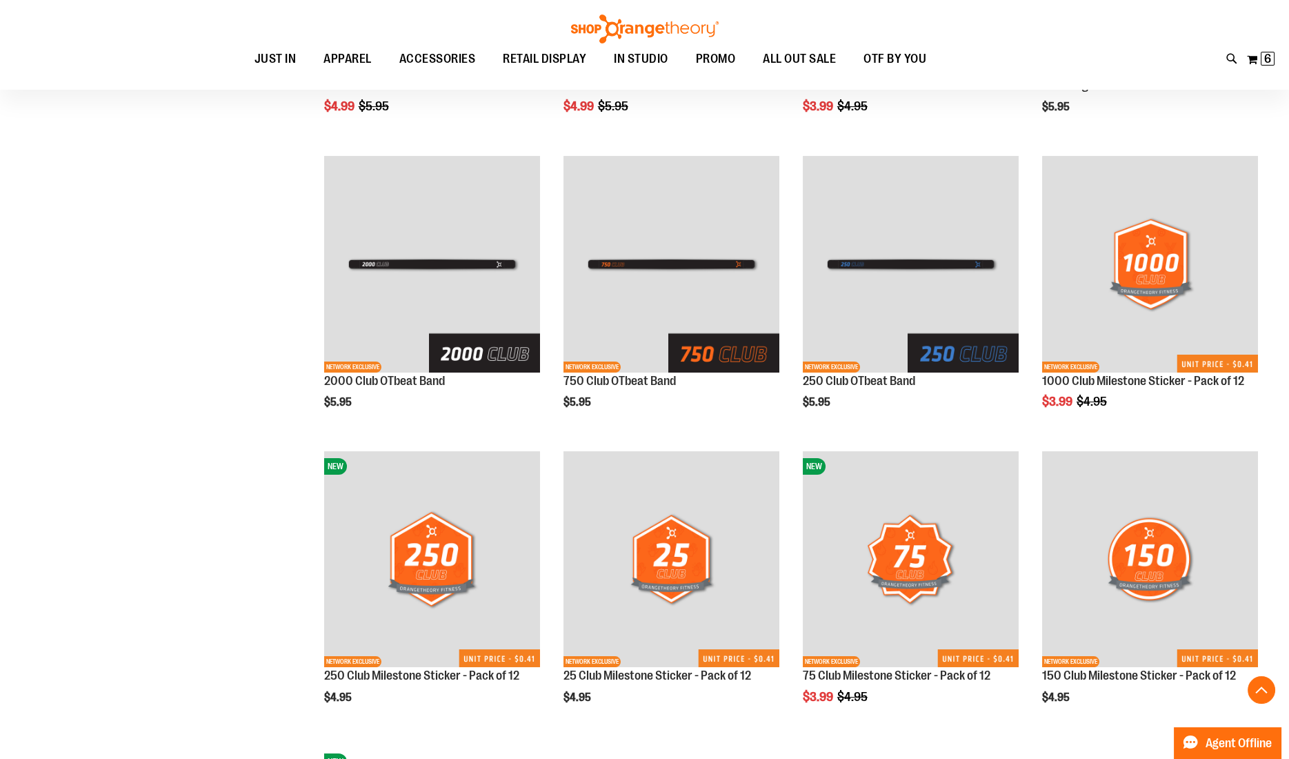
scroll to position [113, 0]
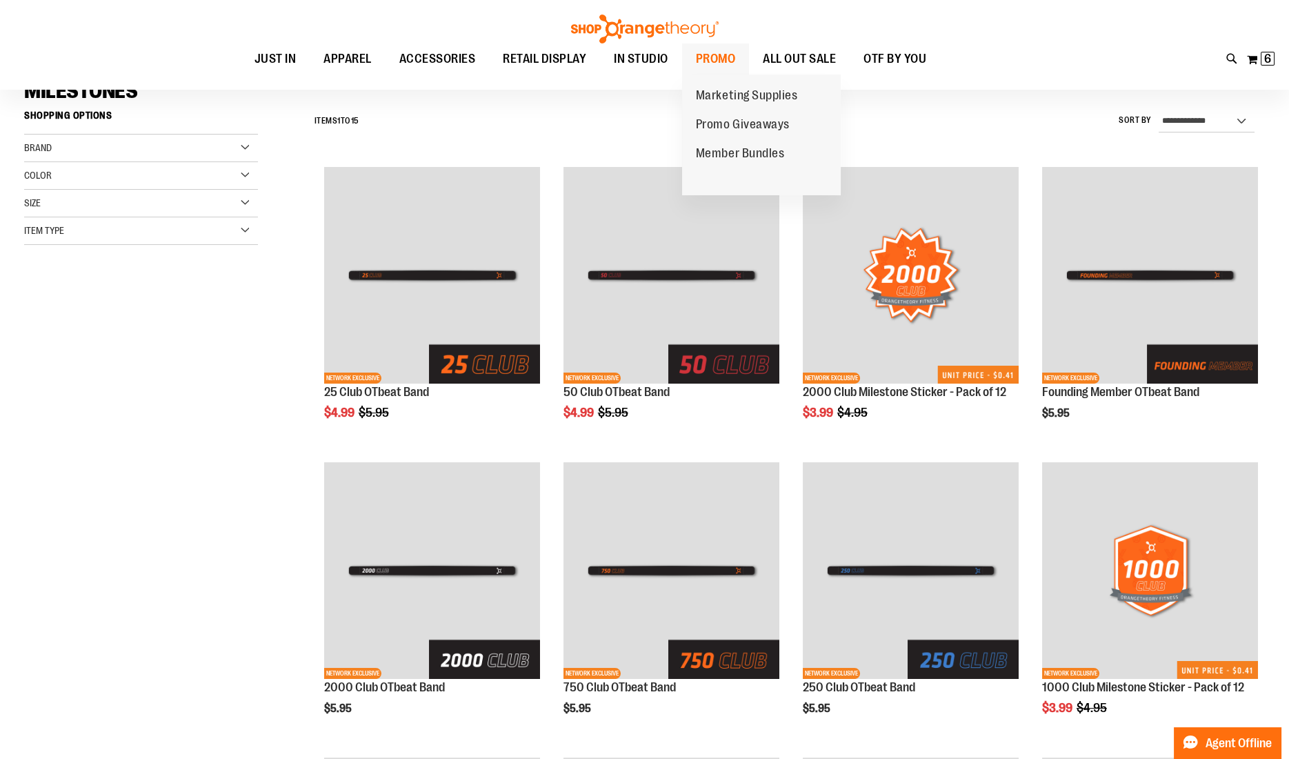
type input "**********"
click at [712, 54] on span "PROMO" at bounding box center [716, 58] width 40 height 31
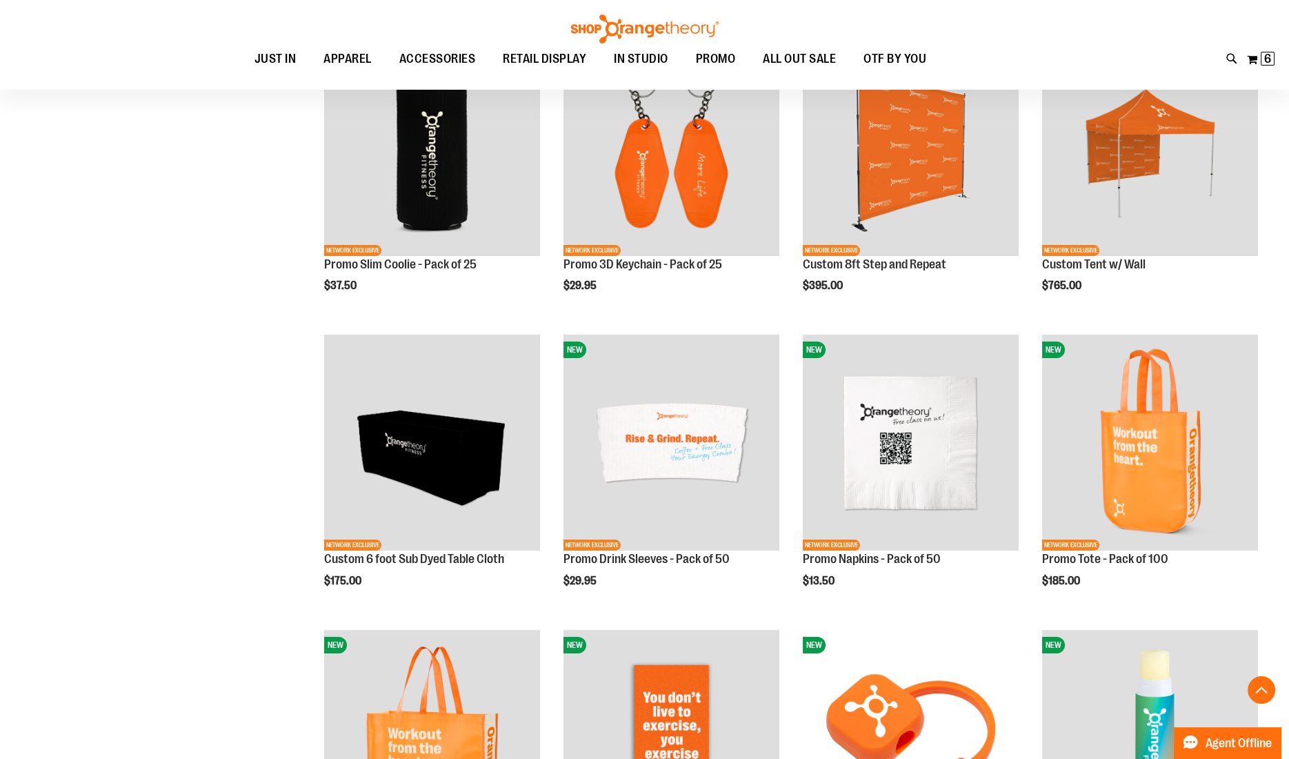
scroll to position [535, 0]
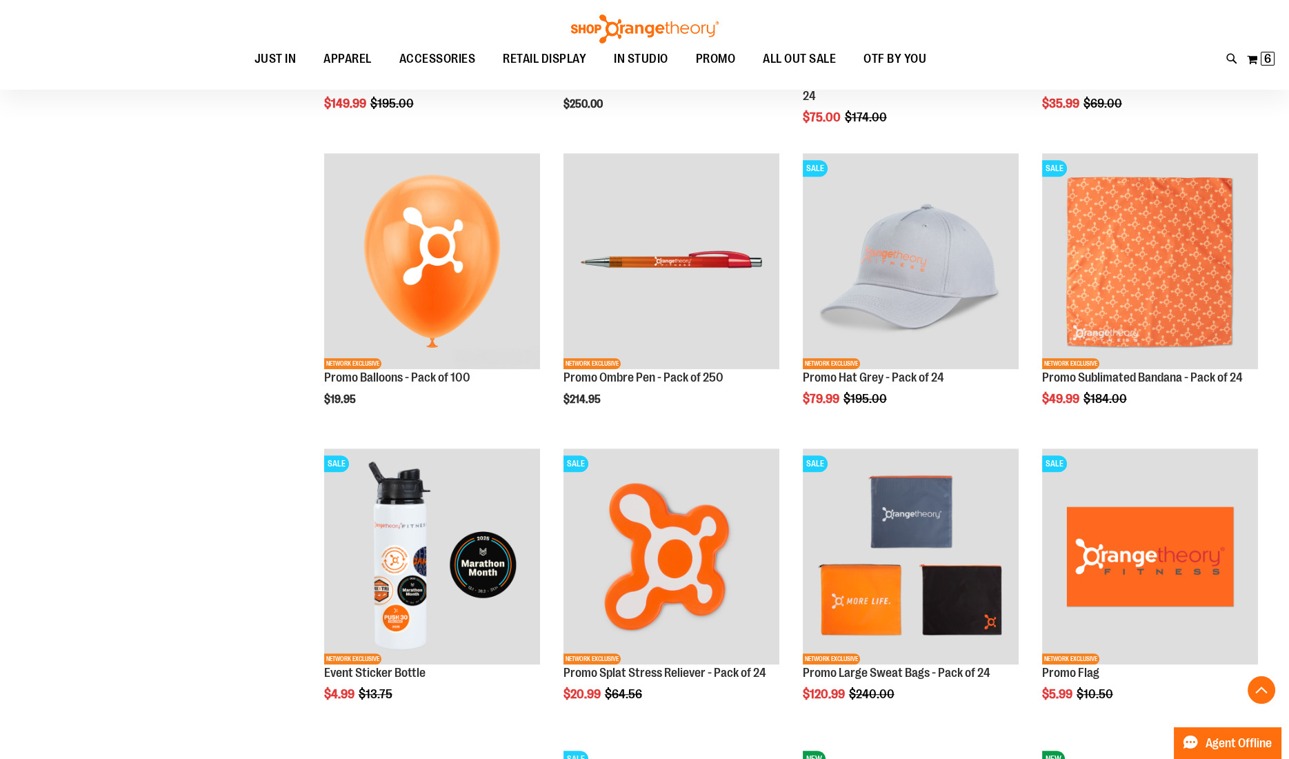
scroll to position [1703, 0]
